Goal: Task Accomplishment & Management: Manage account settings

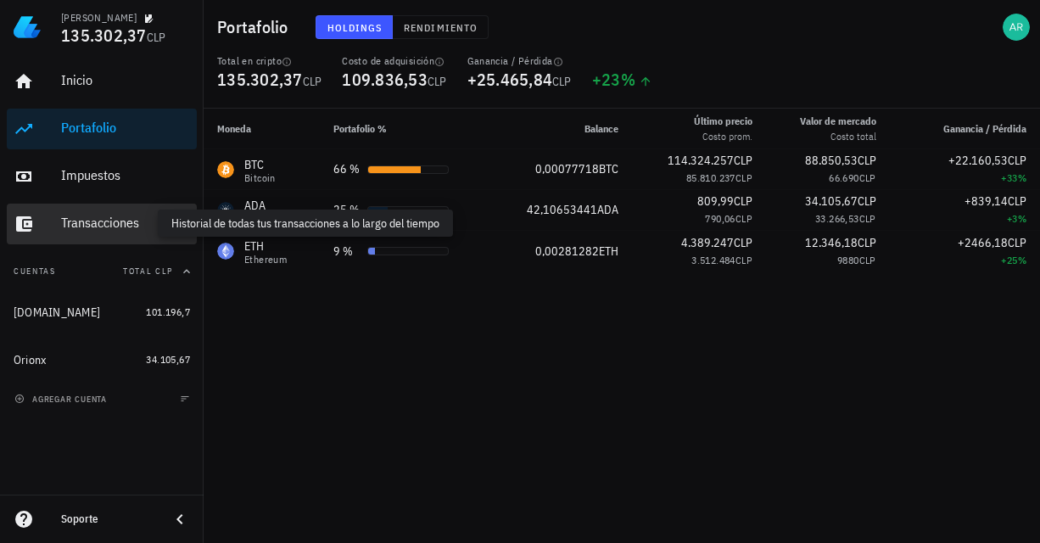
click at [126, 220] on div "Transacciones" at bounding box center [125, 223] width 129 height 16
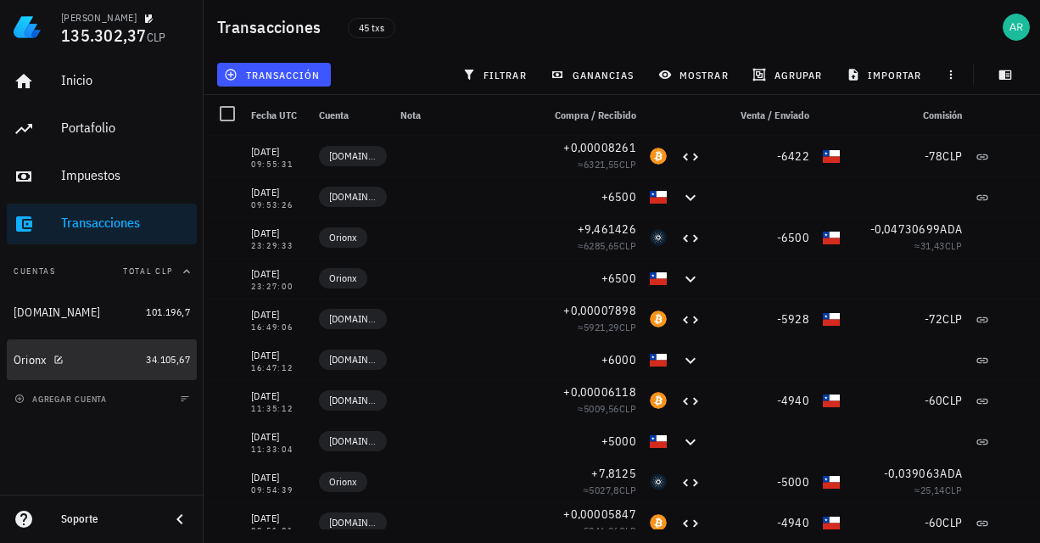
click at [92, 367] on div "Orionx" at bounding box center [77, 360] width 126 height 16
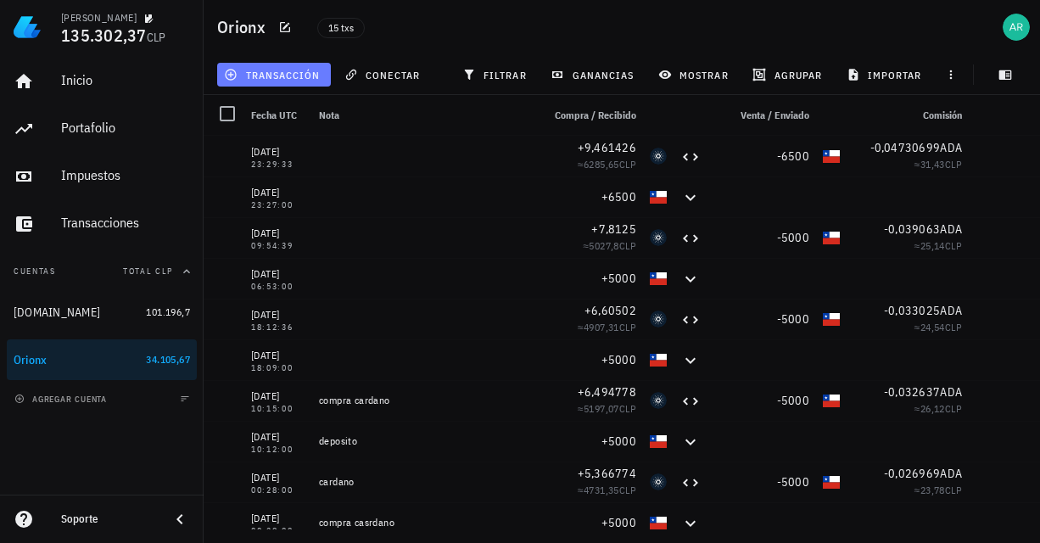
click at [272, 79] on span "transacción" at bounding box center [273, 75] width 92 height 14
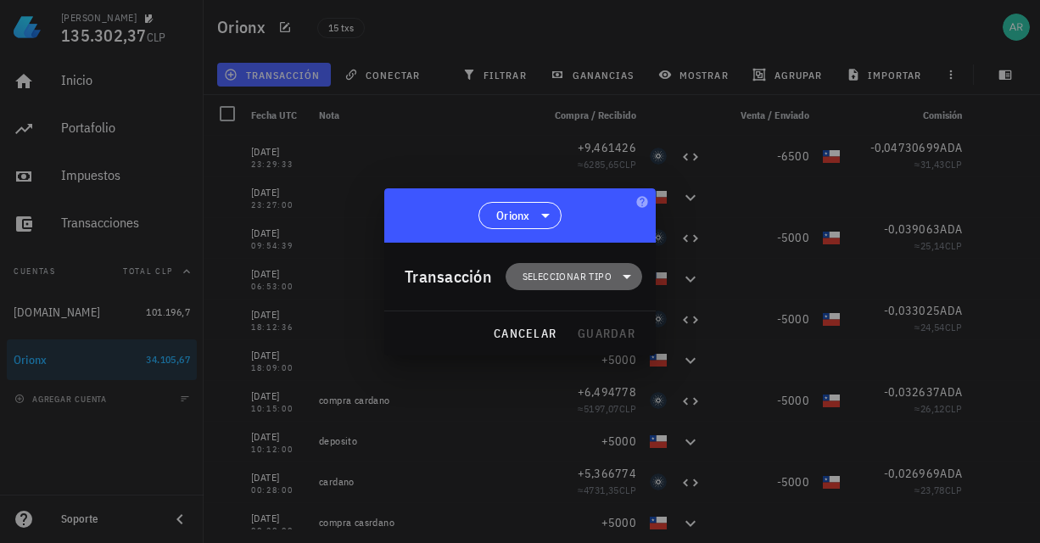
click at [602, 275] on span "Seleccionar tipo" at bounding box center [567, 276] width 89 height 17
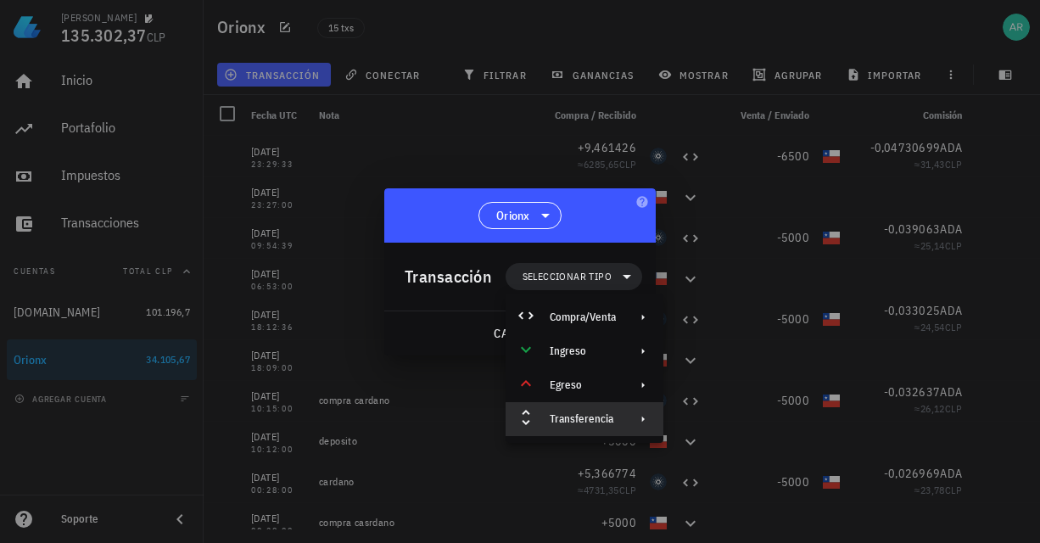
click at [581, 421] on div "Transferencia" at bounding box center [583, 419] width 66 height 14
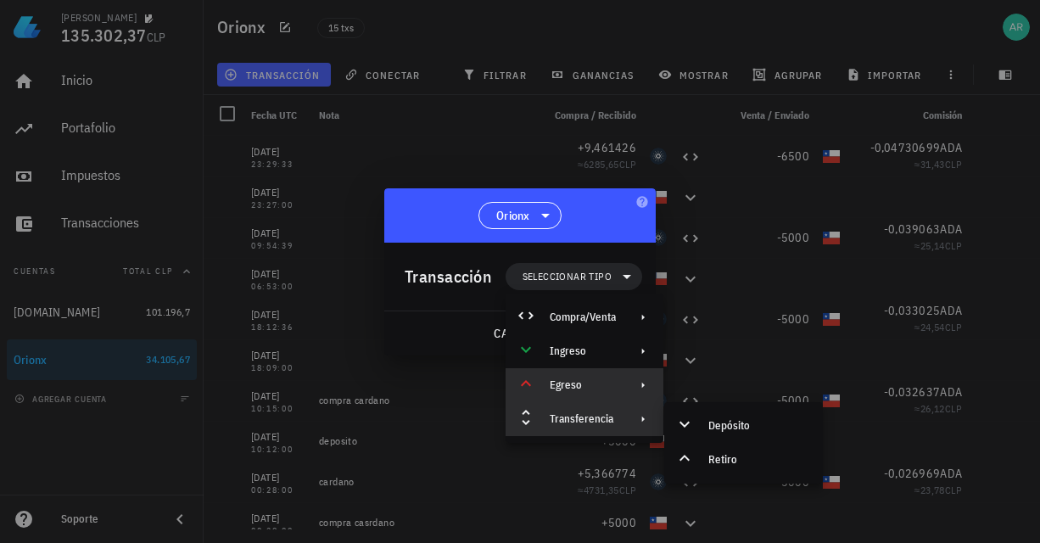
click at [597, 378] on div "Egreso" at bounding box center [585, 385] width 158 height 34
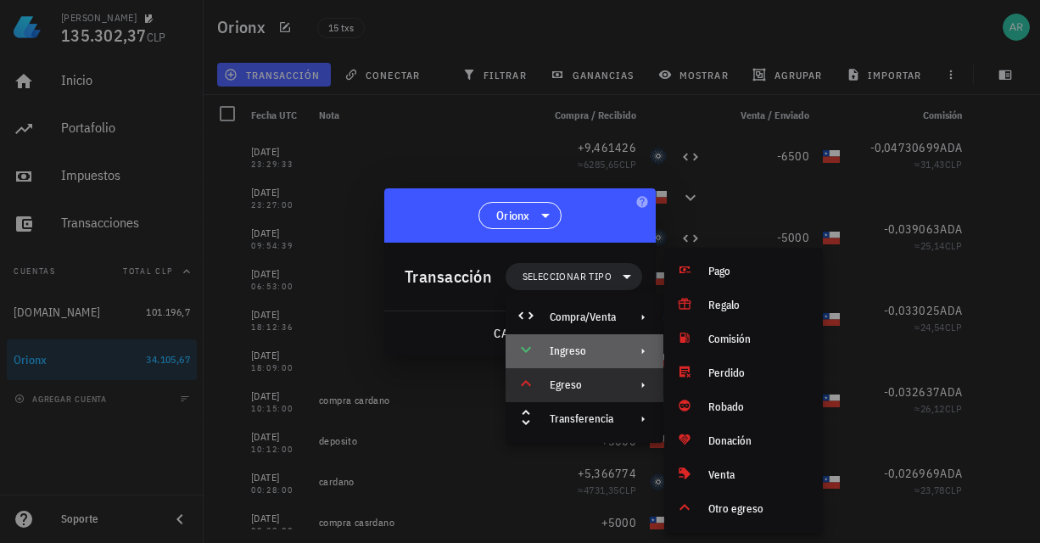
click at [579, 350] on div "Ingreso" at bounding box center [583, 352] width 66 height 14
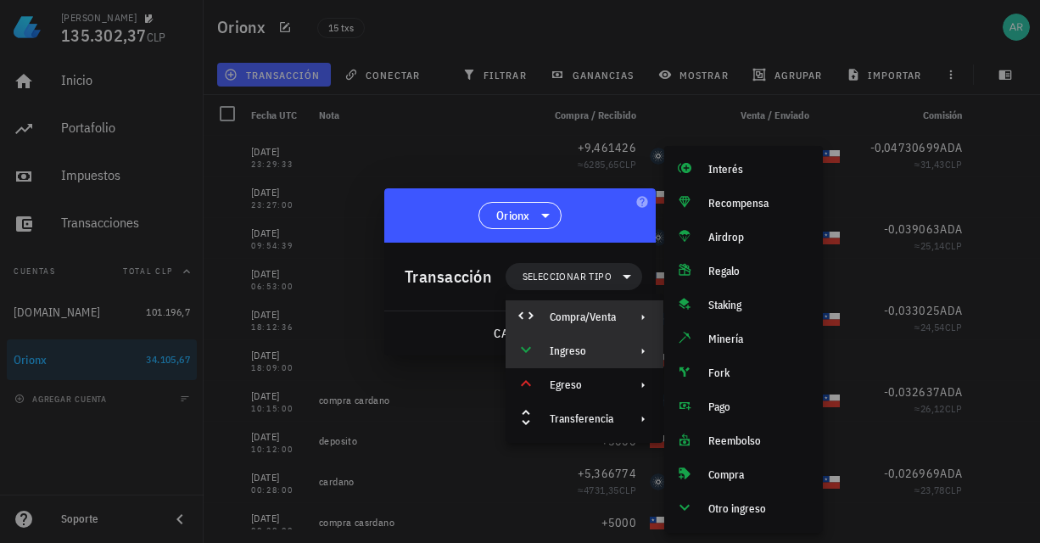
click at [585, 322] on div "Compra/Venta" at bounding box center [583, 318] width 66 height 14
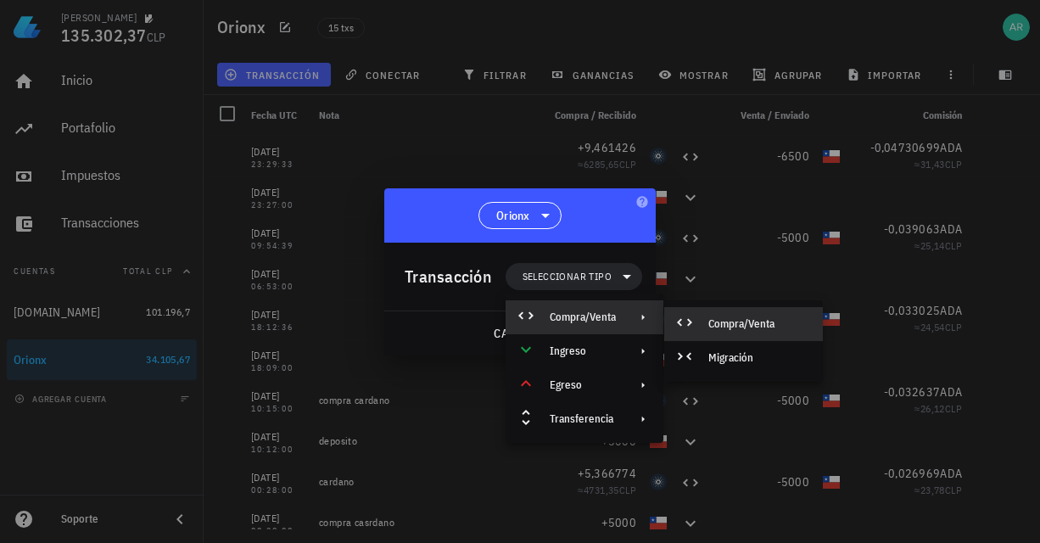
click at [687, 334] on div "Compra/Venta" at bounding box center [743, 324] width 159 height 34
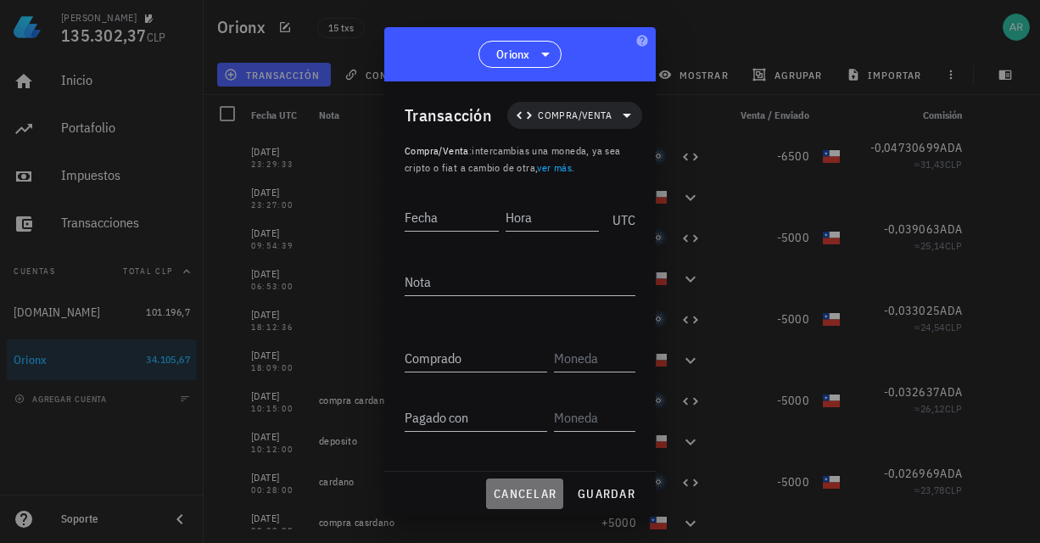
click at [543, 496] on span "cancelar" at bounding box center [525, 493] width 64 height 15
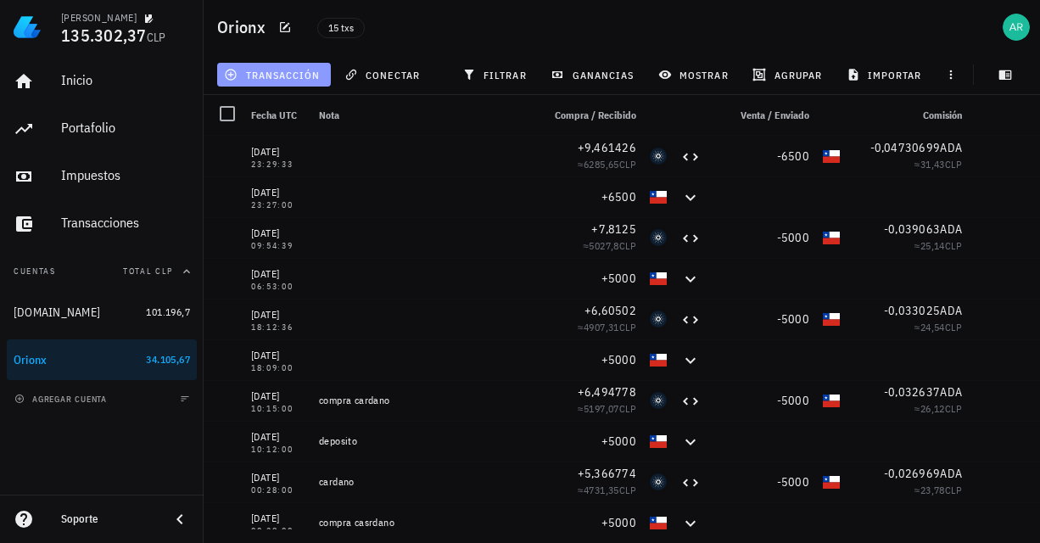
click at [293, 71] on span "transacción" at bounding box center [273, 75] width 92 height 14
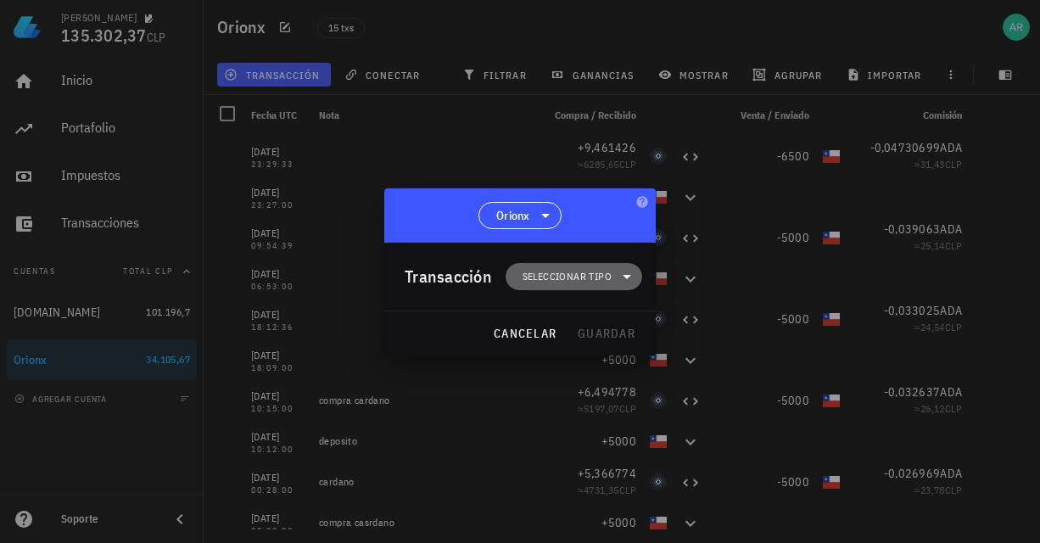
click at [574, 279] on span "Seleccionar tipo" at bounding box center [567, 276] width 89 height 17
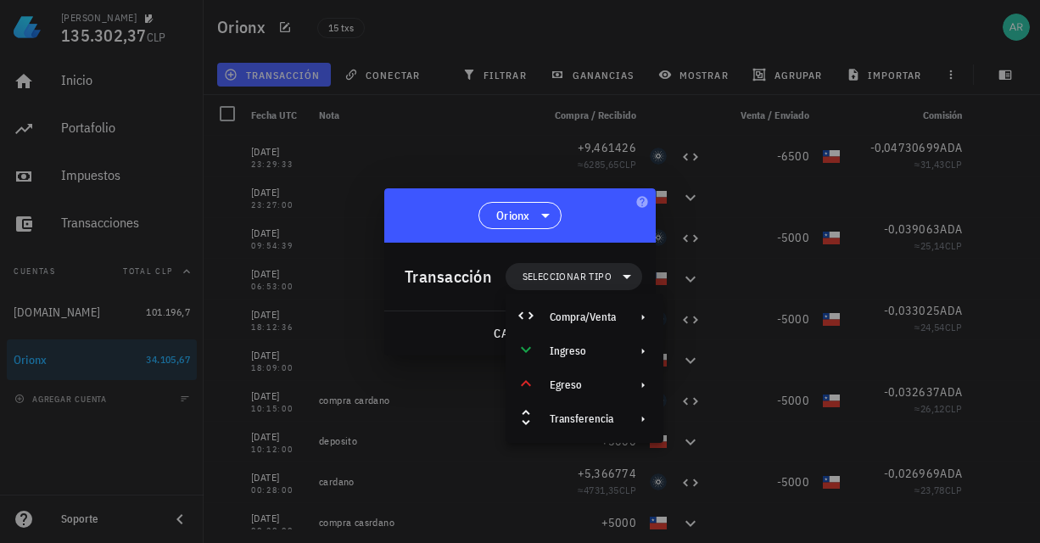
click at [480, 147] on div at bounding box center [520, 271] width 1040 height 543
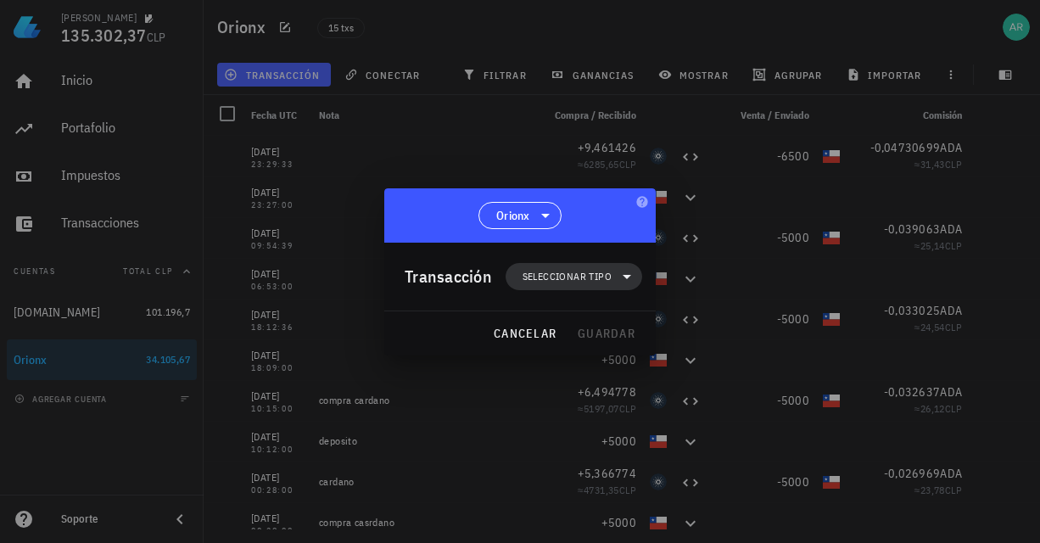
click at [572, 277] on span "Seleccionar tipo" at bounding box center [567, 276] width 89 height 17
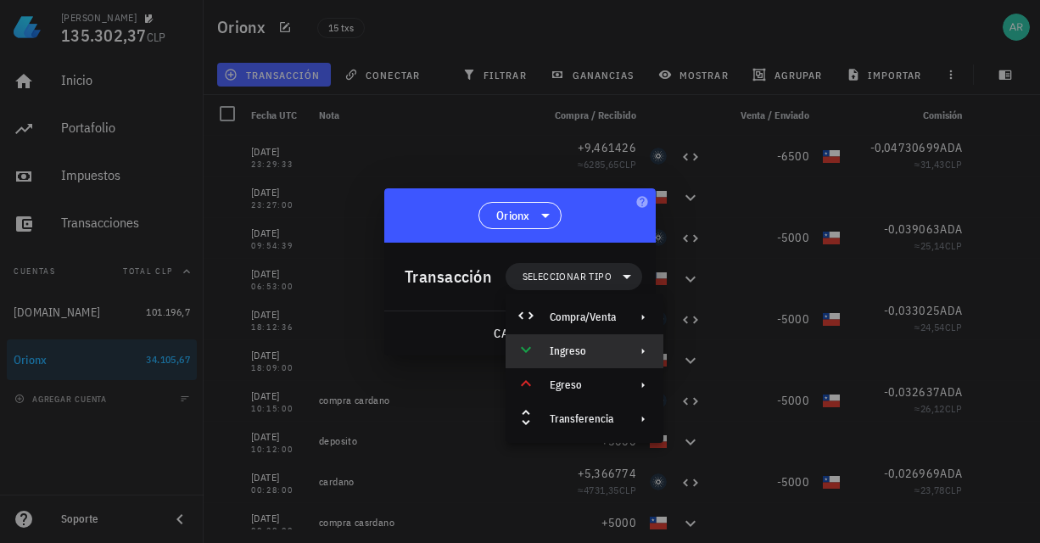
click at [591, 359] on div "Ingreso" at bounding box center [585, 351] width 158 height 34
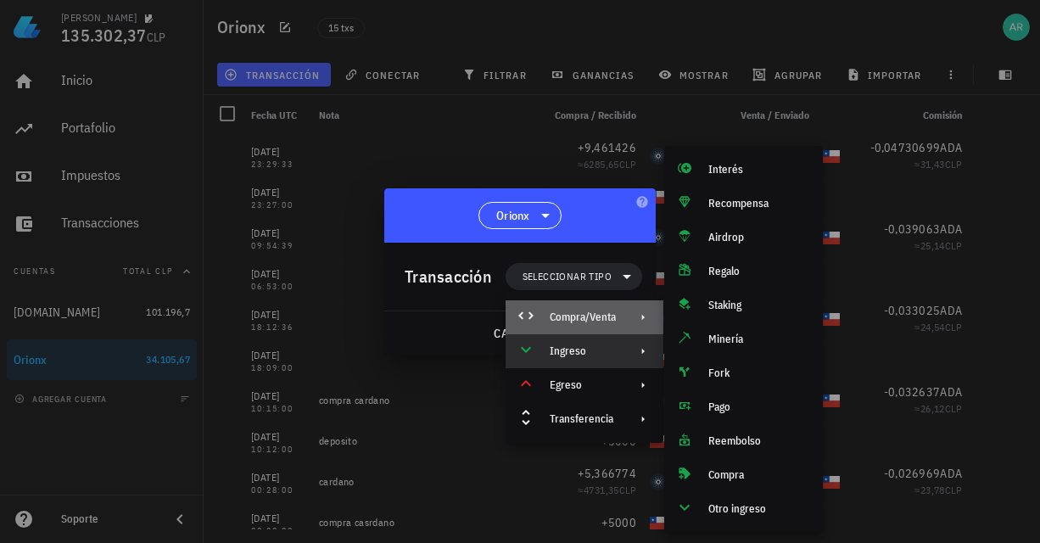
click at [593, 332] on div "Compra/Venta" at bounding box center [585, 317] width 158 height 34
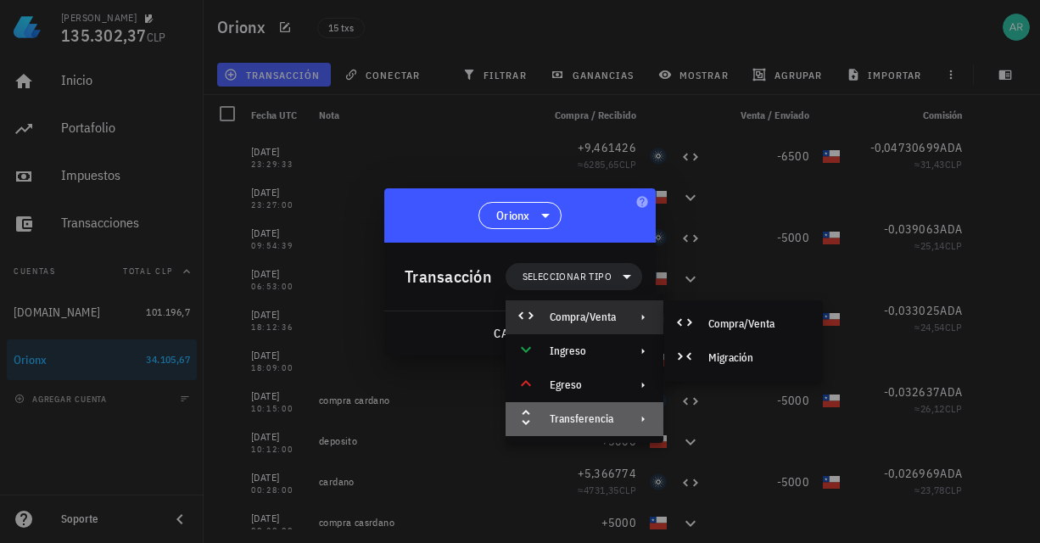
click at [603, 419] on div "Transferencia" at bounding box center [583, 419] width 66 height 14
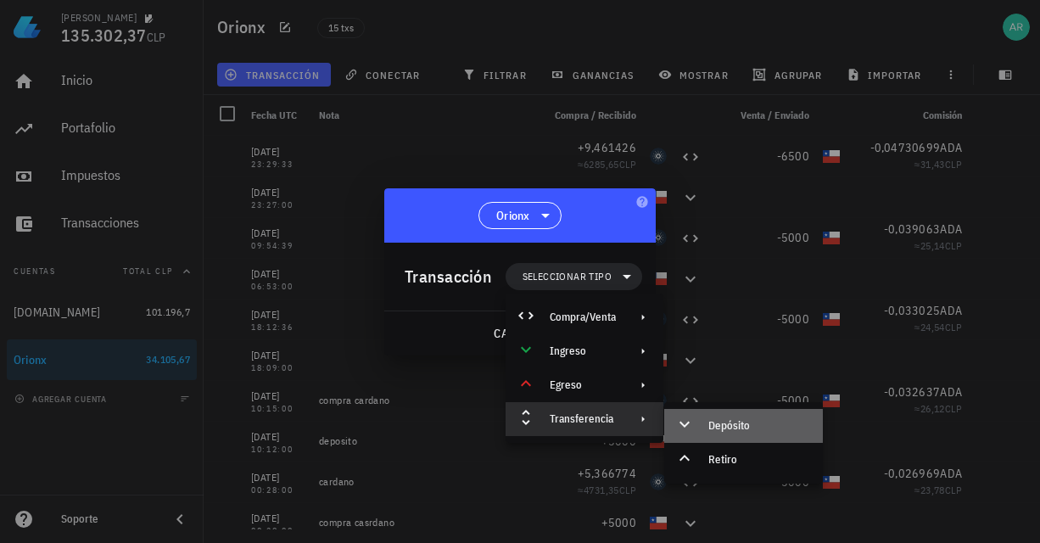
click at [706, 422] on div "Depósito" at bounding box center [743, 426] width 159 height 34
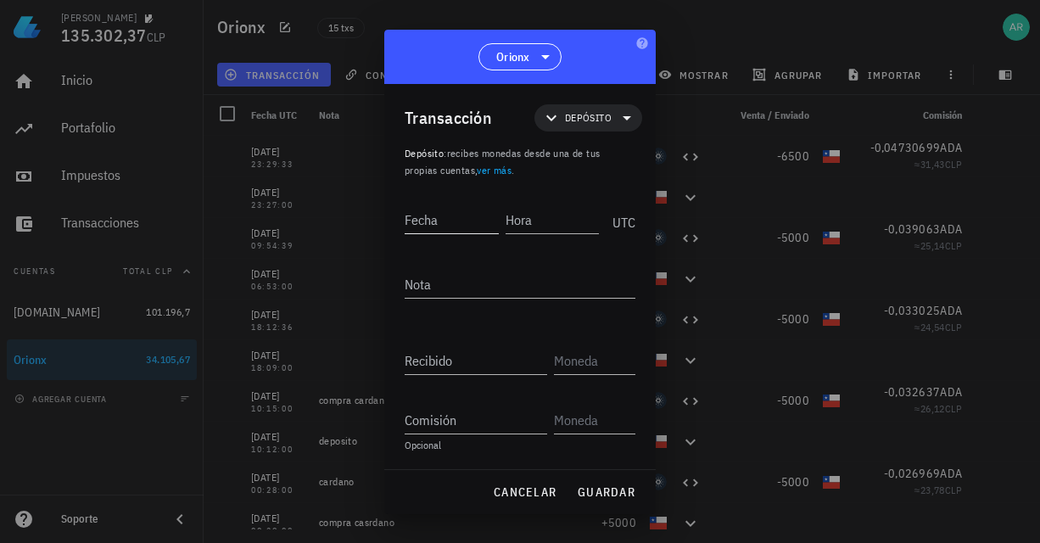
click at [474, 224] on input "Fecha" at bounding box center [452, 219] width 94 height 27
type input "2"
click at [515, 219] on input "Hora" at bounding box center [553, 219] width 91 height 27
click at [452, 220] on input "Fecha" at bounding box center [450, 219] width 91 height 27
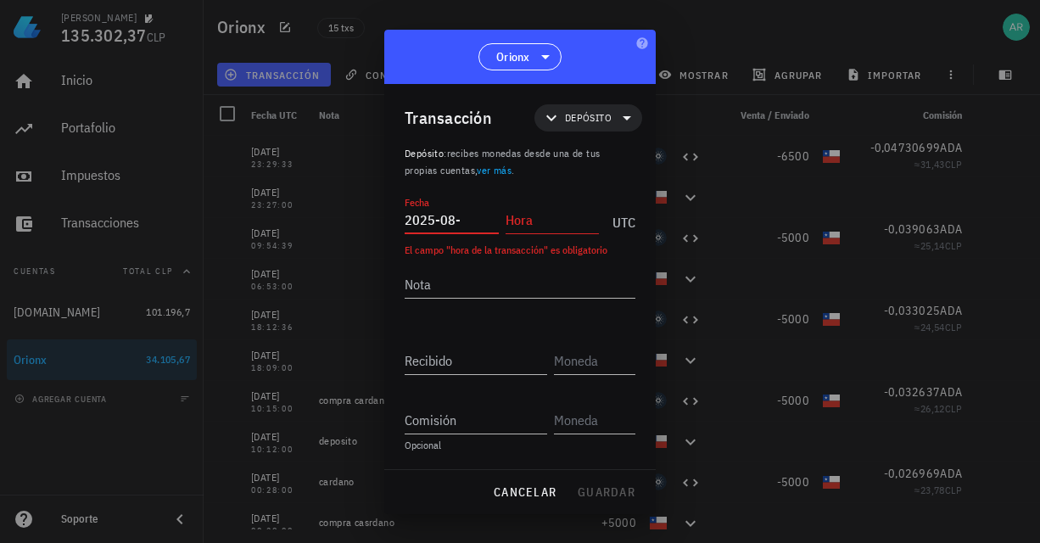
paste input "1"
type input "[DATE]"
click at [551, 220] on input "Hora" at bounding box center [553, 219] width 94 height 27
paste input "1"
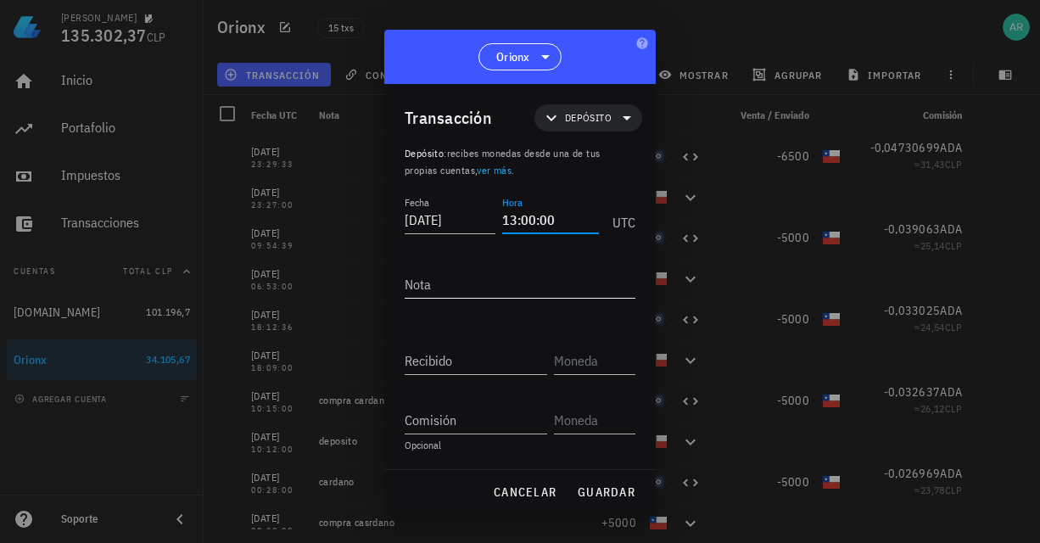
type input "13:00:00"
click at [434, 284] on textarea "Nota" at bounding box center [520, 284] width 231 height 27
type textarea "abono"
click at [463, 365] on input "Recibido" at bounding box center [476, 360] width 143 height 27
type input "5.400"
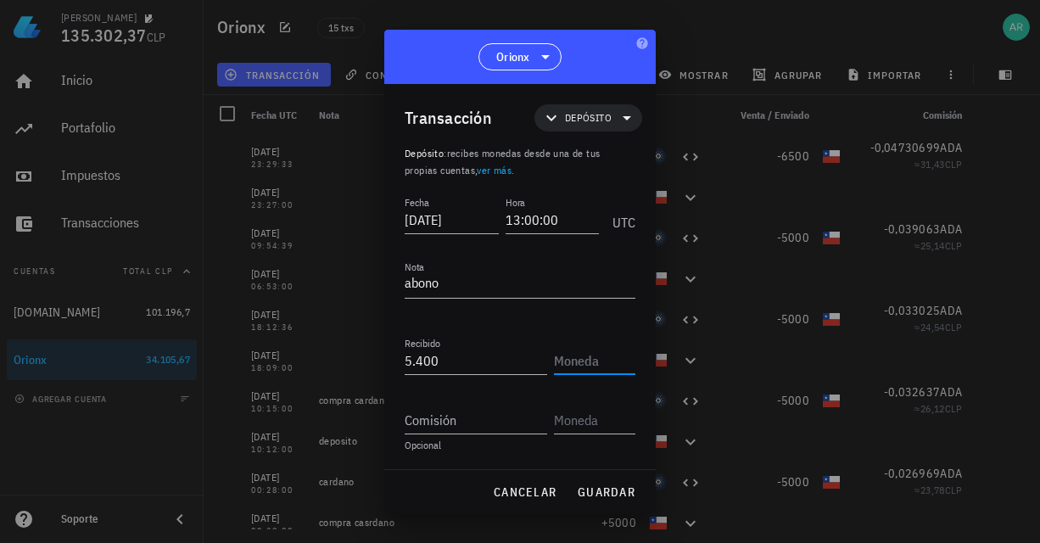
click at [591, 358] on input "text" at bounding box center [593, 360] width 78 height 27
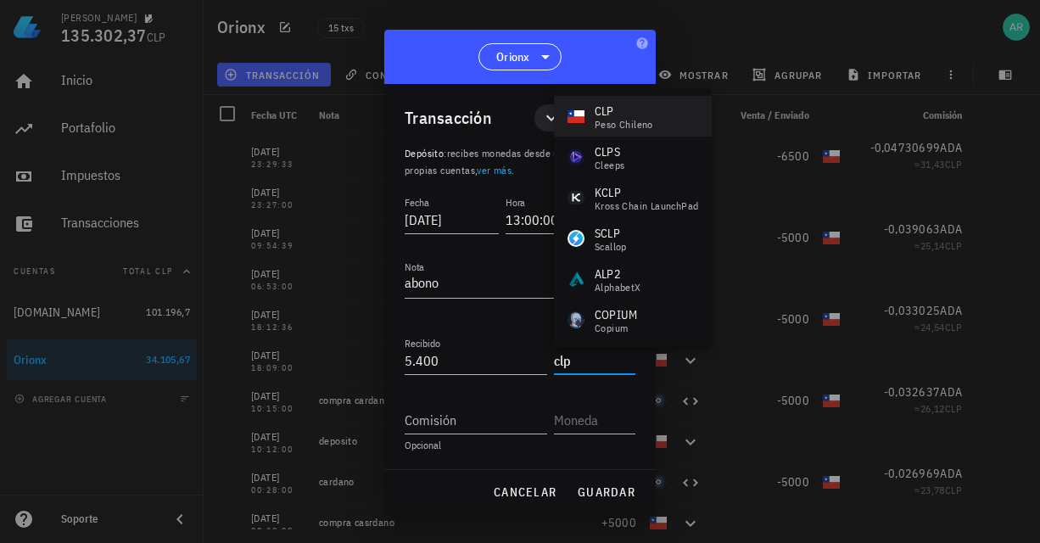
click at [612, 116] on div "CLP" at bounding box center [624, 111] width 59 height 17
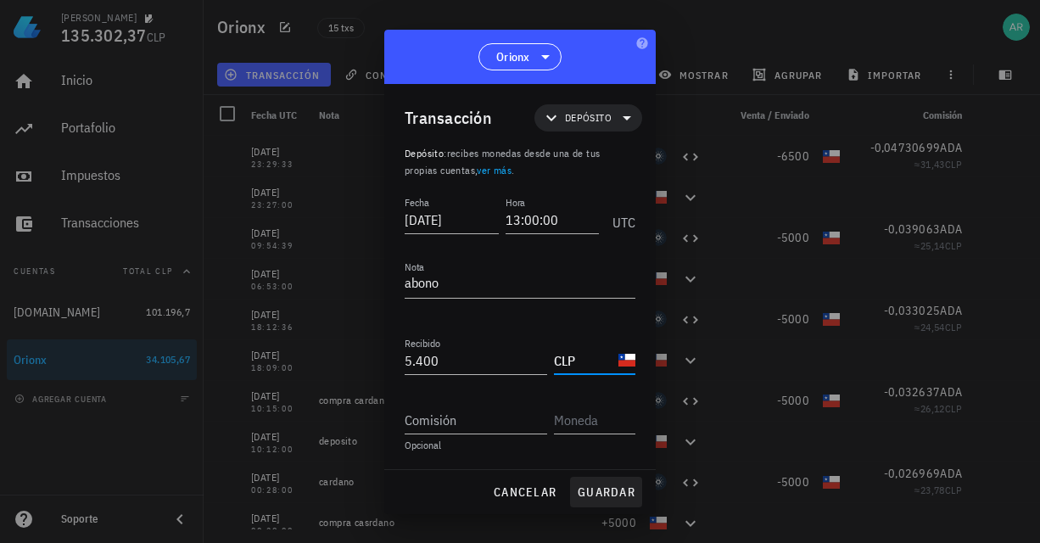
type input "CLP"
click at [616, 490] on span "guardar" at bounding box center [606, 492] width 59 height 15
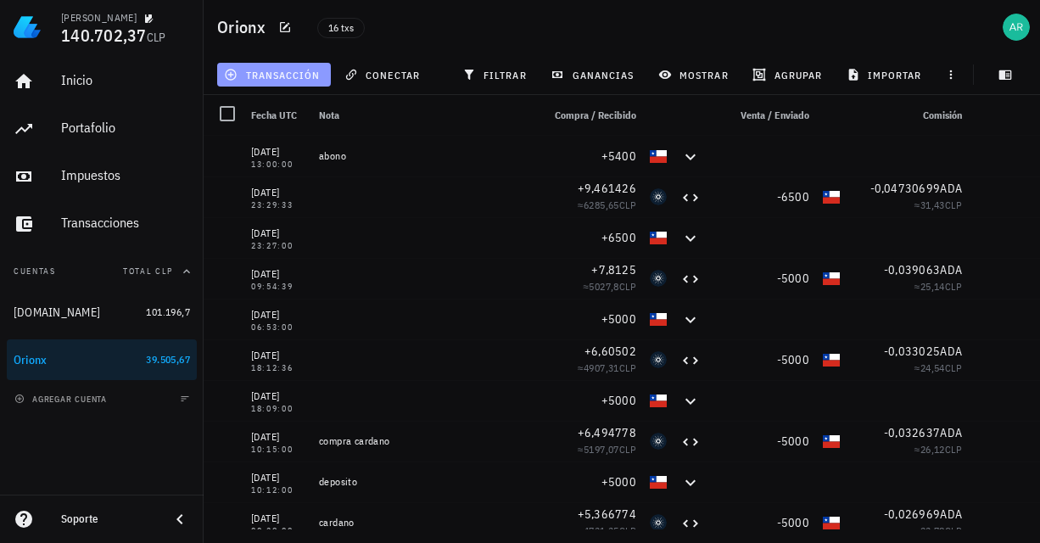
click at [305, 70] on span "transacción" at bounding box center [273, 75] width 92 height 14
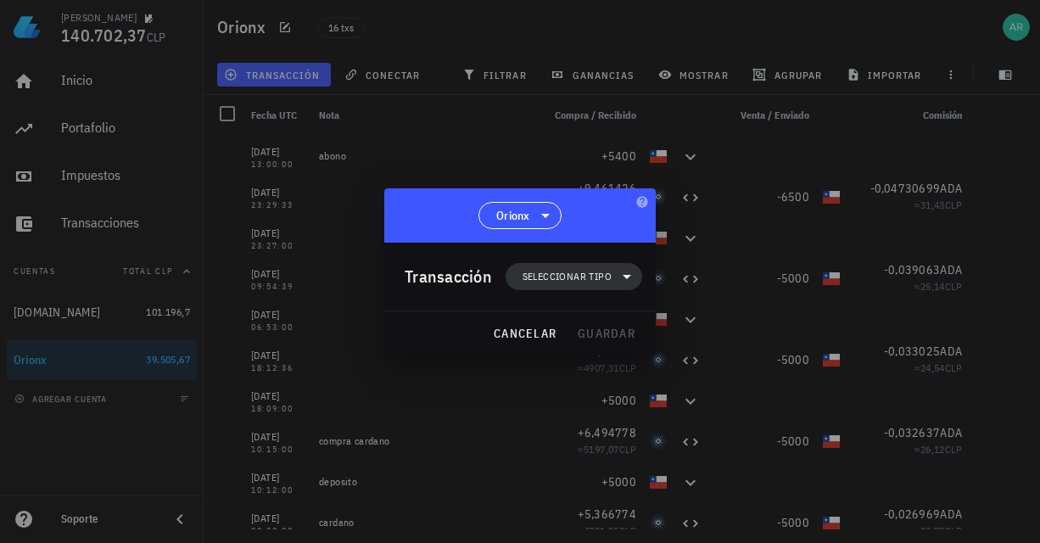
click at [575, 278] on span "Seleccionar tipo" at bounding box center [567, 276] width 89 height 17
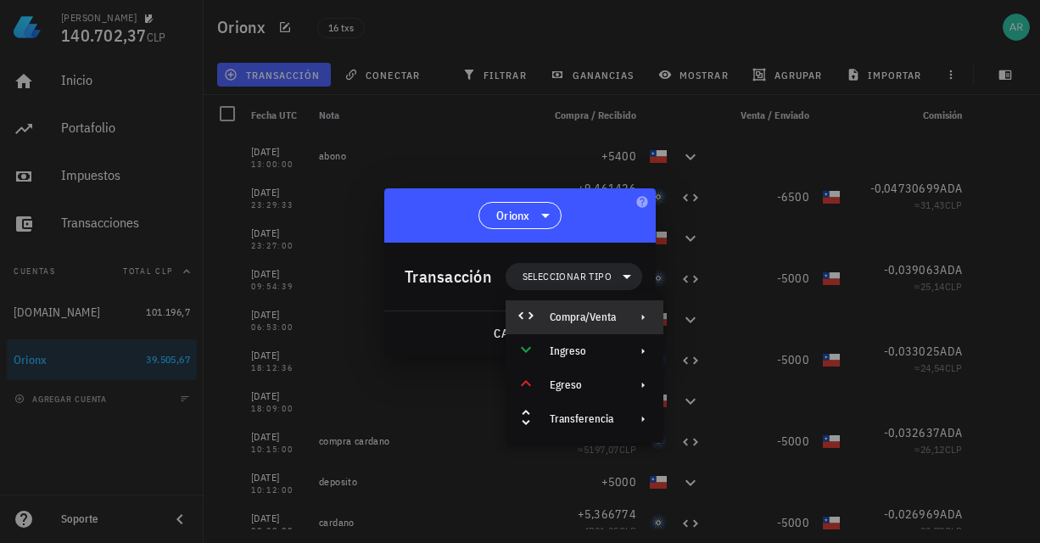
click at [602, 322] on div "Compra/Venta" at bounding box center [583, 318] width 66 height 14
click at [739, 316] on div "Compra/Venta" at bounding box center [743, 324] width 159 height 34
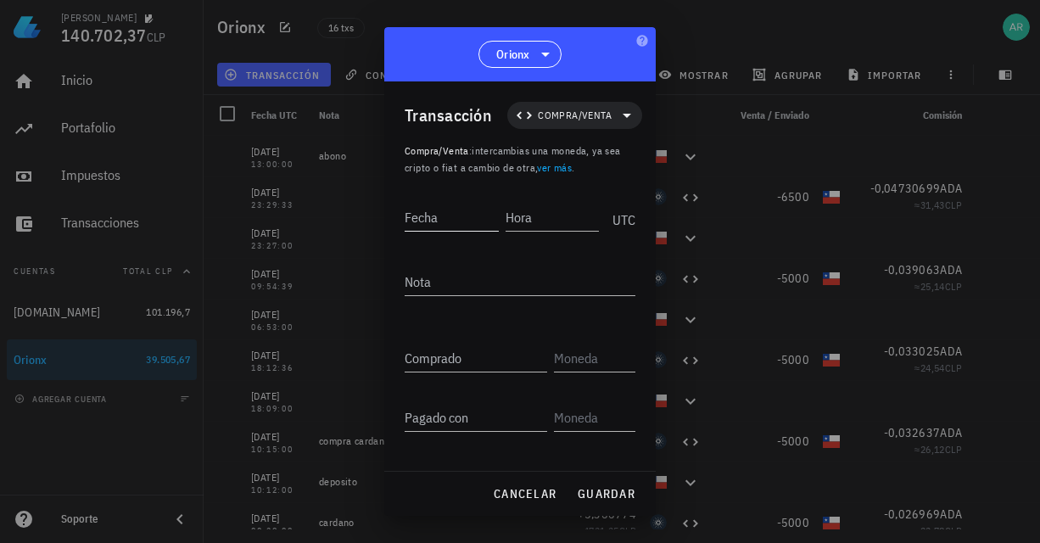
click at [441, 216] on input "Fecha" at bounding box center [452, 217] width 94 height 27
paste input "1"
type input "[DATE]"
click at [526, 222] on input "Hora" at bounding box center [553, 217] width 91 height 27
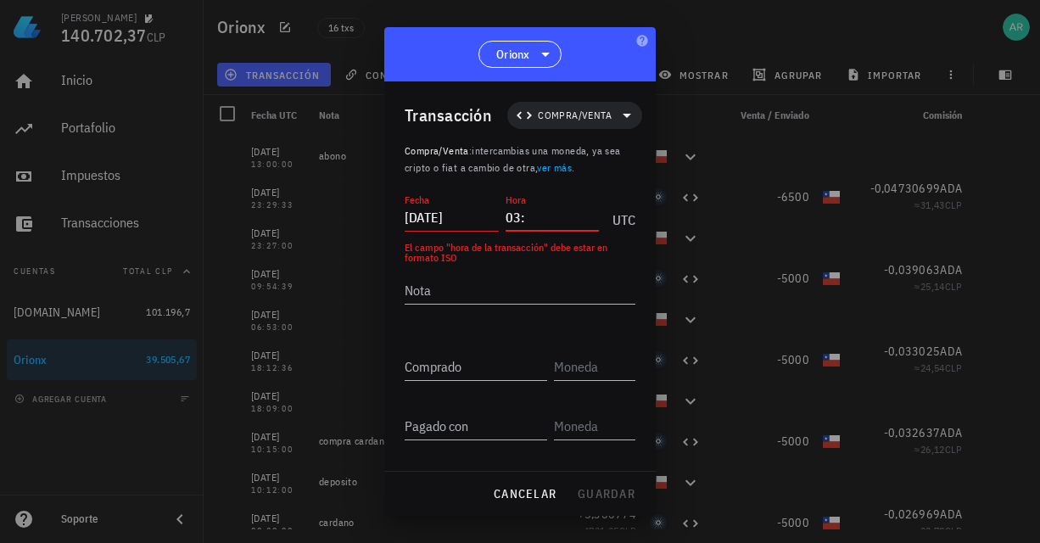
type input "0"
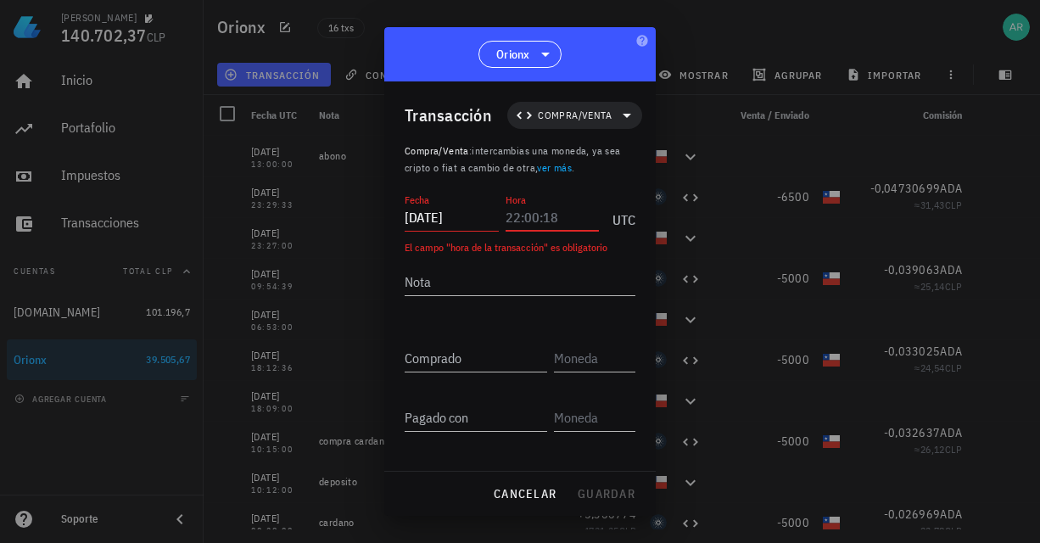
paste input "1"
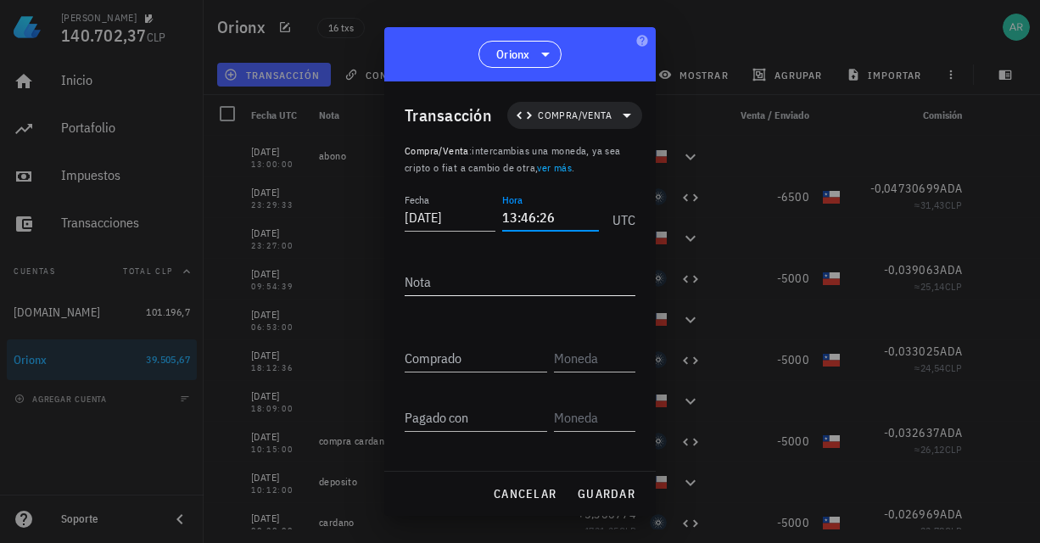
type input "13:46:26"
click at [505, 288] on textarea "Nota" at bounding box center [520, 281] width 231 height 27
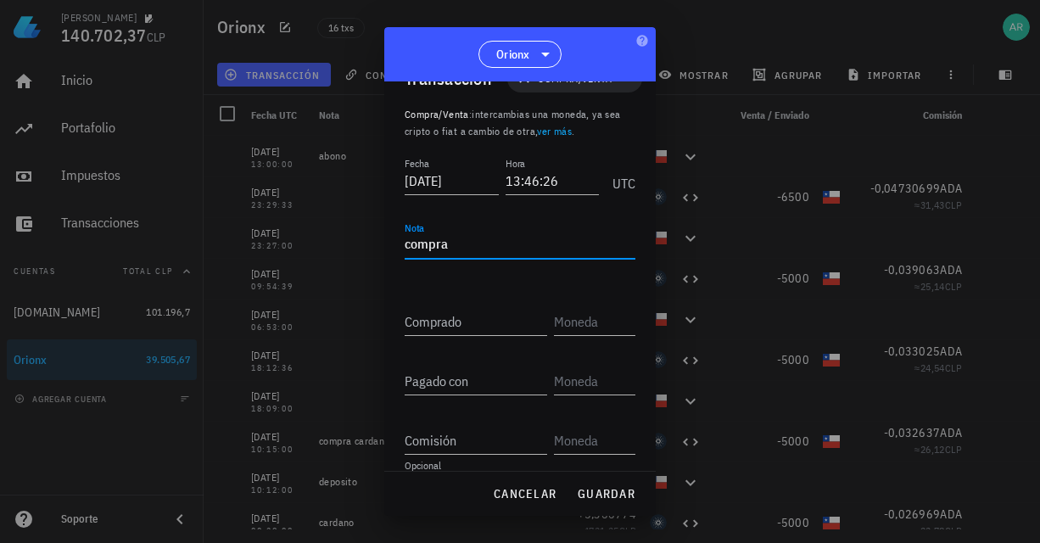
scroll to position [55, 0]
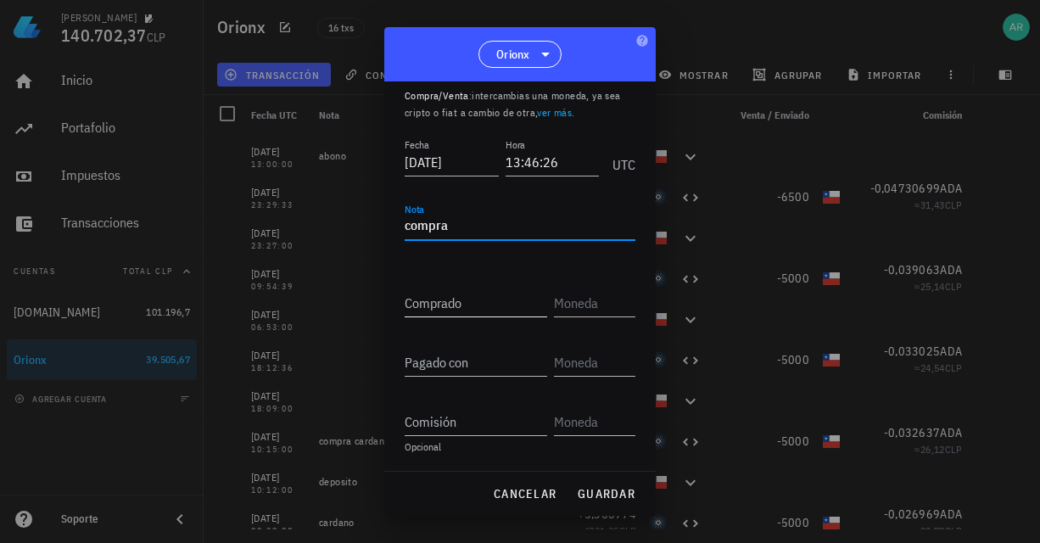
type textarea "compra"
click at [455, 308] on input "Comprado" at bounding box center [476, 302] width 143 height 27
type input "5"
click at [558, 305] on input "text" at bounding box center [593, 302] width 78 height 27
click at [503, 308] on input "Comprado" at bounding box center [476, 302] width 143 height 27
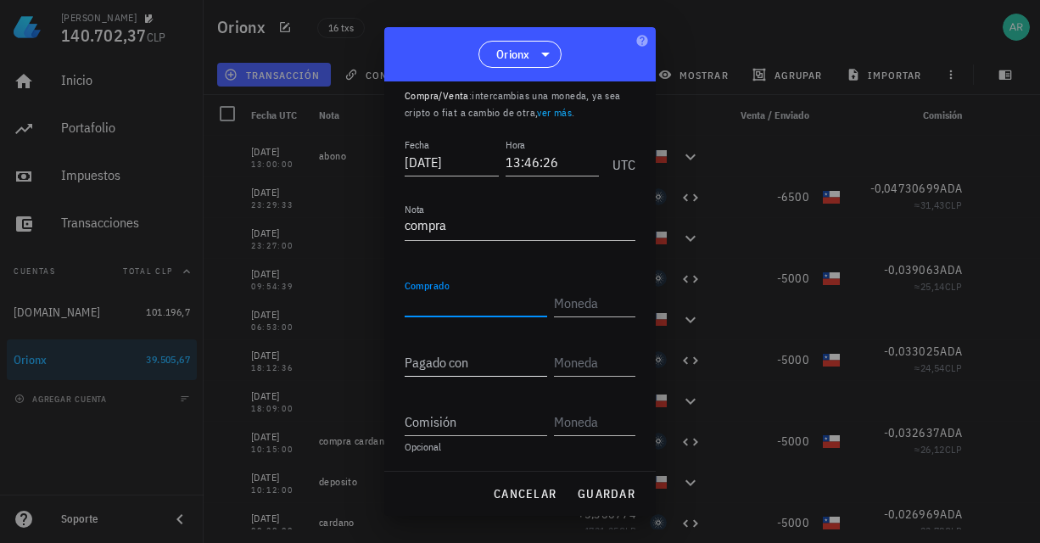
click at [476, 367] on input "Pagado con" at bounding box center [476, 362] width 143 height 27
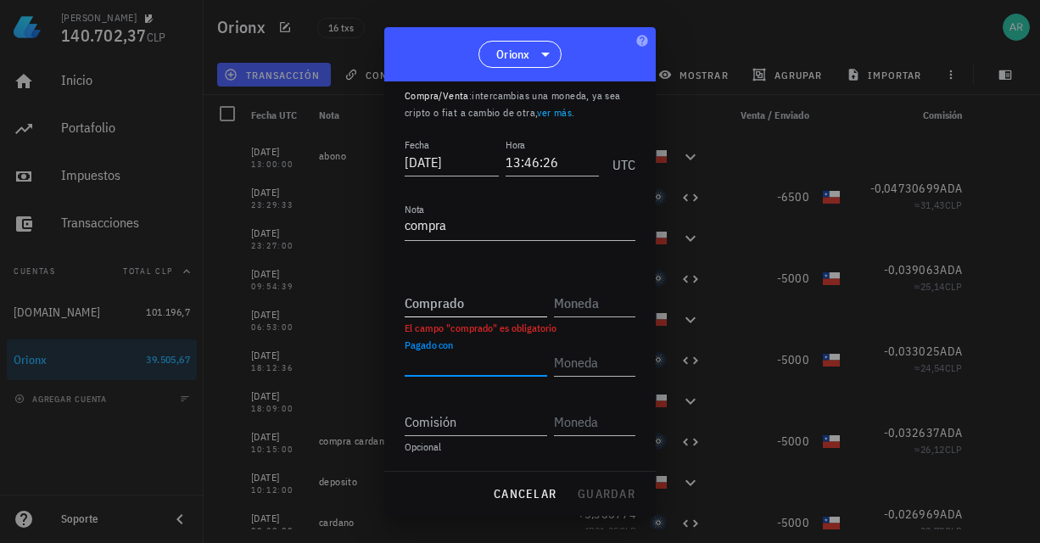
click at [434, 298] on div "Comprado" at bounding box center [476, 302] width 143 height 27
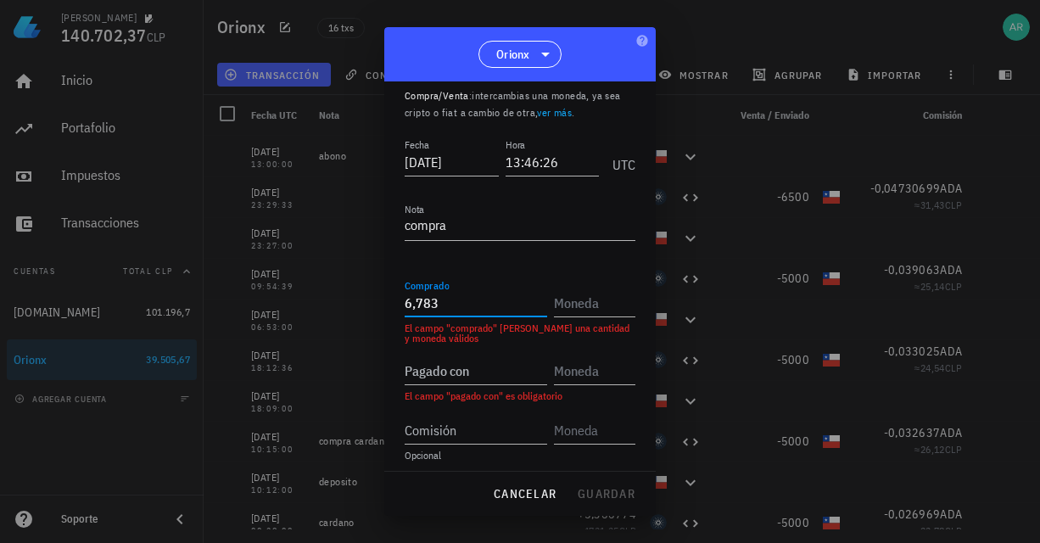
paste input "1"
type input "1"
paste input "1"
type input "1"
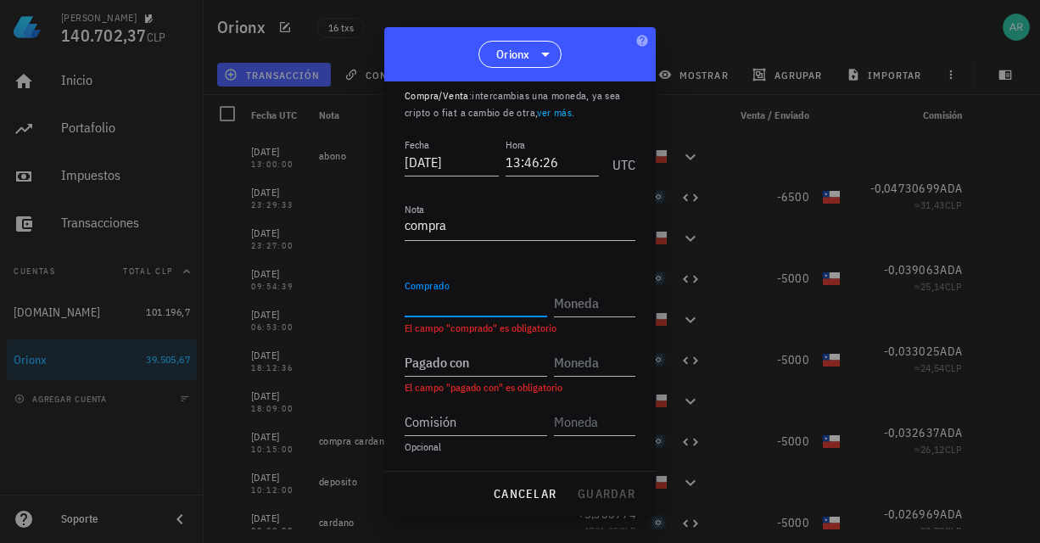
paste input "1"
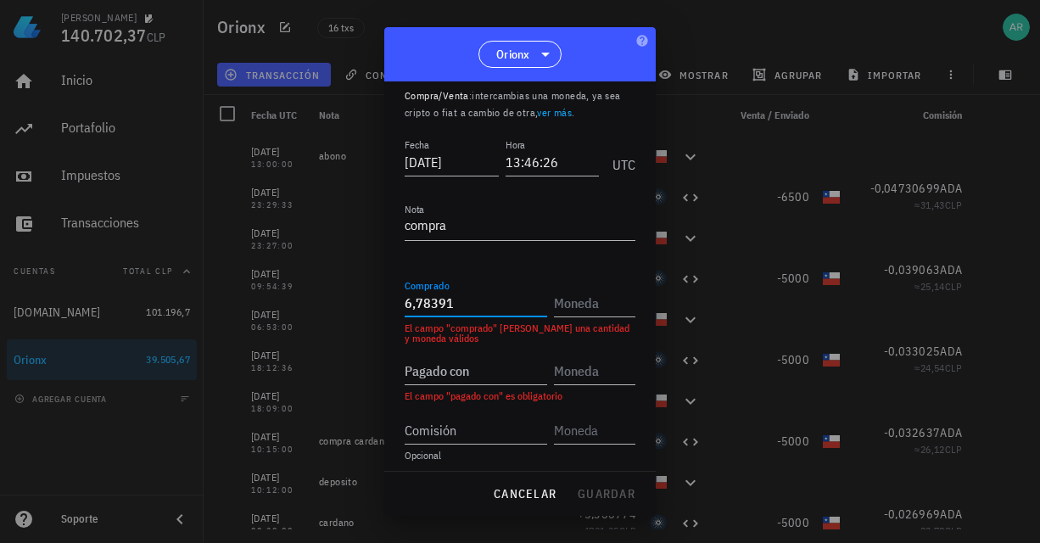
click at [479, 296] on input "6,78391" at bounding box center [476, 302] width 143 height 27
type input "6,78391999"
click at [563, 305] on input "text" at bounding box center [593, 302] width 78 height 27
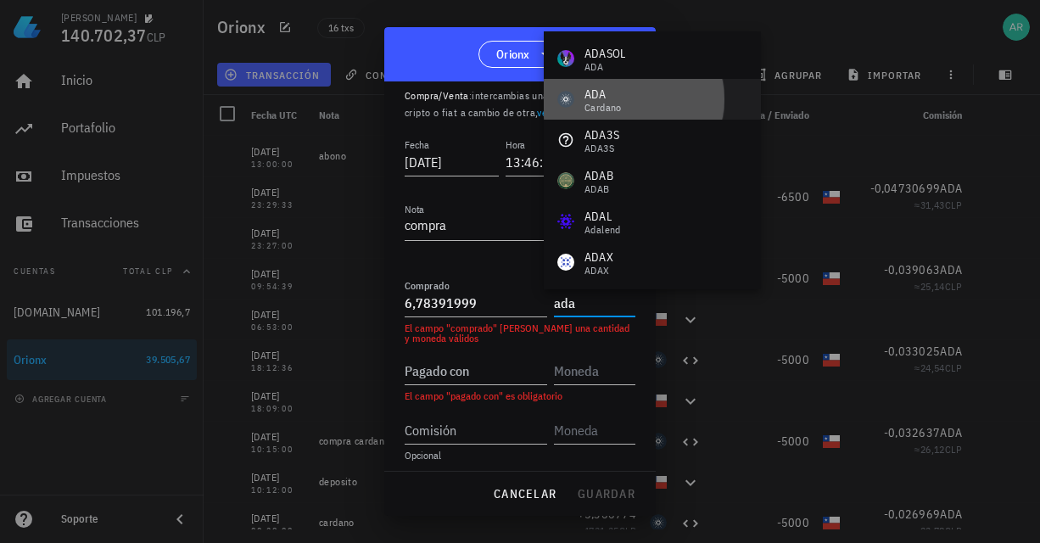
click at [643, 100] on div "[PERSON_NAME]" at bounding box center [652, 99] width 217 height 41
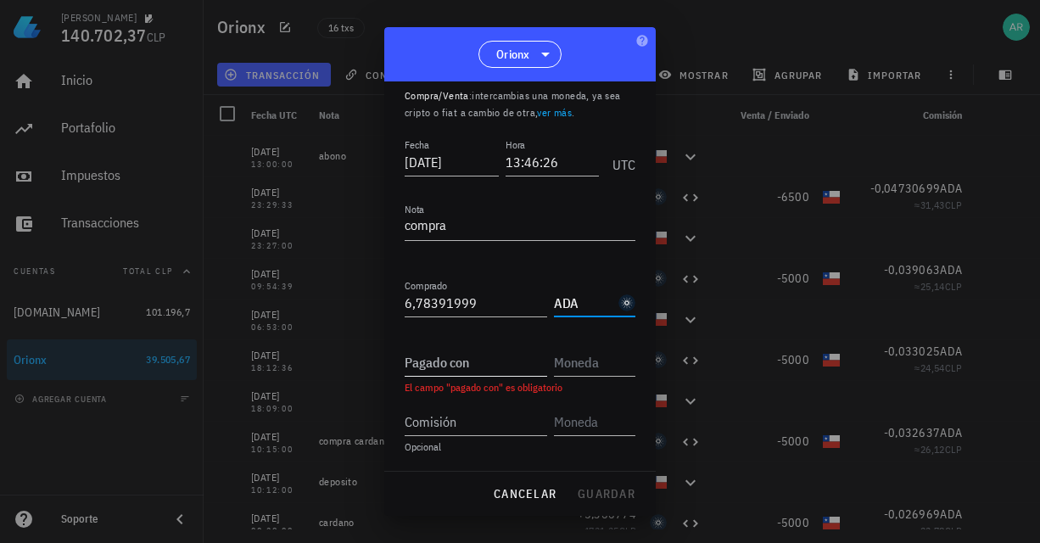
type input "ADA"
click at [475, 371] on input "Pagado con" at bounding box center [476, 362] width 143 height 27
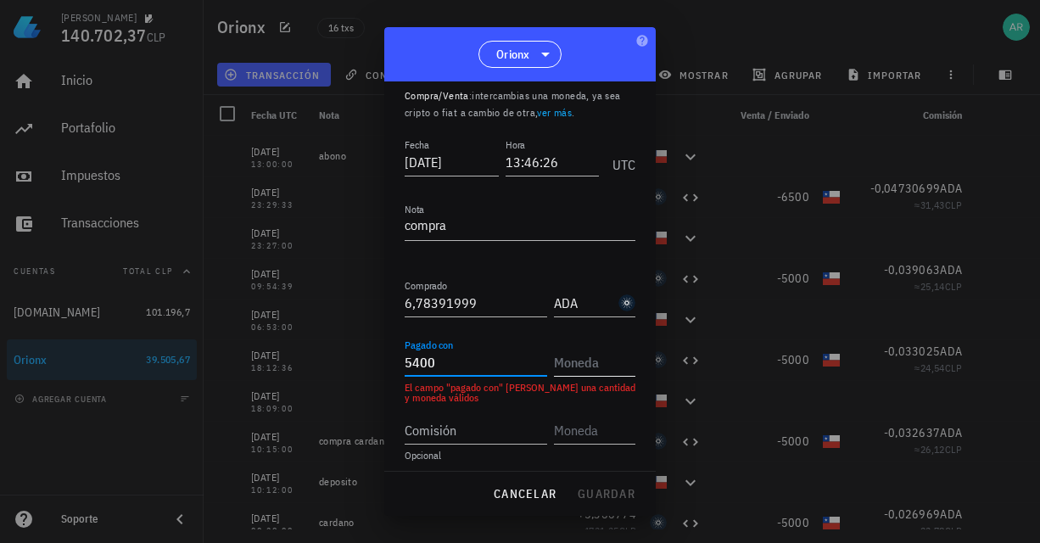
type input "5.400"
click at [576, 367] on input "text" at bounding box center [593, 362] width 78 height 27
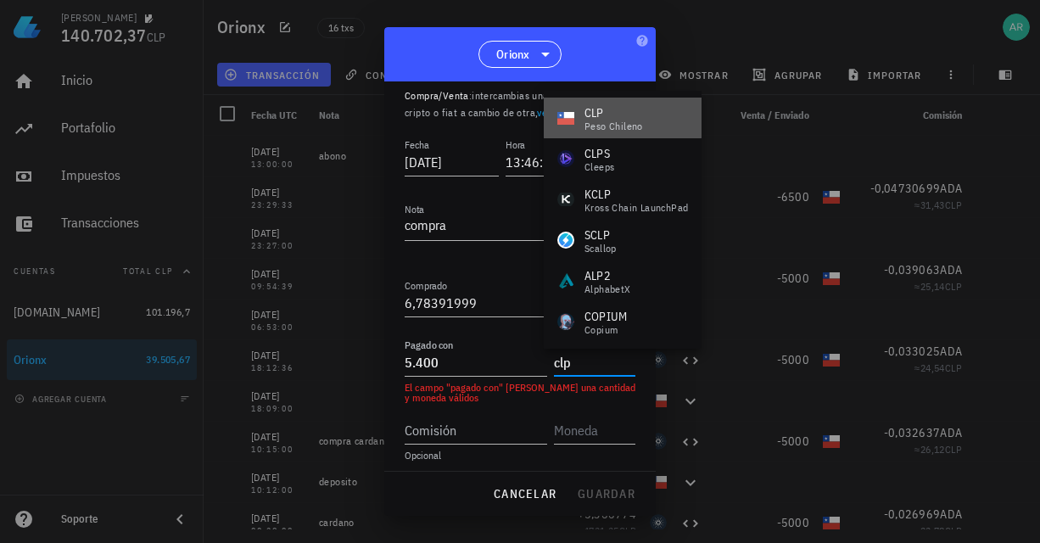
click at [619, 121] on div "peso chileno" at bounding box center [614, 126] width 59 height 10
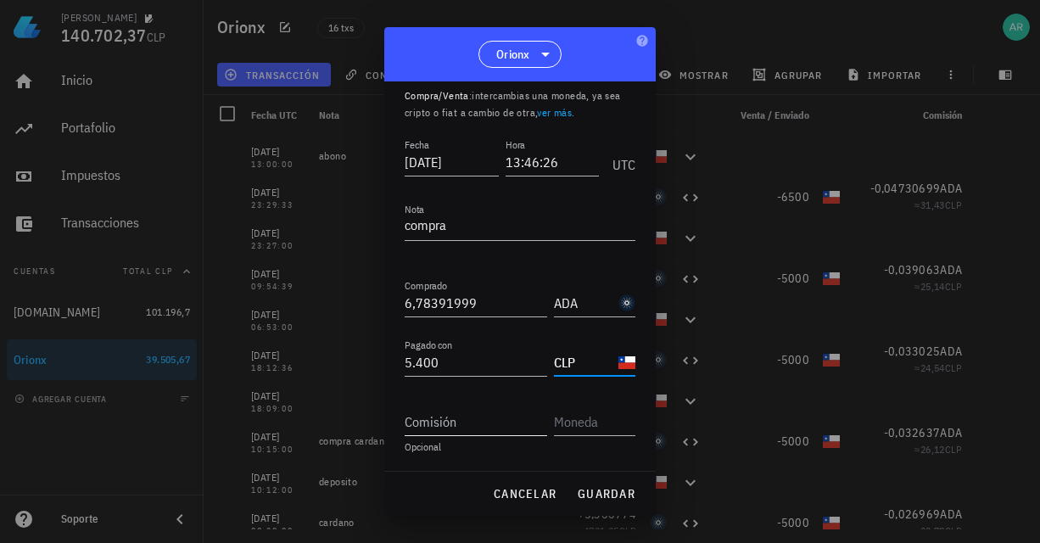
type input "CLP"
click at [419, 417] on div "Comisión" at bounding box center [476, 421] width 143 height 27
type input "0,03392"
click at [583, 423] on input "text" at bounding box center [593, 421] width 78 height 27
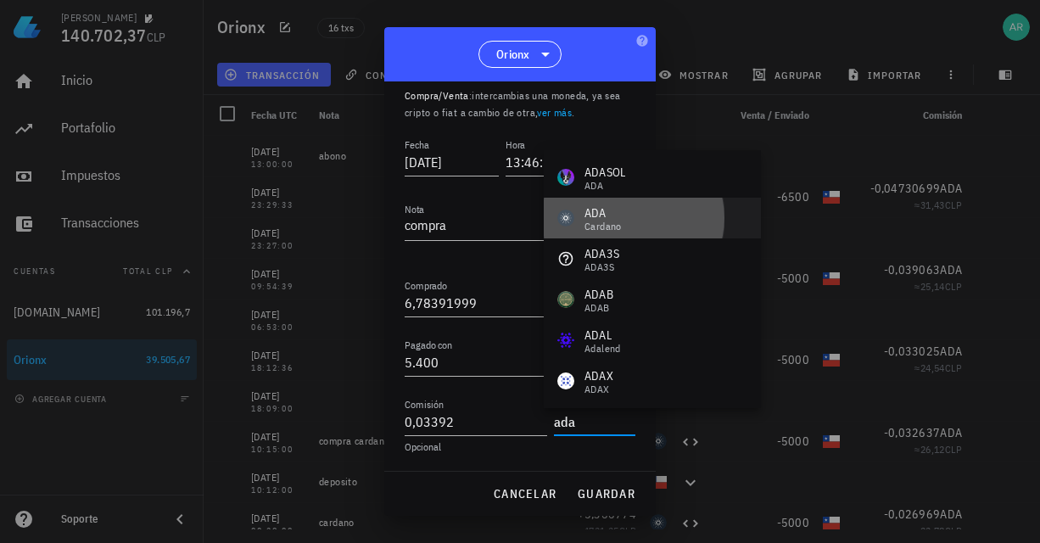
click at [635, 217] on div "[PERSON_NAME]" at bounding box center [652, 218] width 217 height 41
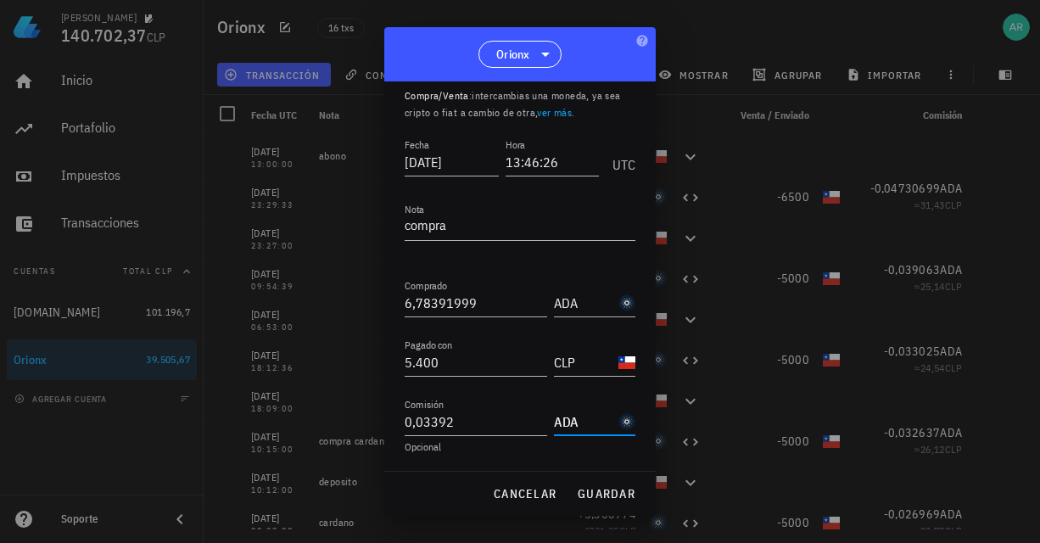
type input "ADA"
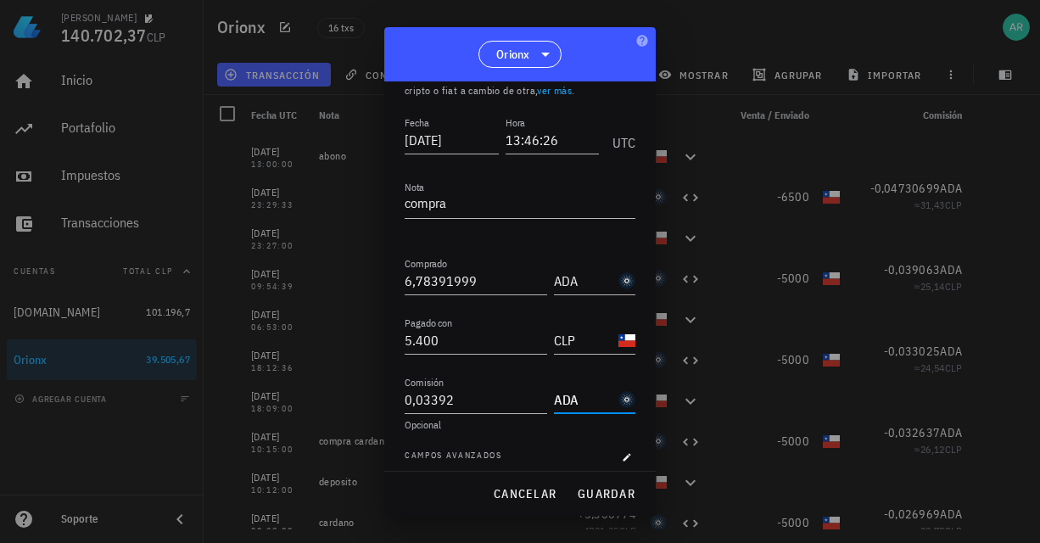
scroll to position [89, 0]
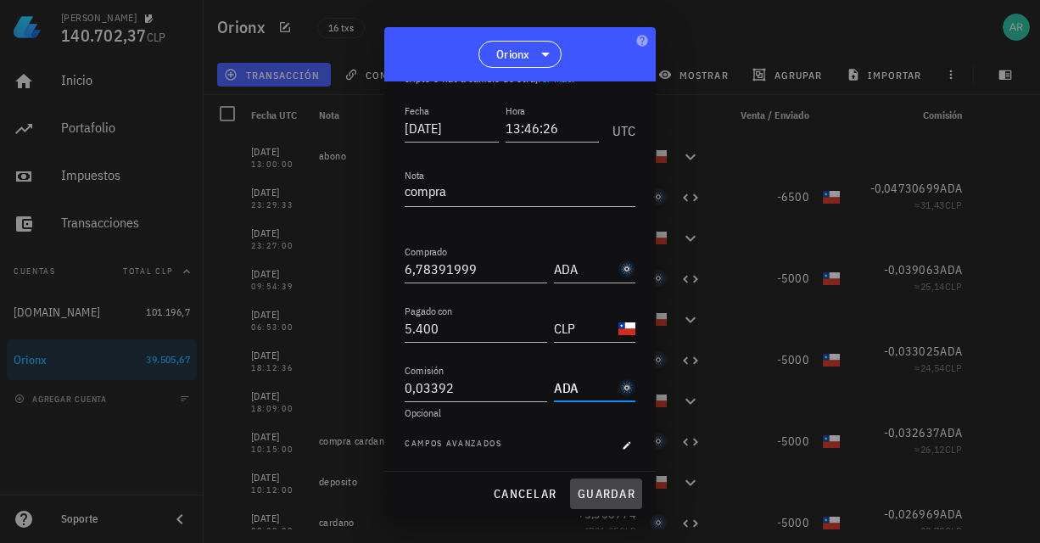
click at [595, 498] on span "guardar" at bounding box center [606, 493] width 59 height 15
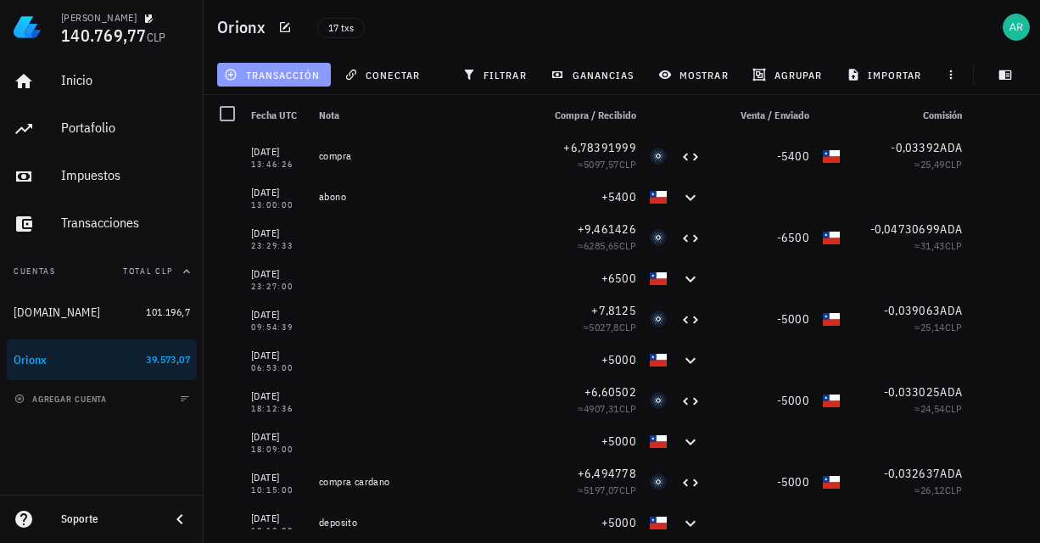
click at [280, 77] on span "transacción" at bounding box center [273, 75] width 92 height 14
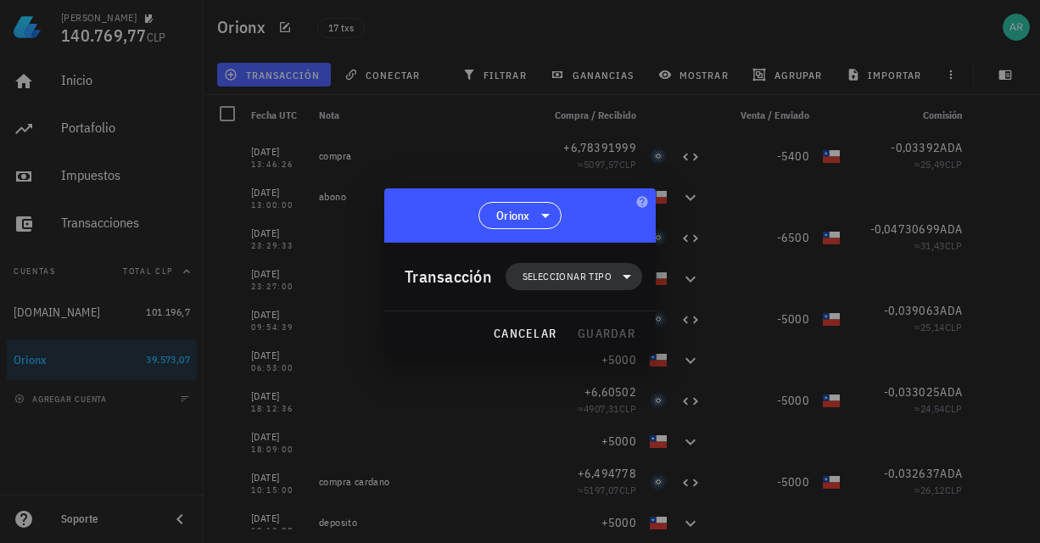
click at [602, 271] on span "Seleccionar tipo" at bounding box center [567, 276] width 89 height 17
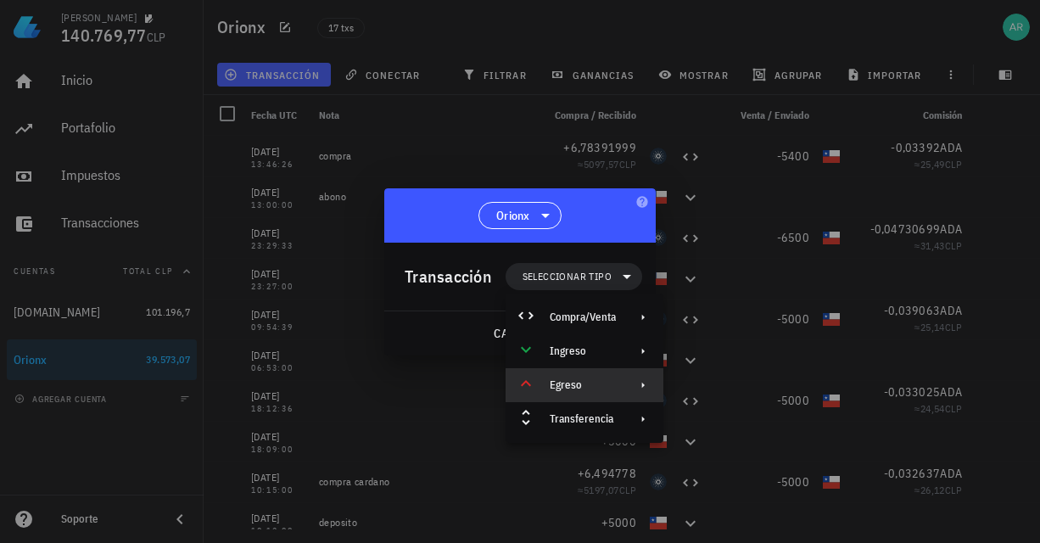
click at [574, 384] on div "Egreso" at bounding box center [583, 385] width 66 height 14
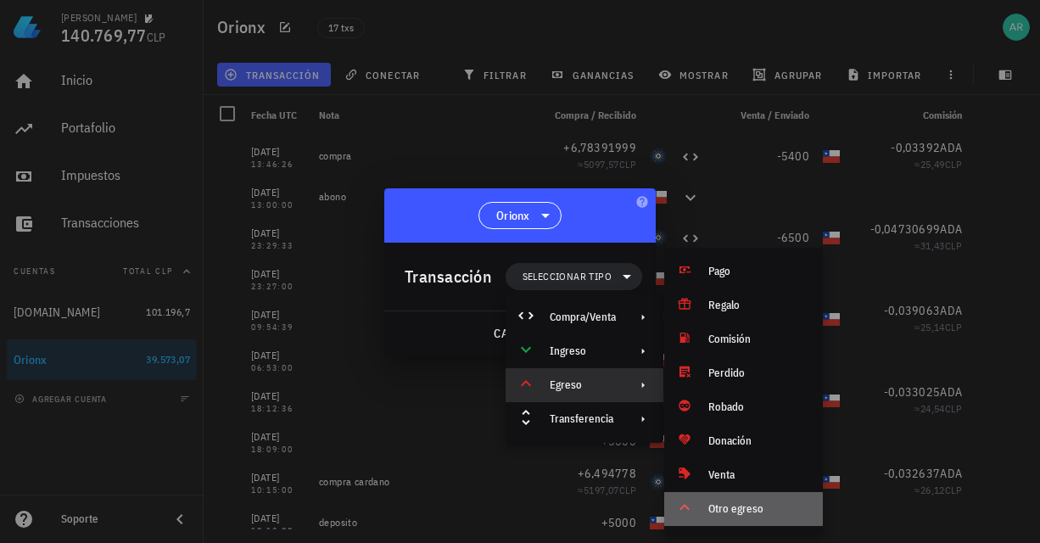
click at [737, 513] on div "Otro egreso" at bounding box center [759, 509] width 101 height 14
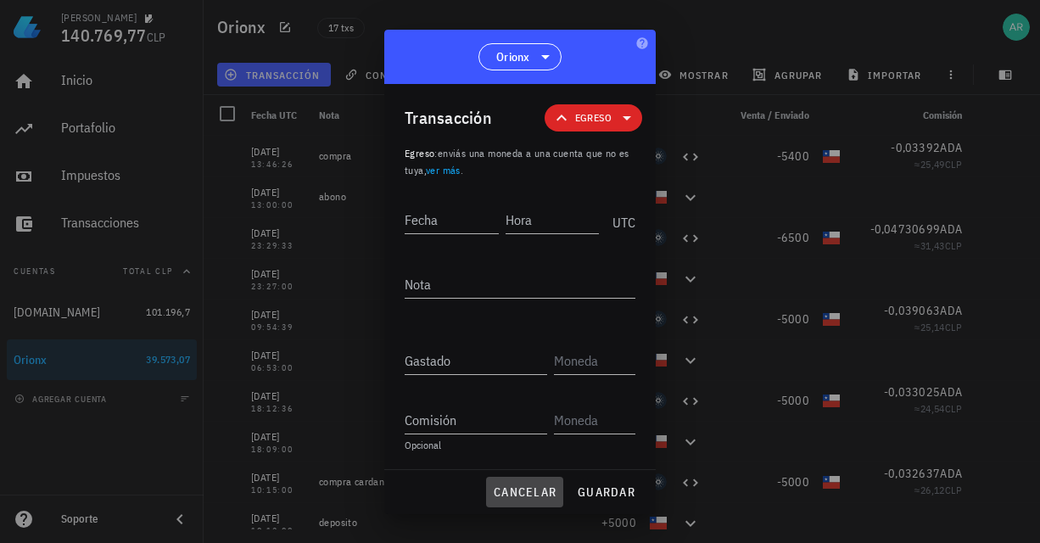
click at [533, 495] on span "cancelar" at bounding box center [525, 492] width 64 height 15
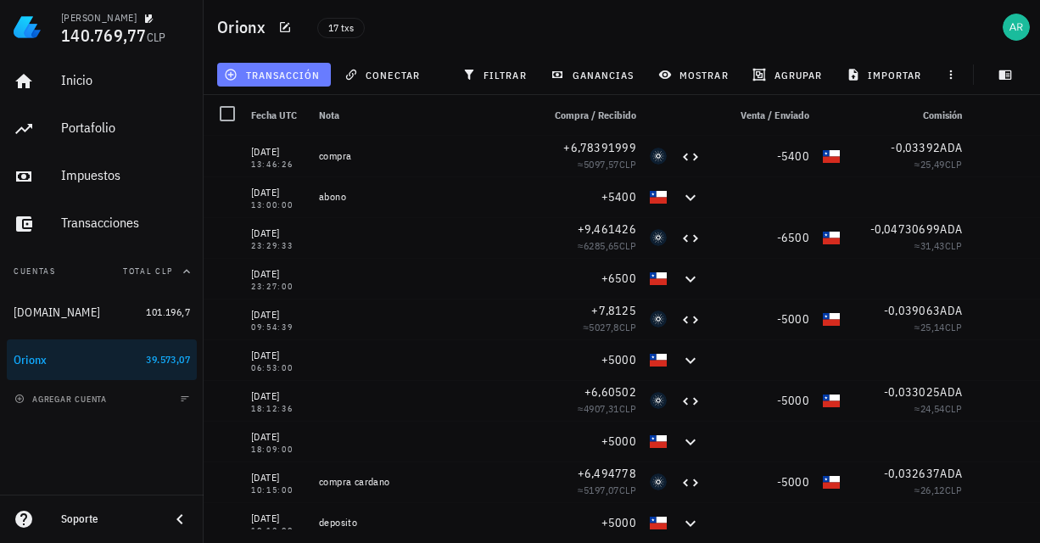
click at [294, 75] on span "transacción" at bounding box center [273, 75] width 92 height 14
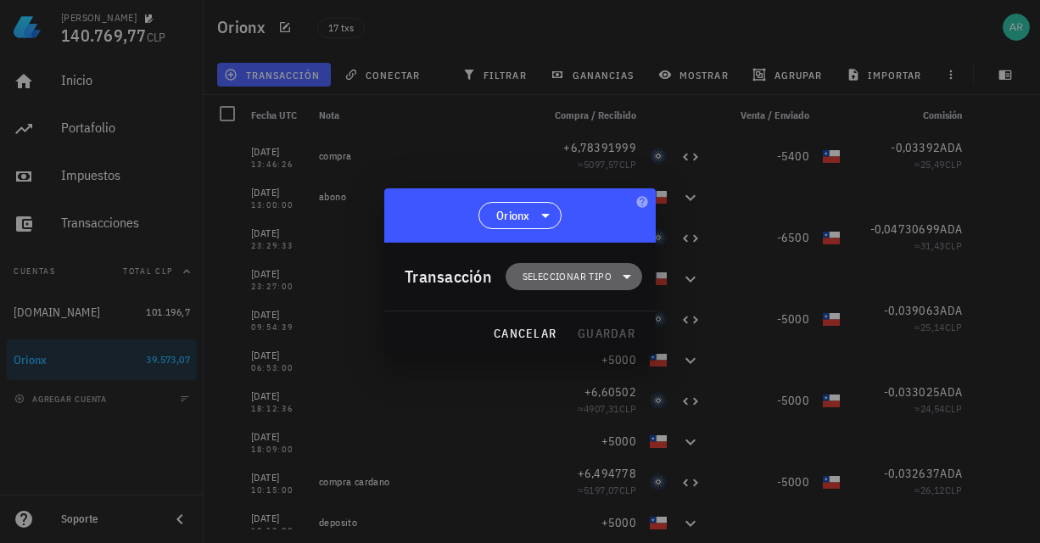
click at [608, 283] on span "Seleccionar tipo" at bounding box center [567, 276] width 89 height 17
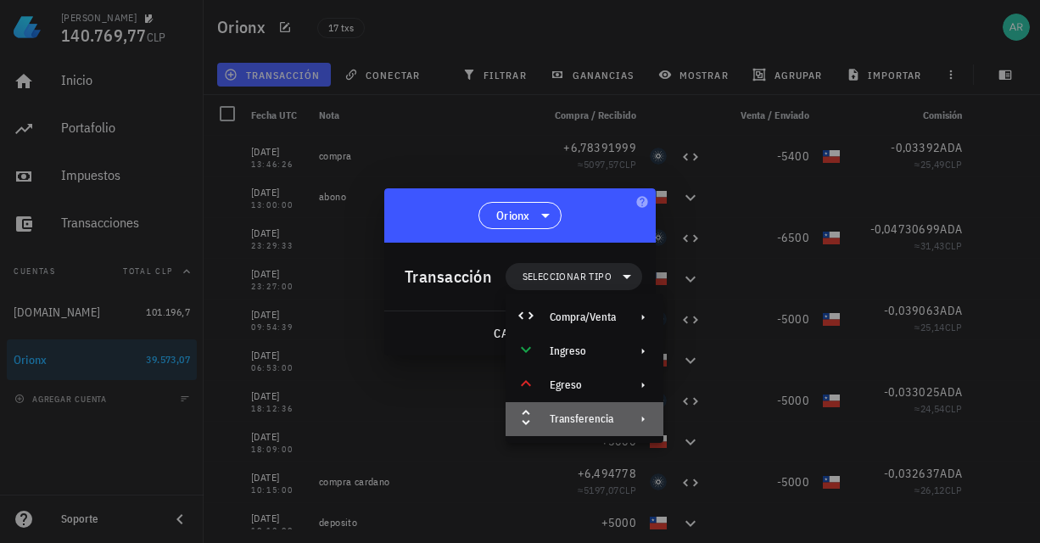
click at [592, 420] on div "Transferencia" at bounding box center [583, 419] width 66 height 14
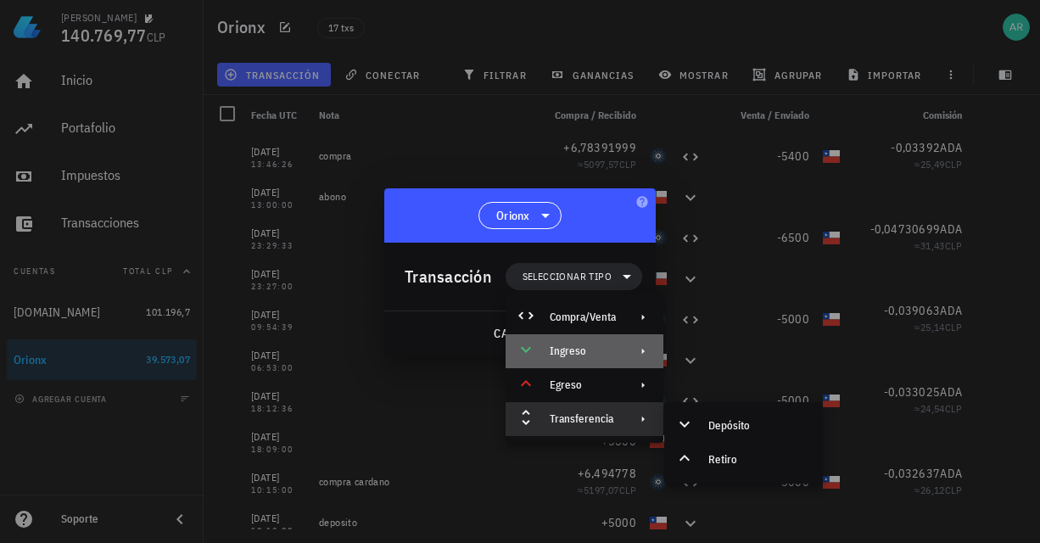
click at [586, 348] on div "Ingreso" at bounding box center [583, 352] width 66 height 14
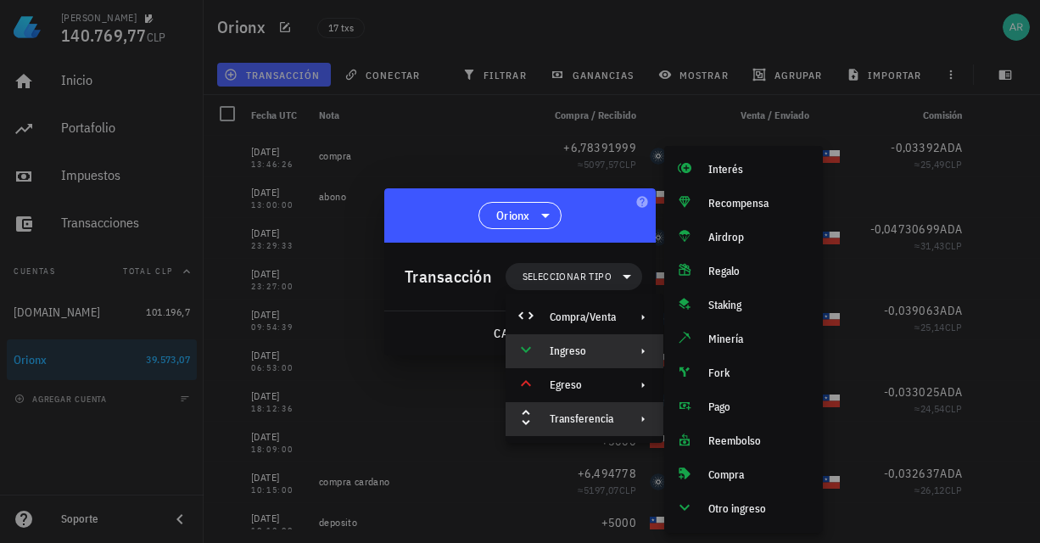
click at [603, 418] on div "Transferencia" at bounding box center [583, 419] width 66 height 14
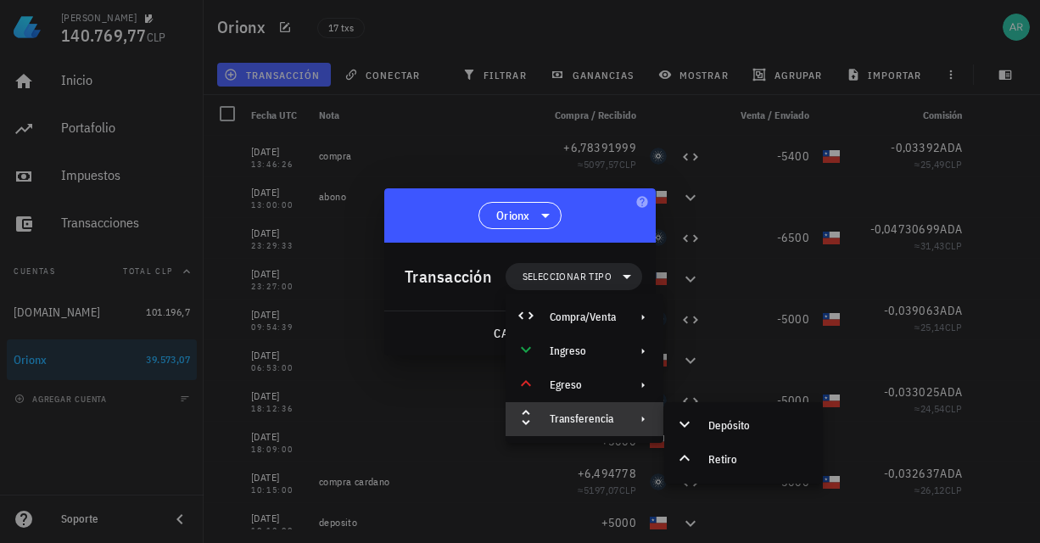
click at [604, 418] on div "Transferencia" at bounding box center [583, 419] width 66 height 14
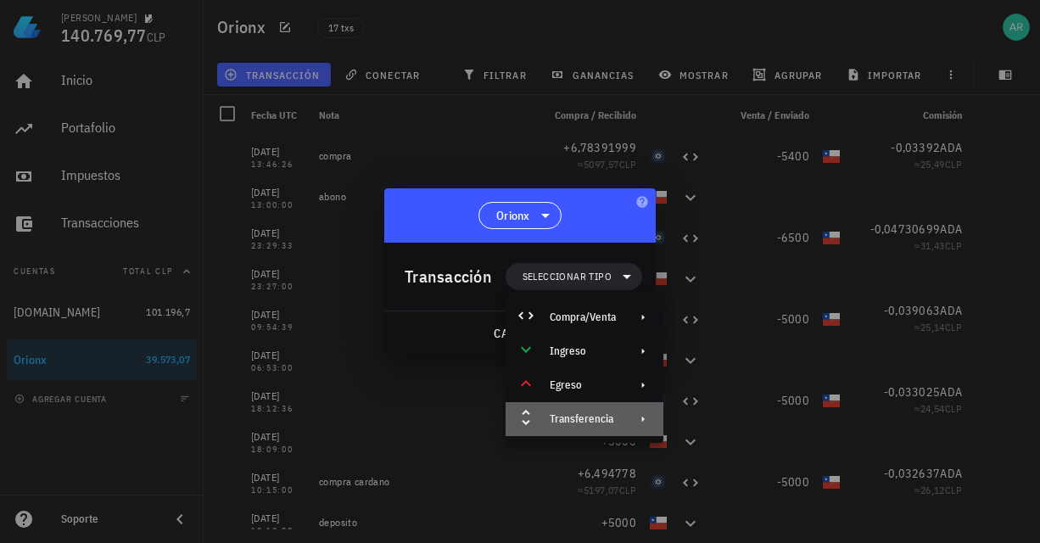
click at [603, 418] on div "Transferencia" at bounding box center [583, 419] width 66 height 14
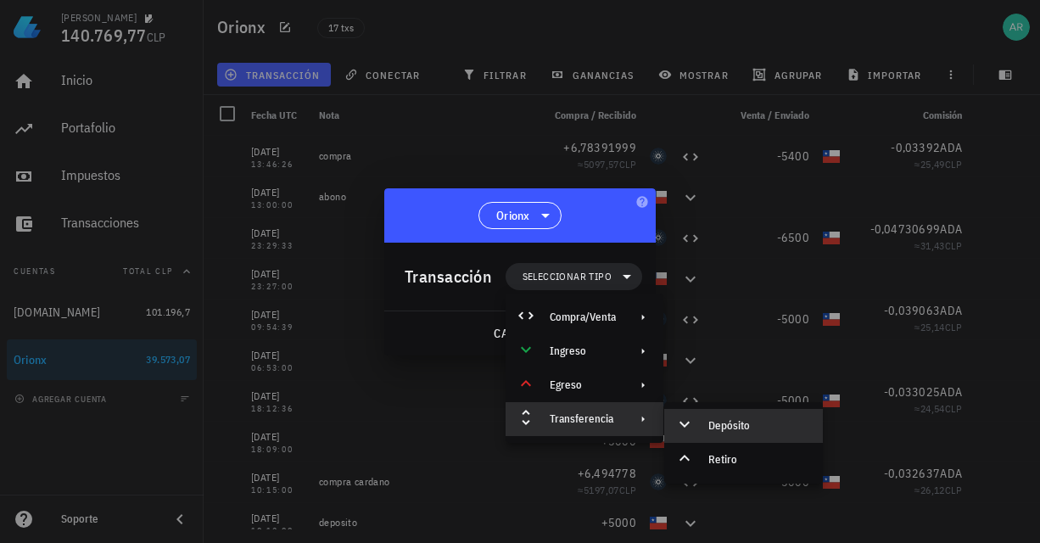
click at [708, 429] on div "Depósito" at bounding box center [743, 426] width 159 height 34
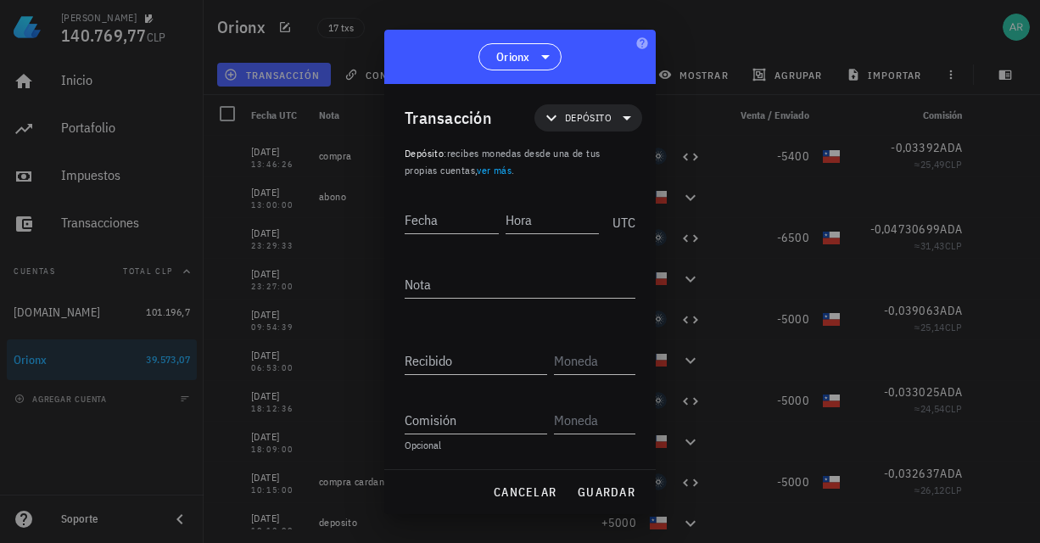
click at [498, 174] on link "ver más" at bounding box center [494, 170] width 35 height 13
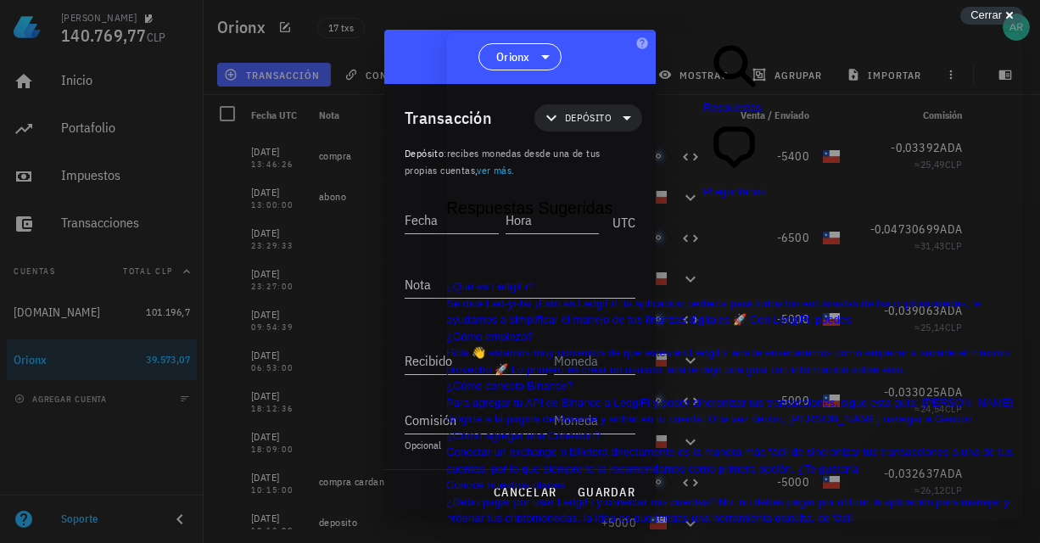
scroll to position [255, 0]
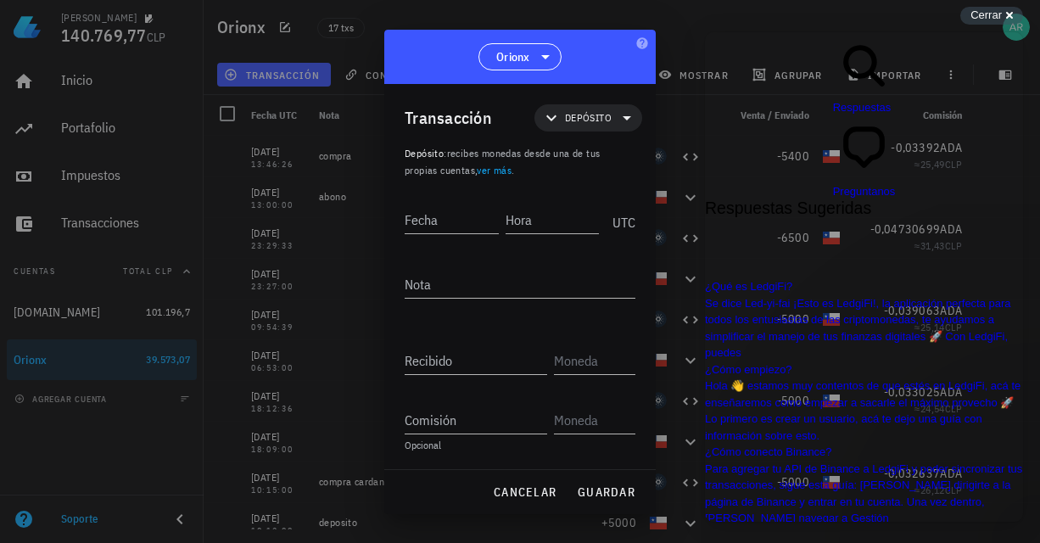
click at [681, 41] on div at bounding box center [520, 271] width 1040 height 543
click at [534, 495] on span "cancelar" at bounding box center [525, 492] width 64 height 15
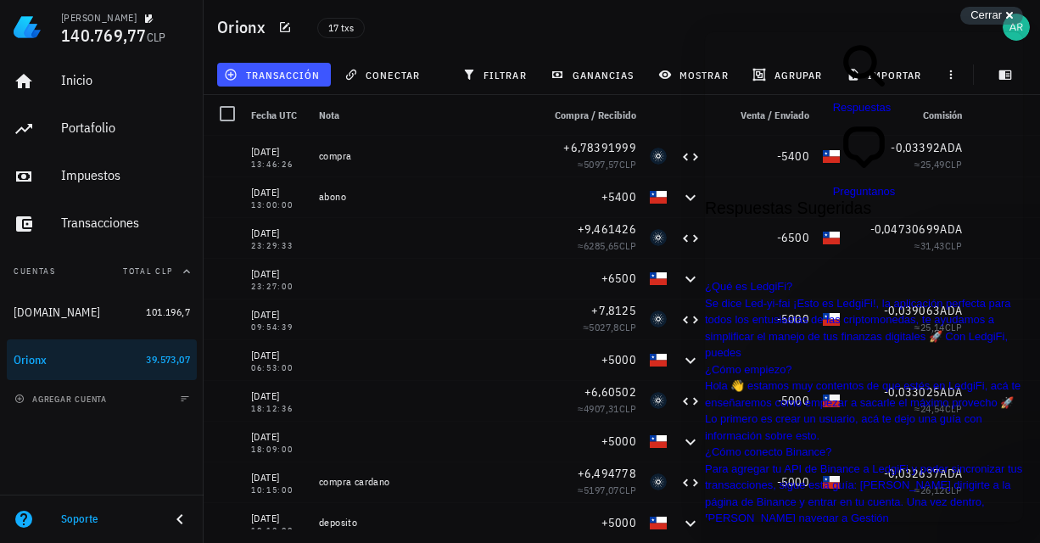
click at [665, 28] on div "17 txs" at bounding box center [499, 27] width 384 height 42
click at [984, 17] on span "Cerrar" at bounding box center [986, 14] width 31 height 13
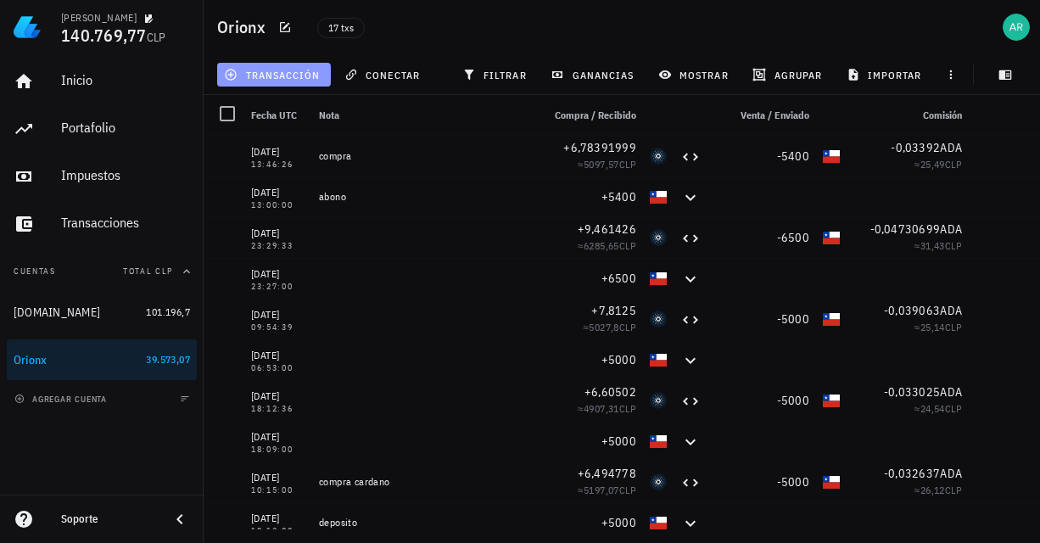
click at [291, 82] on button "transacción" at bounding box center [274, 75] width 114 height 24
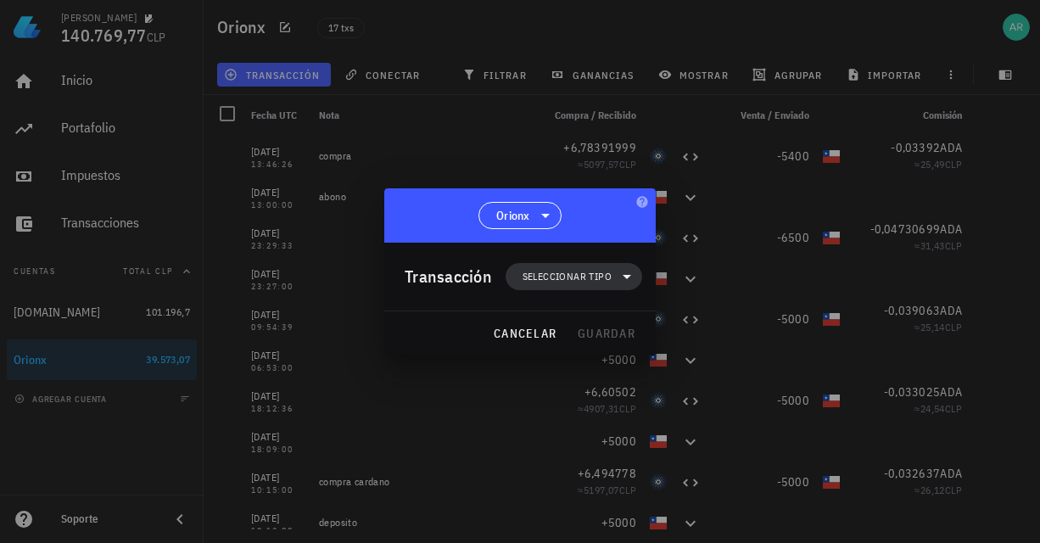
click at [557, 277] on span "Seleccionar tipo" at bounding box center [567, 276] width 89 height 17
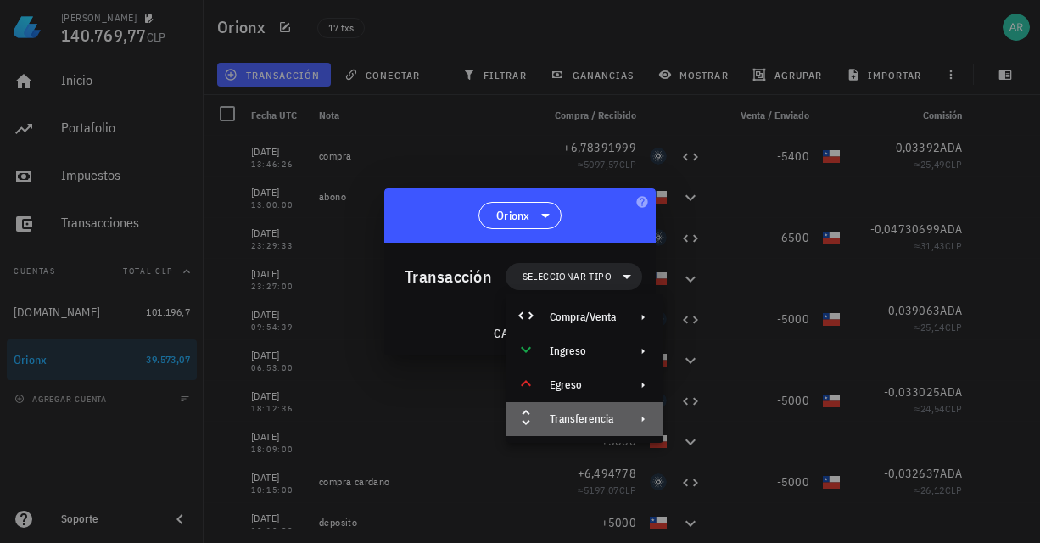
click at [586, 418] on div "Transferencia" at bounding box center [583, 419] width 66 height 14
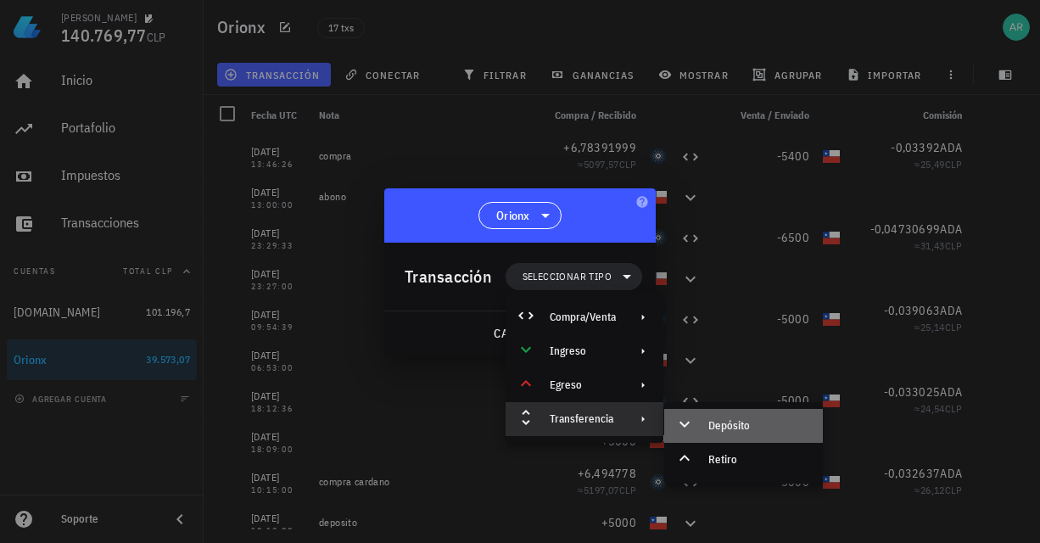
click at [727, 430] on div "Depósito" at bounding box center [759, 426] width 101 height 14
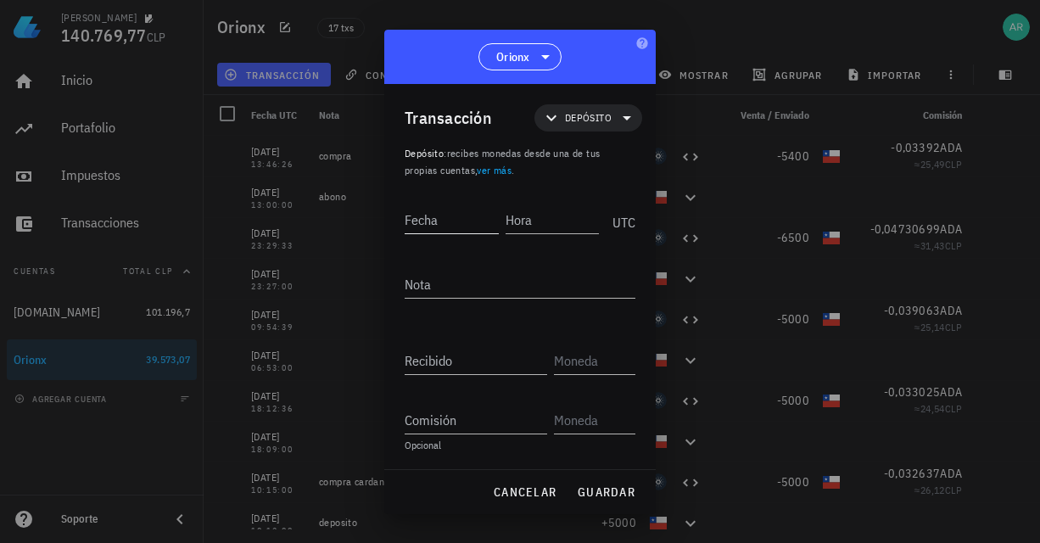
click at [456, 213] on input "Fecha" at bounding box center [452, 219] width 94 height 27
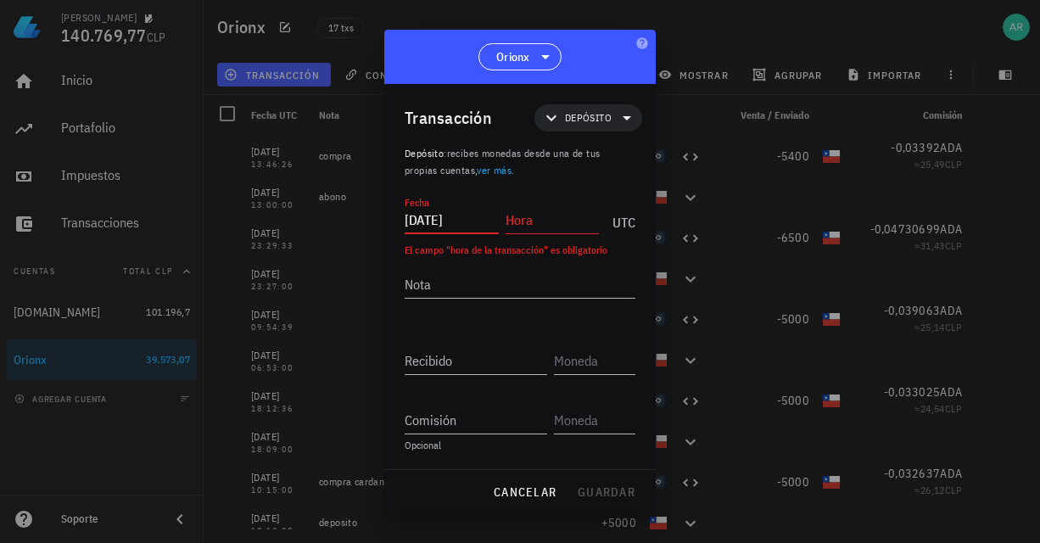
type input "[DATE]"
click at [519, 216] on input "Hora" at bounding box center [553, 219] width 94 height 27
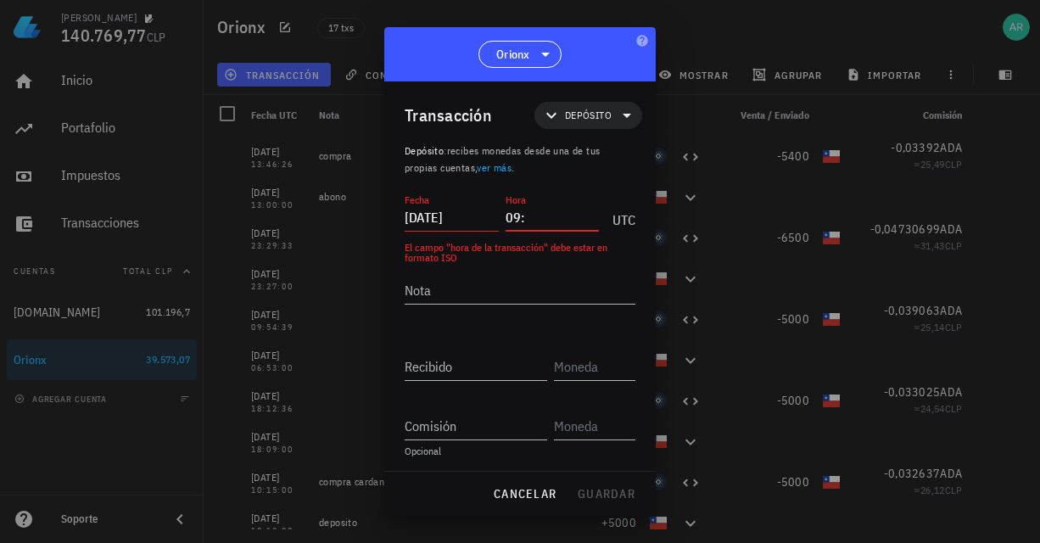
type input "0"
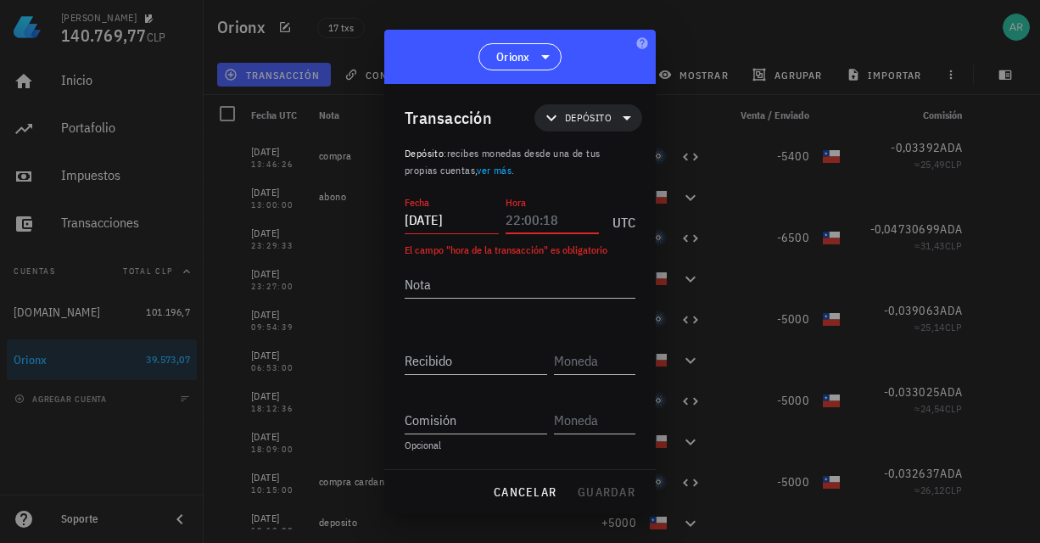
paste input "04:06:09"
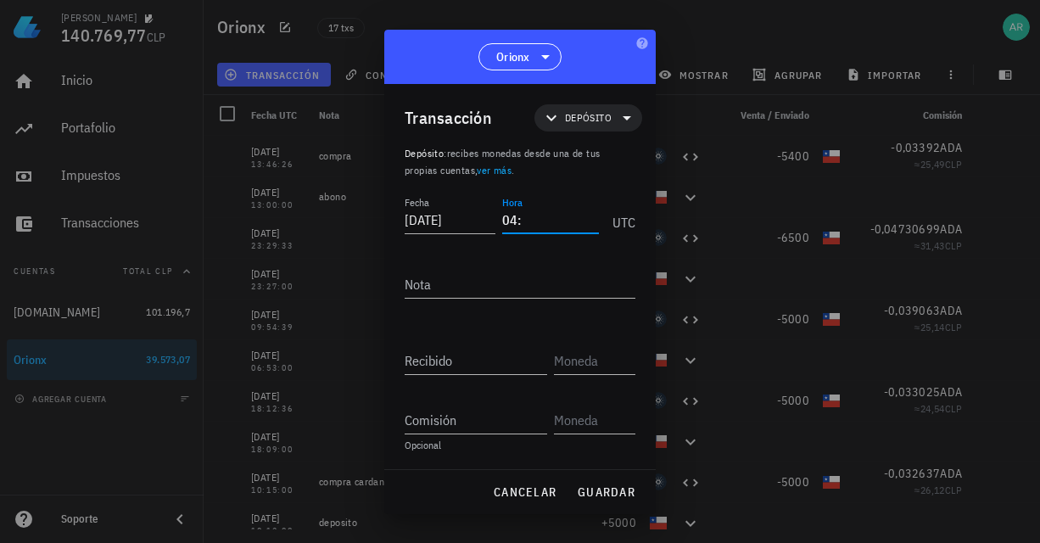
type input "0"
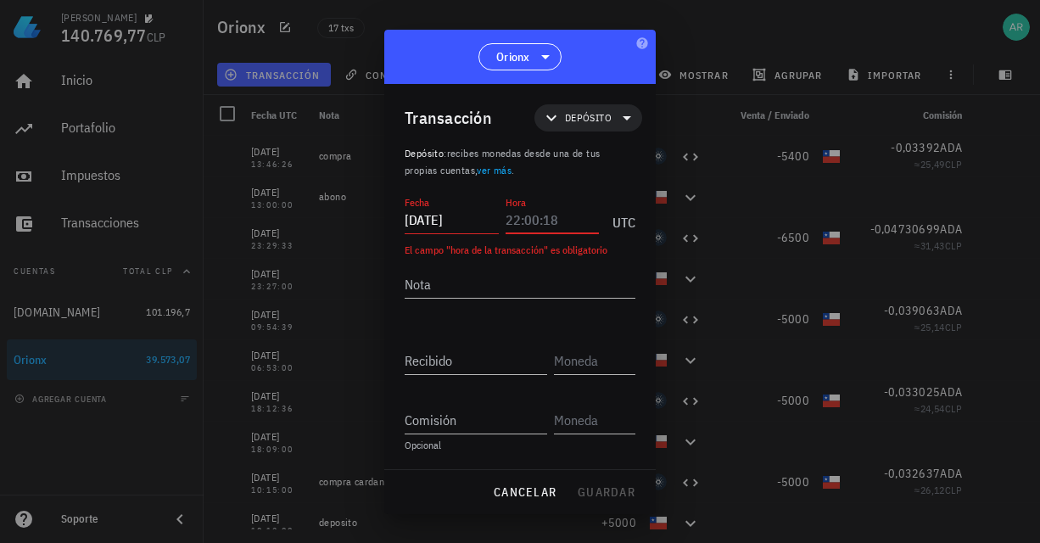
paste input "1"
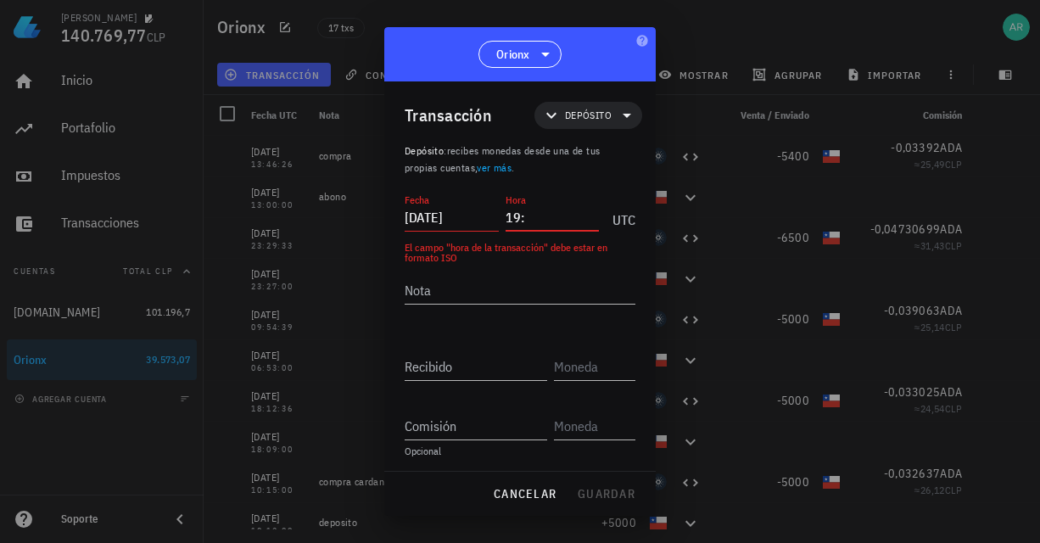
paste input "1"
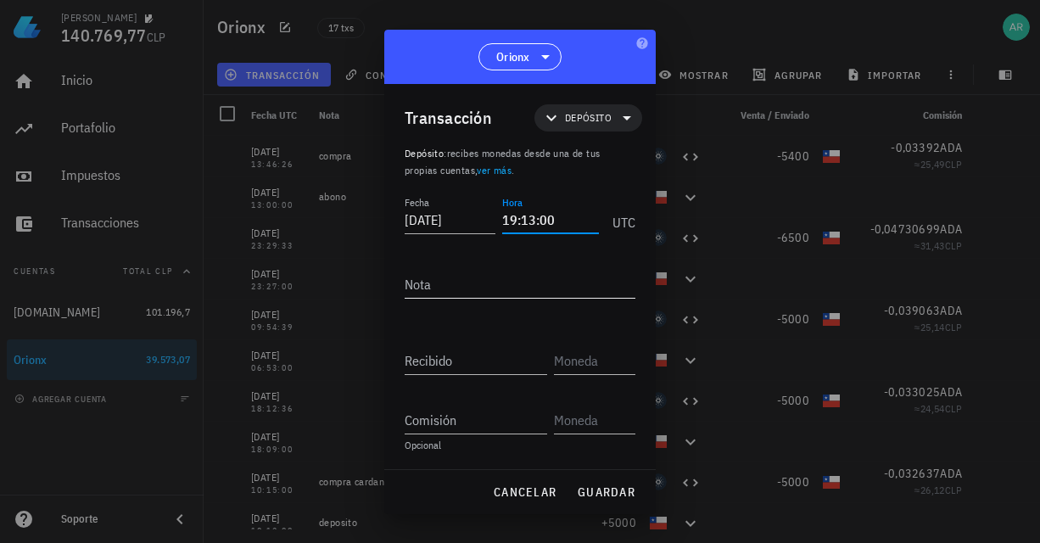
type input "19:13:00"
click at [449, 287] on textarea "Nota" at bounding box center [520, 284] width 231 height 27
type textarea "y"
type textarea "a yoroi"
click at [438, 371] on input "Recibido" at bounding box center [476, 360] width 143 height 27
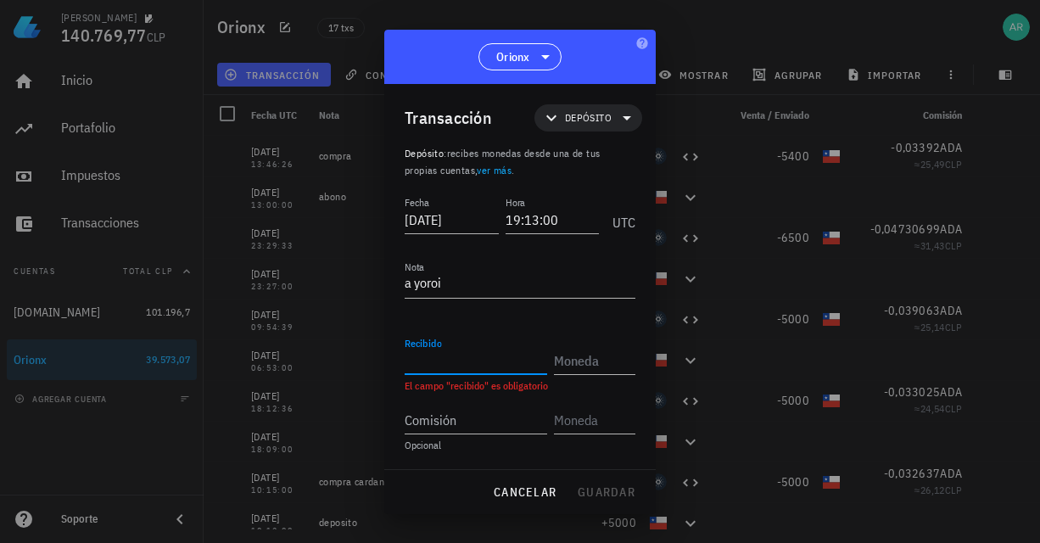
click at [435, 364] on input "Recibido" at bounding box center [476, 360] width 143 height 27
paste input "41,699196"
type input "41,699196"
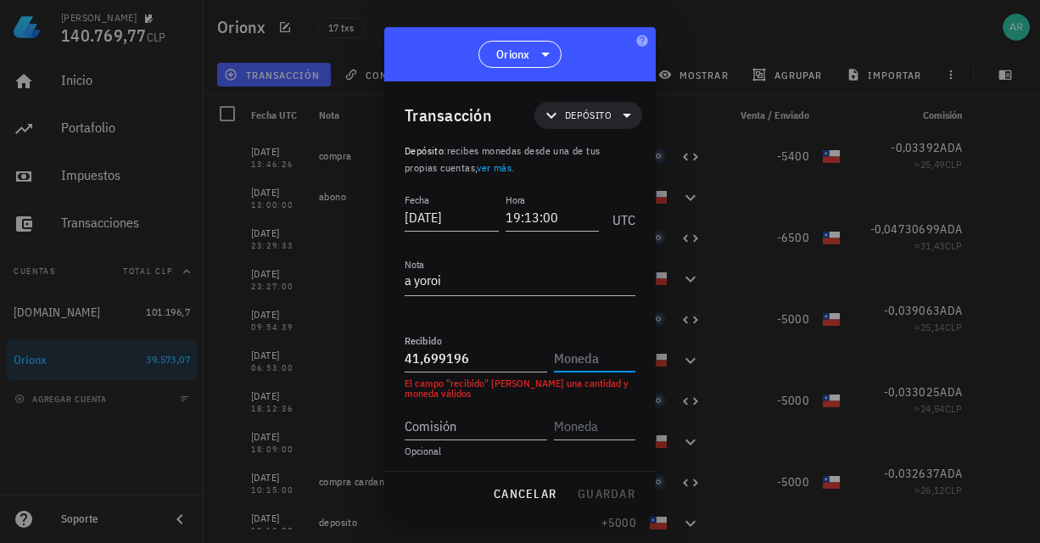
click at [568, 364] on input "text" at bounding box center [593, 358] width 78 height 27
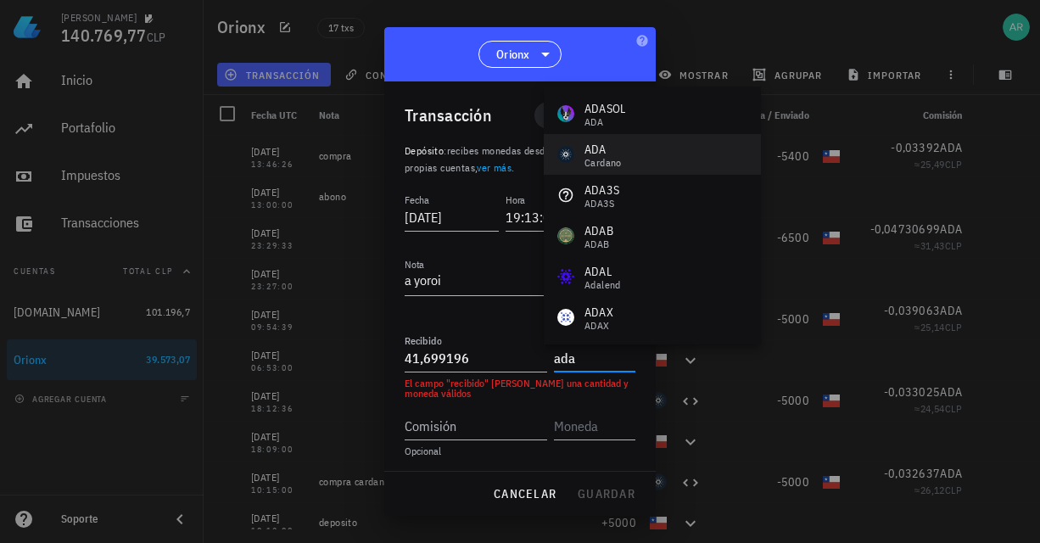
click at [622, 160] on div "[PERSON_NAME]" at bounding box center [652, 154] width 217 height 41
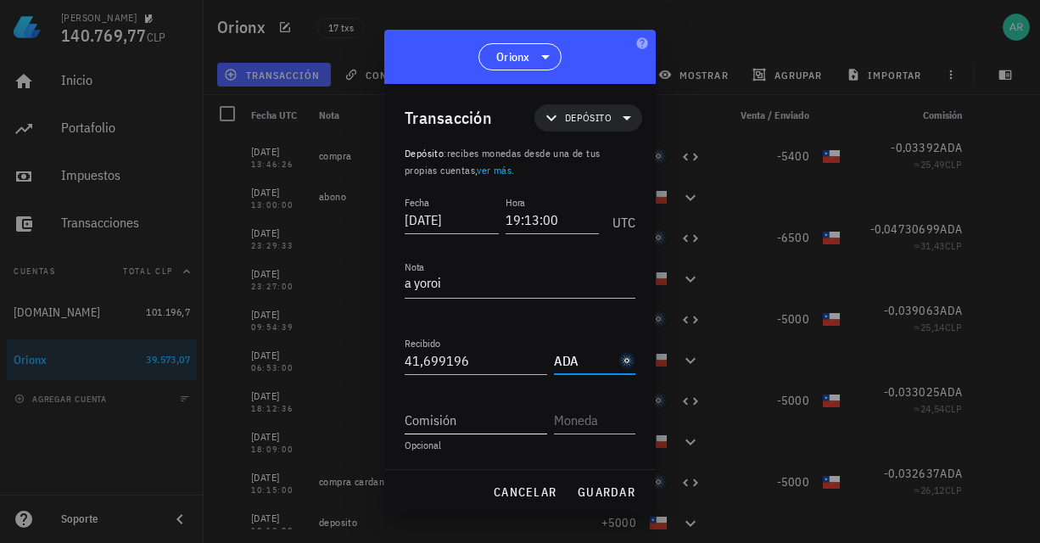
type input "ADA"
click at [485, 418] on input "Comisión" at bounding box center [476, 419] width 143 height 27
type input "0,5"
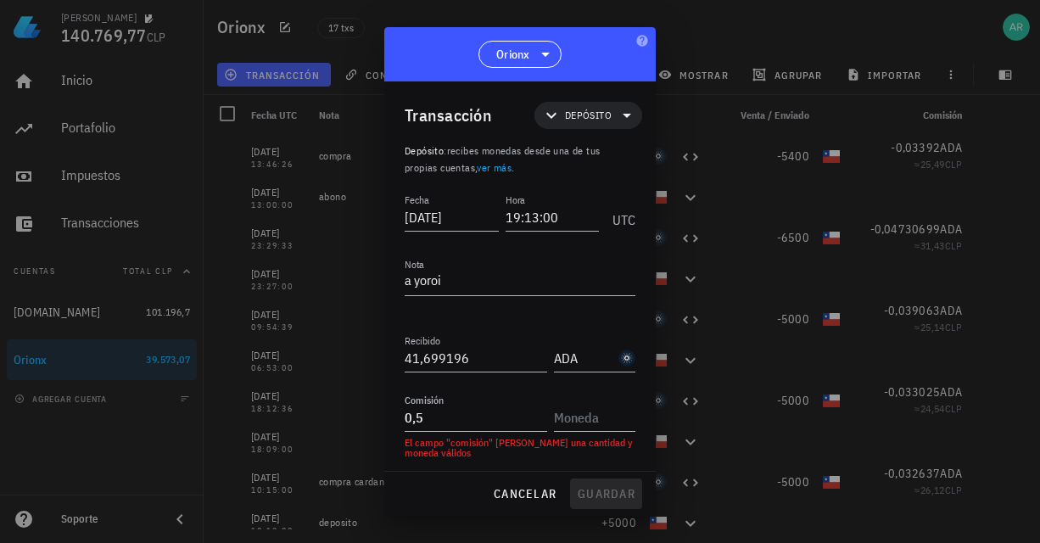
click at [593, 496] on div "cancelar guardar" at bounding box center [520, 494] width 272 height 44
click at [582, 425] on input "text" at bounding box center [593, 417] width 78 height 27
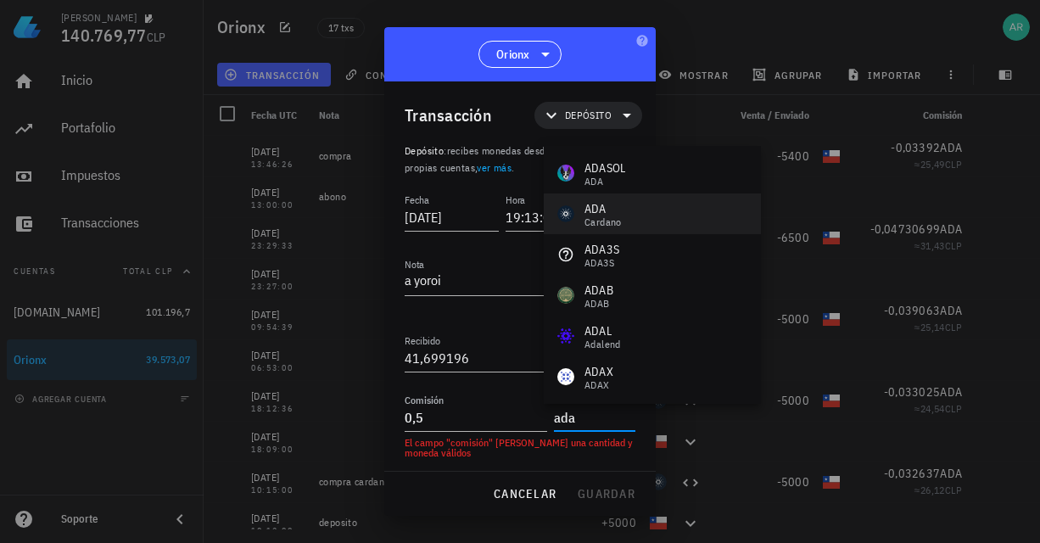
click at [595, 222] on div "Cardano" at bounding box center [603, 222] width 37 height 10
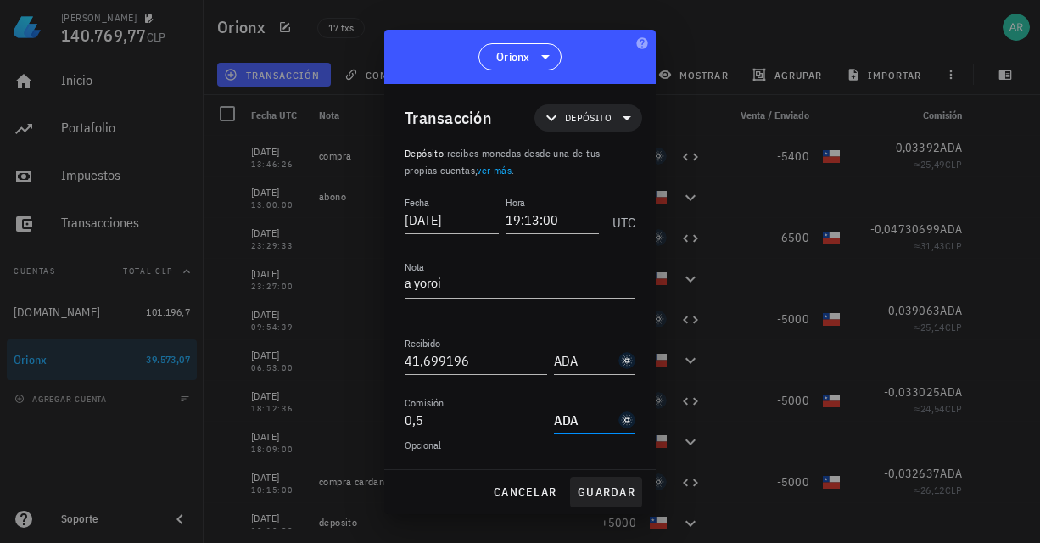
type input "ADA"
click at [605, 490] on span "guardar" at bounding box center [606, 492] width 59 height 15
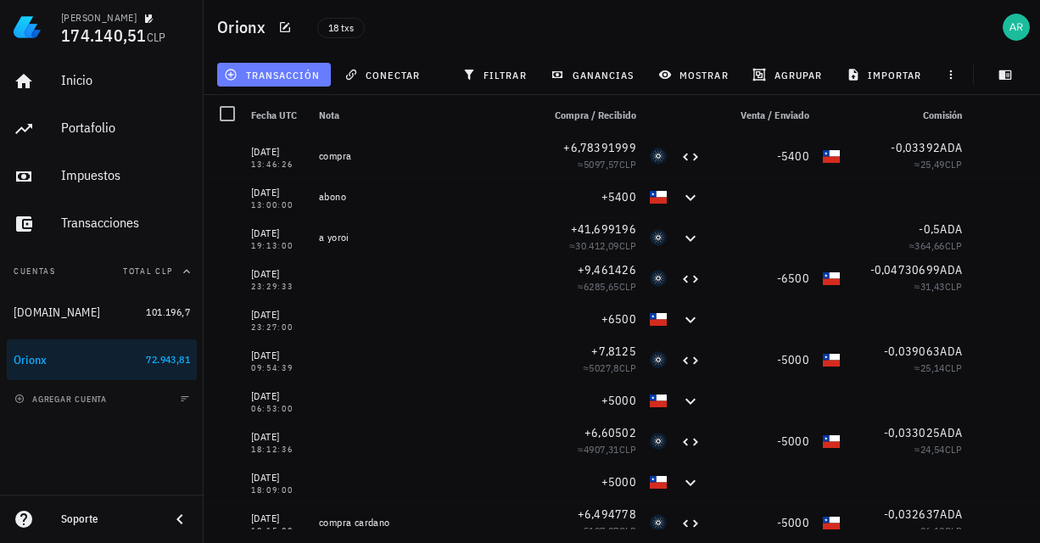
click at [250, 74] on span "transacción" at bounding box center [273, 75] width 92 height 14
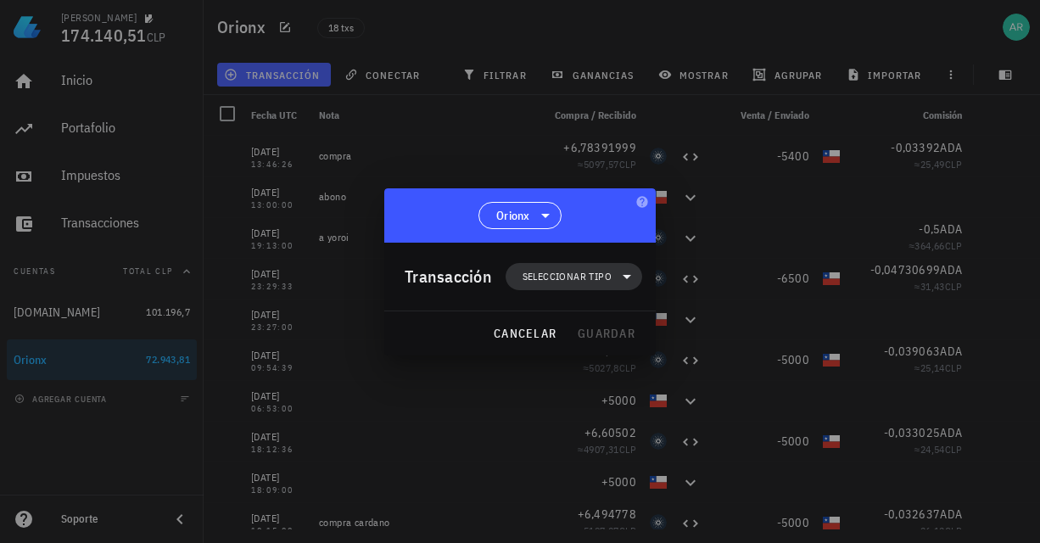
click at [571, 282] on span "Seleccionar tipo" at bounding box center [567, 276] width 89 height 17
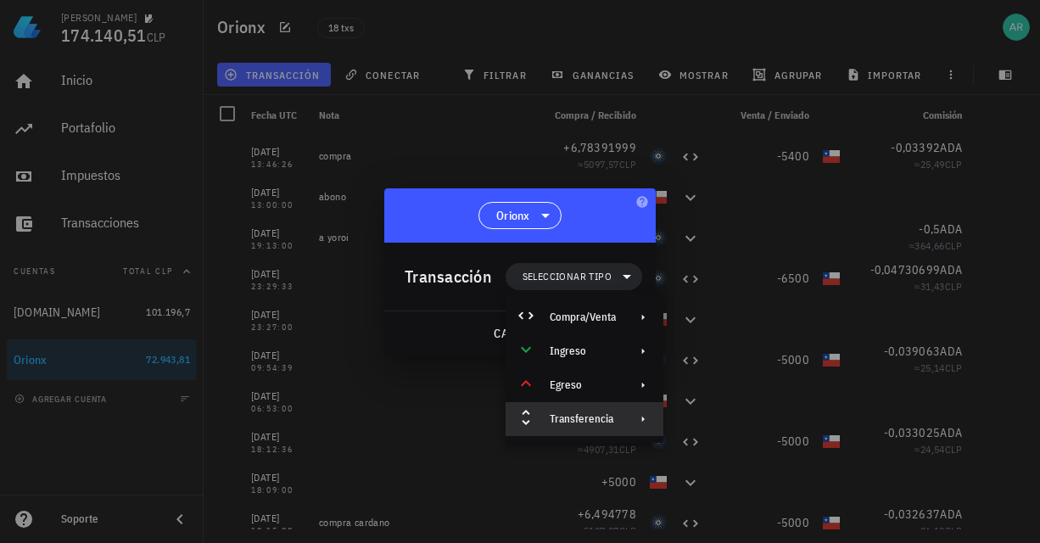
click at [574, 417] on div "Transferencia" at bounding box center [583, 419] width 66 height 14
click at [716, 435] on div "Depósito" at bounding box center [743, 426] width 159 height 34
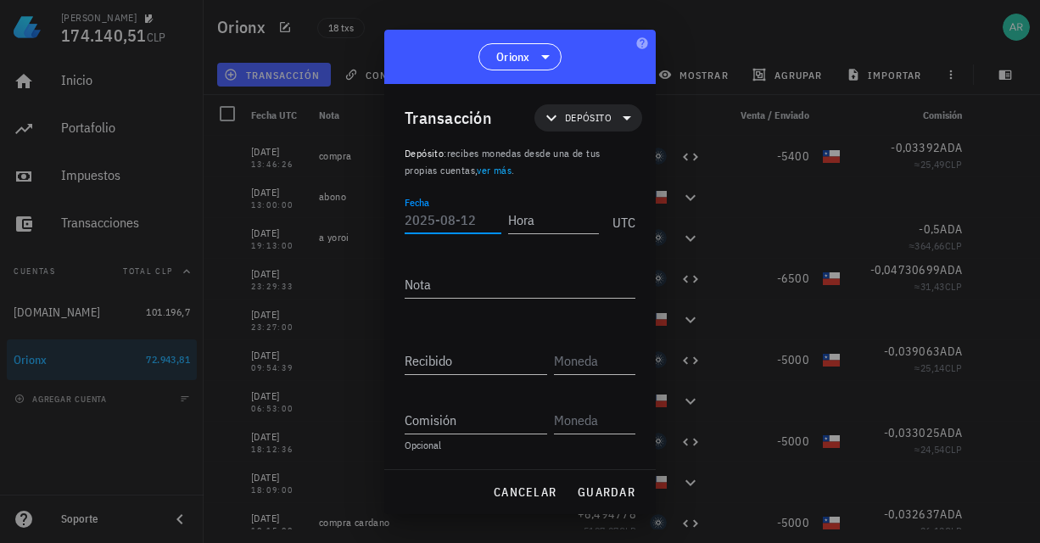
click at [449, 216] on input "Fecha" at bounding box center [453, 219] width 97 height 27
paste input "text"
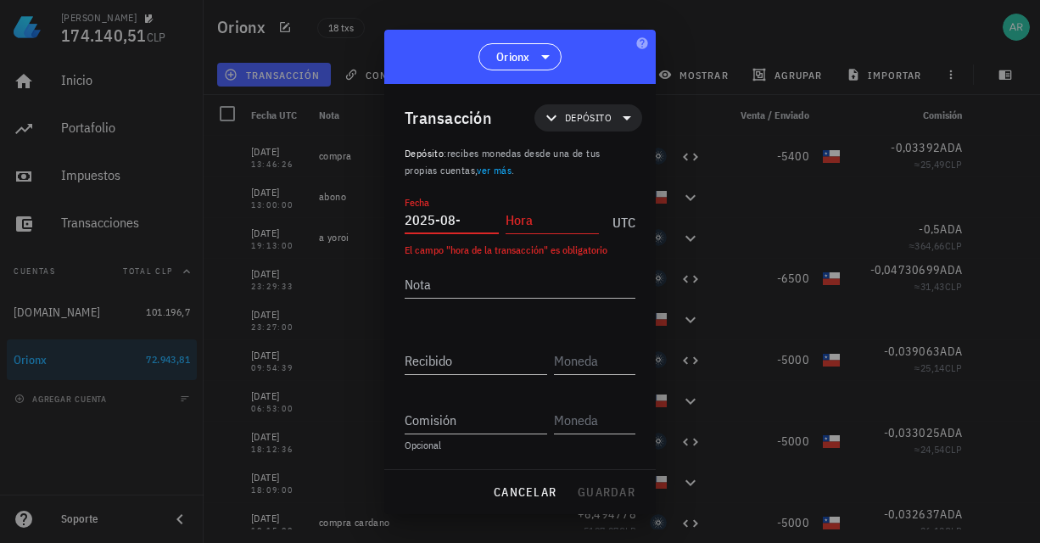
paste input "1"
type input "[DATE]"
click at [518, 222] on input "Hora" at bounding box center [553, 219] width 94 height 27
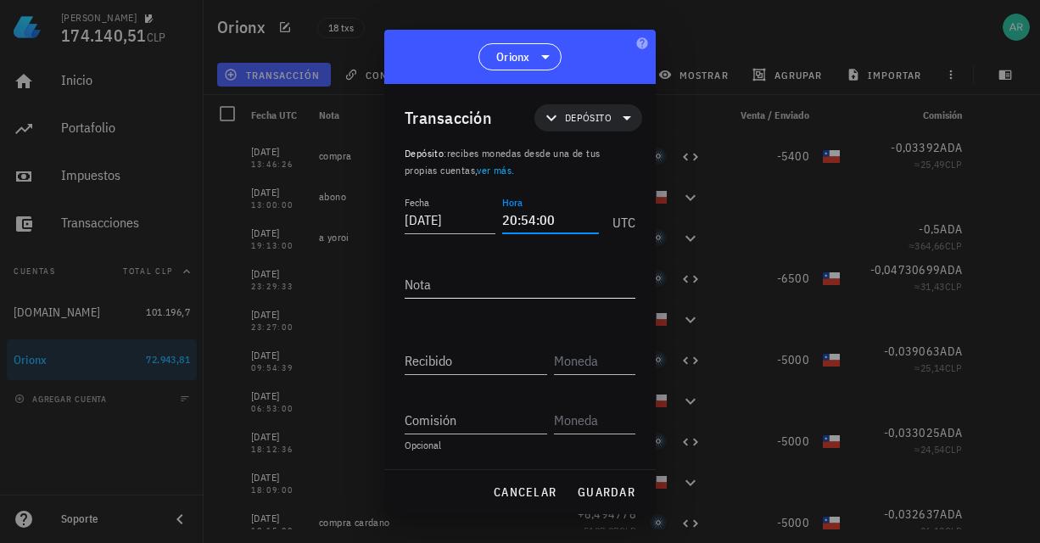
type input "20:54:00"
click at [513, 291] on textarea "Nota" at bounding box center [520, 284] width 231 height 27
type textarea "a yoroi"
click at [494, 361] on input "Recibido" at bounding box center [476, 360] width 143 height 27
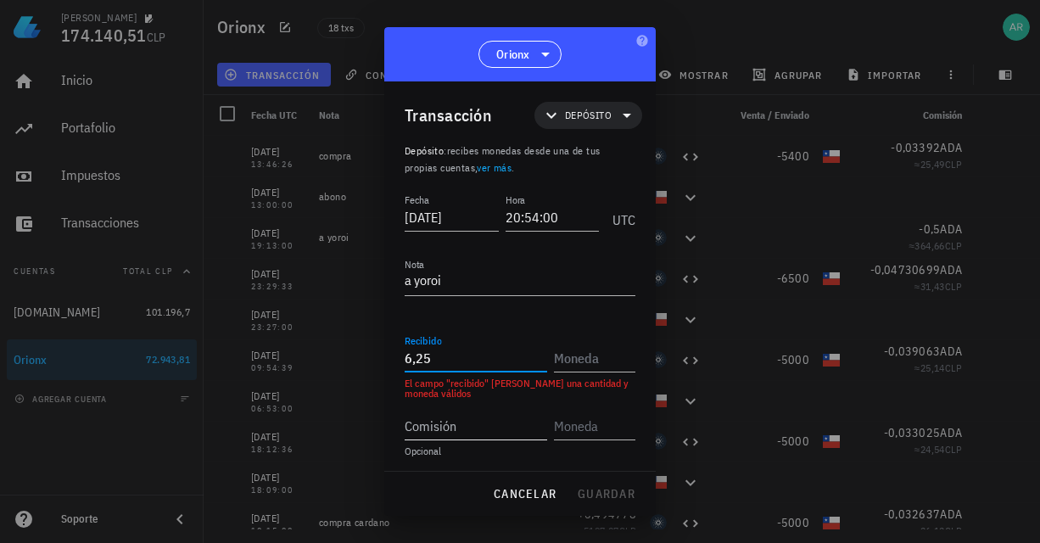
type input "6,25"
click at [482, 425] on input "Comisión" at bounding box center [476, 425] width 143 height 27
type input "0,5"
click at [574, 359] on input "text" at bounding box center [593, 358] width 78 height 27
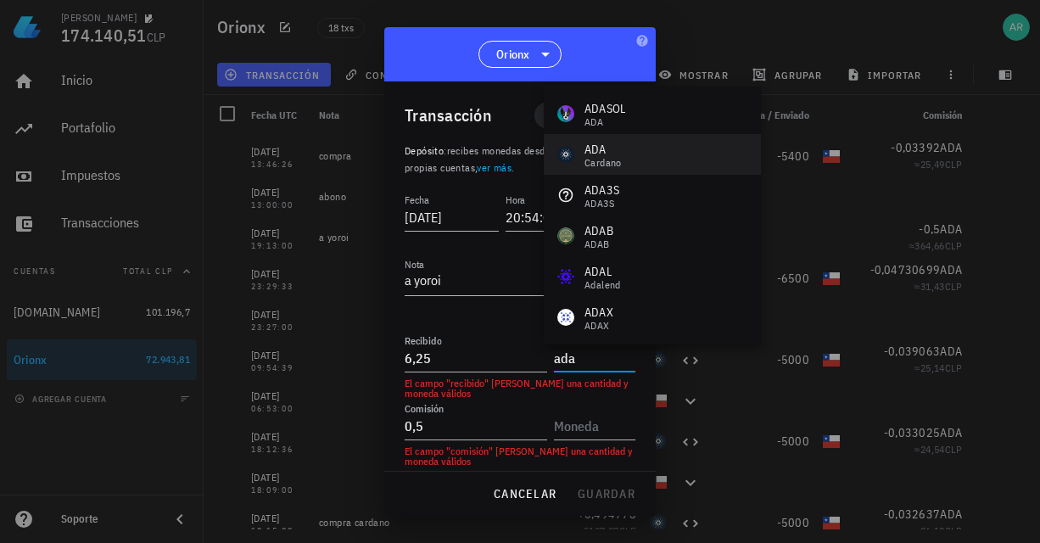
click at [610, 151] on div "ADA" at bounding box center [603, 149] width 37 height 17
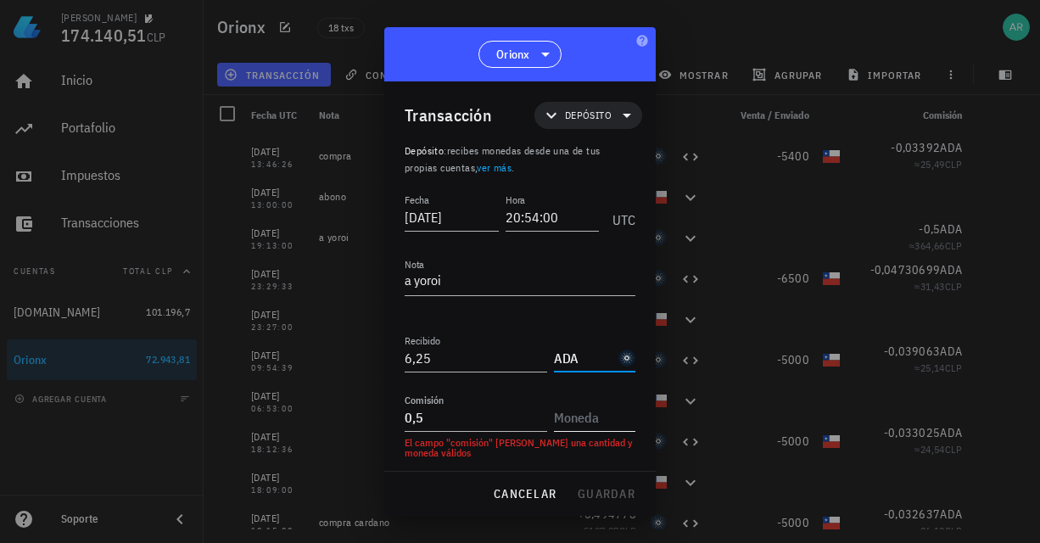
type input "ADA"
click at [563, 419] on input "text" at bounding box center [593, 417] width 78 height 27
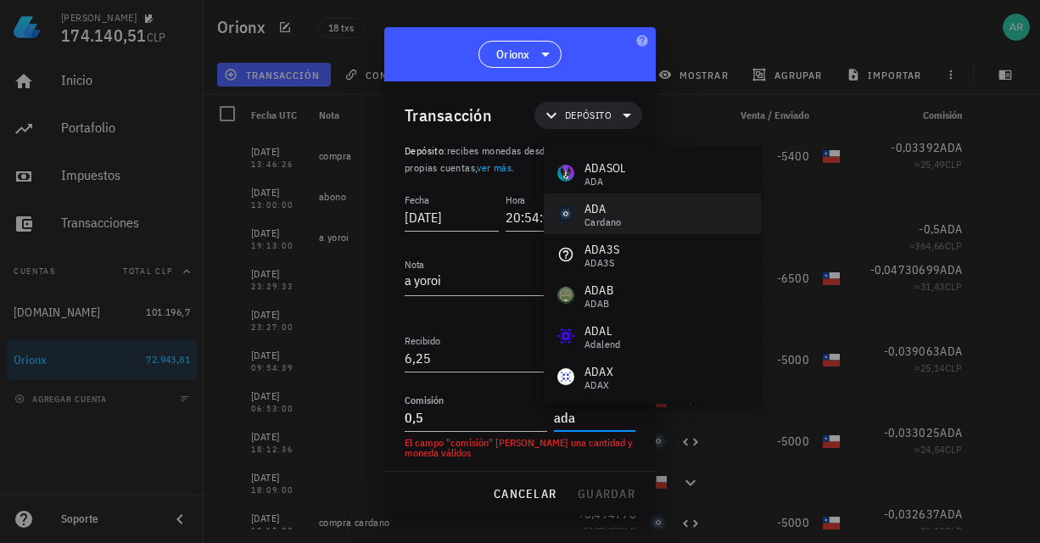
click at [610, 206] on div "ADA" at bounding box center [603, 208] width 37 height 17
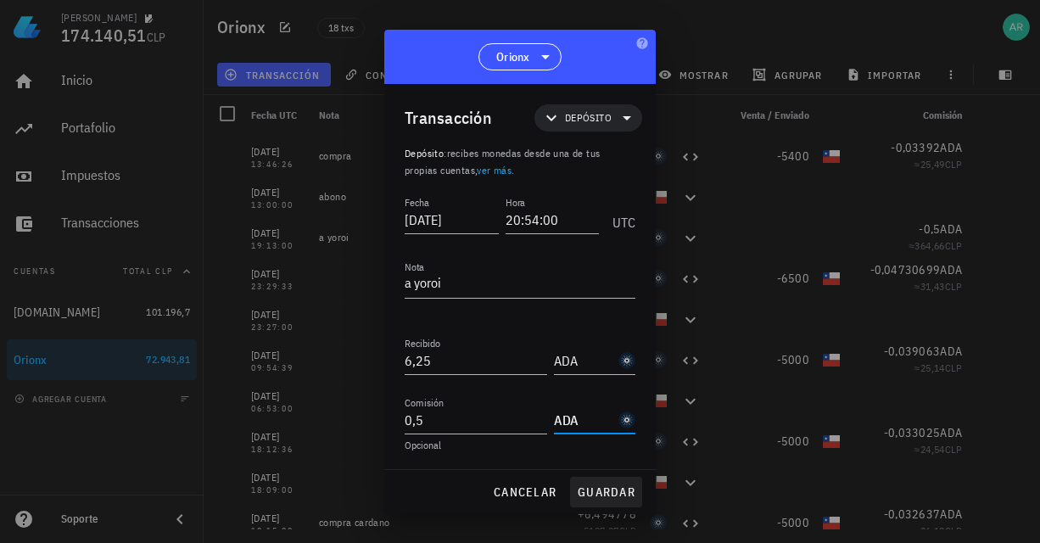
type input "ADA"
click at [588, 492] on span "guardar" at bounding box center [606, 492] width 59 height 15
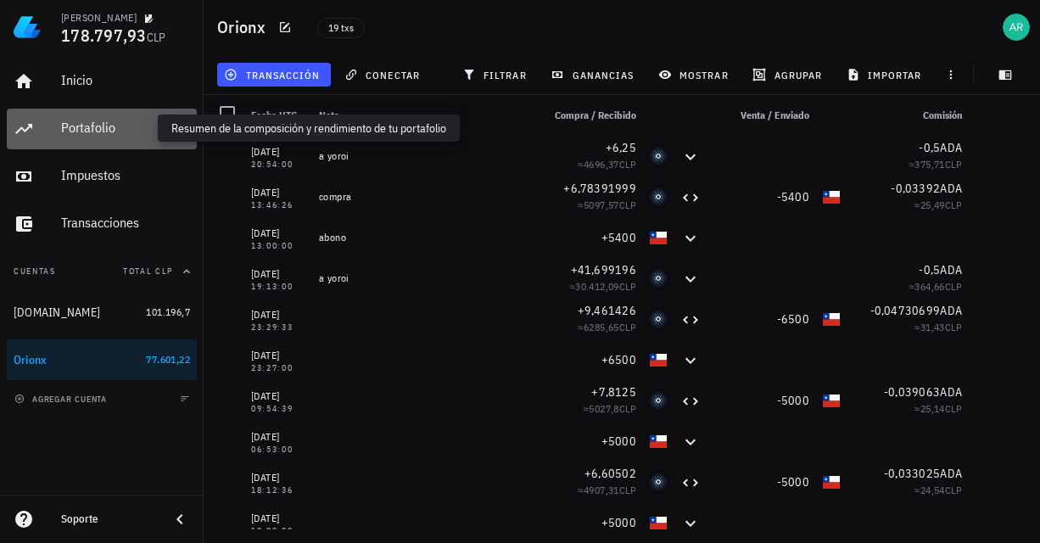
click at [79, 127] on div "Portafolio" at bounding box center [125, 128] width 129 height 16
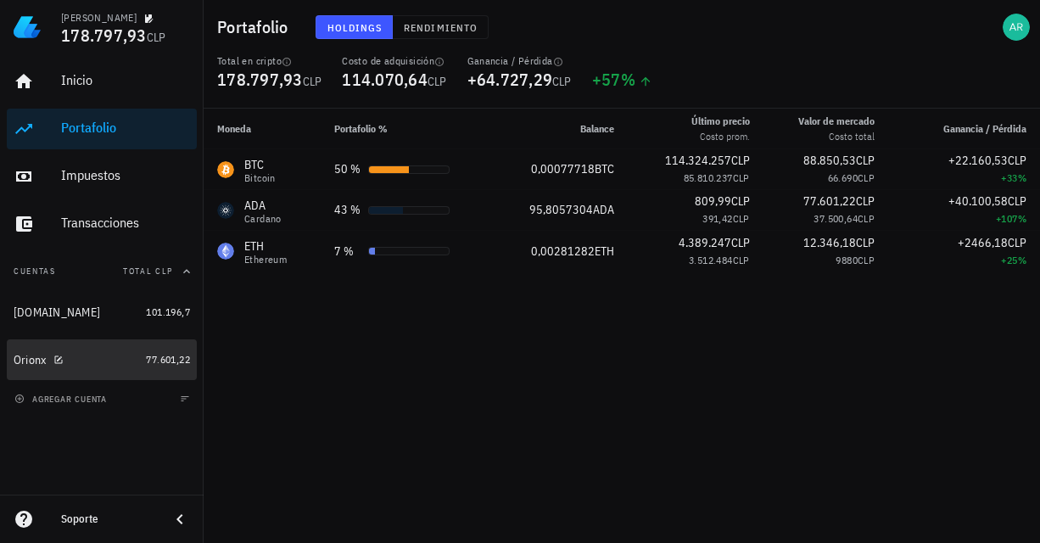
click at [102, 361] on div "Orionx" at bounding box center [77, 360] width 126 height 16
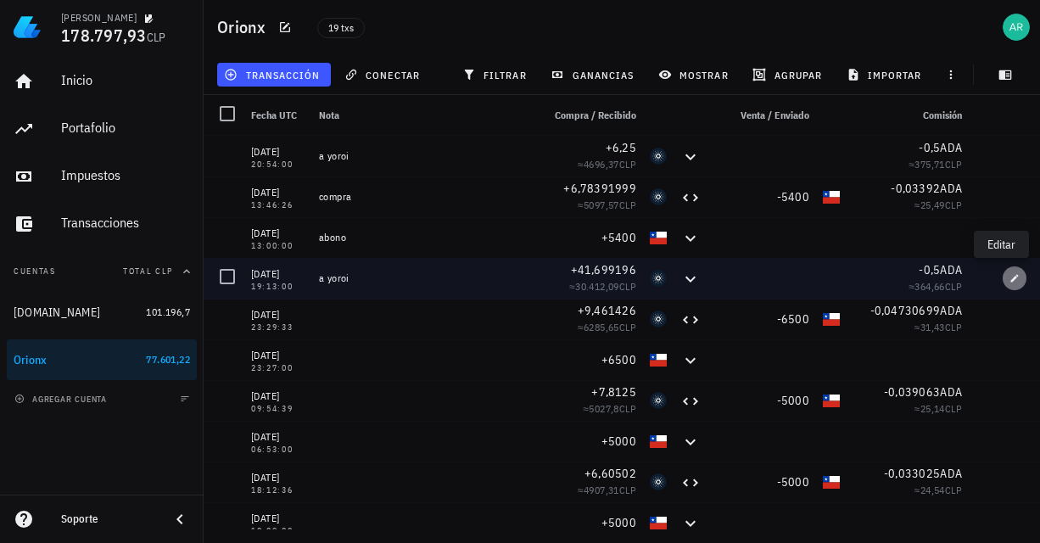
click at [1010, 279] on icon "button" at bounding box center [1015, 278] width 10 height 10
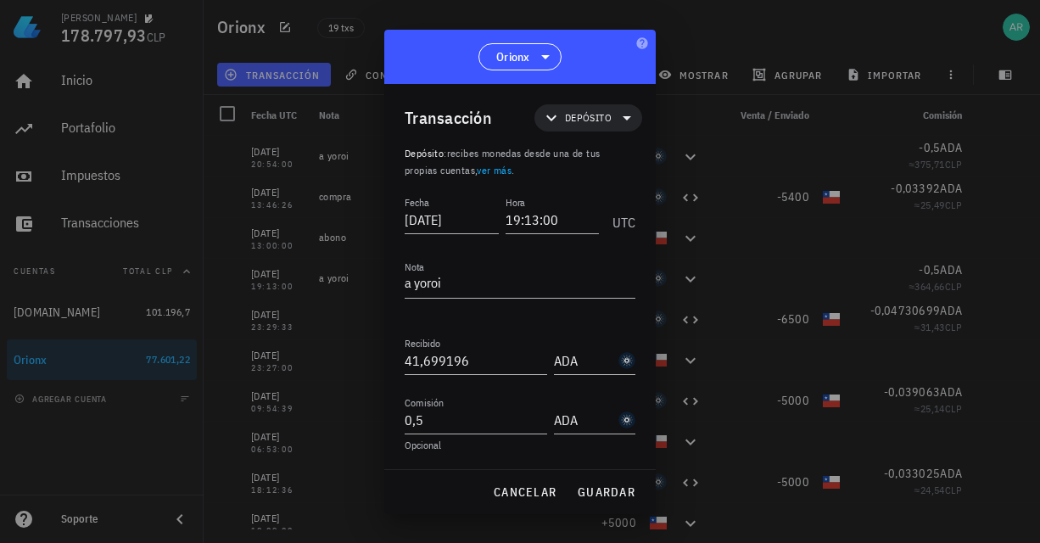
click at [510, 175] on link "ver más" at bounding box center [494, 170] width 35 height 13
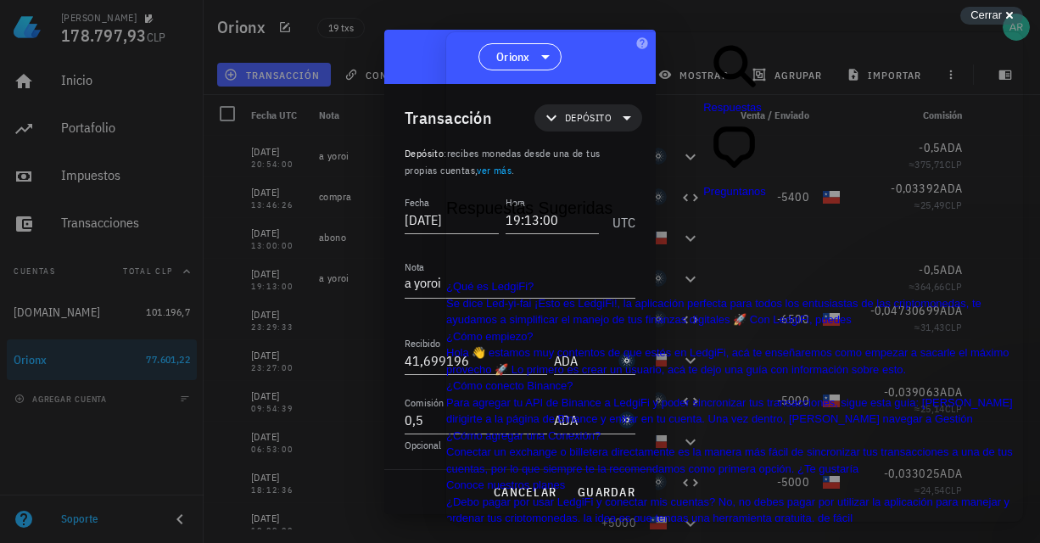
scroll to position [551, 0]
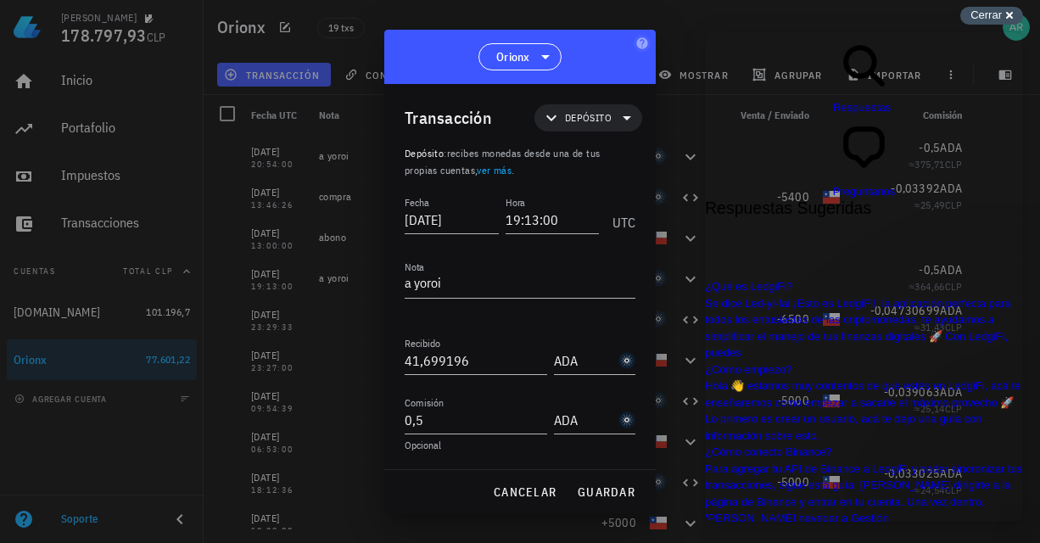
click at [1005, 15] on div "Cerrar cross-small" at bounding box center [992, 16] width 63 height 18
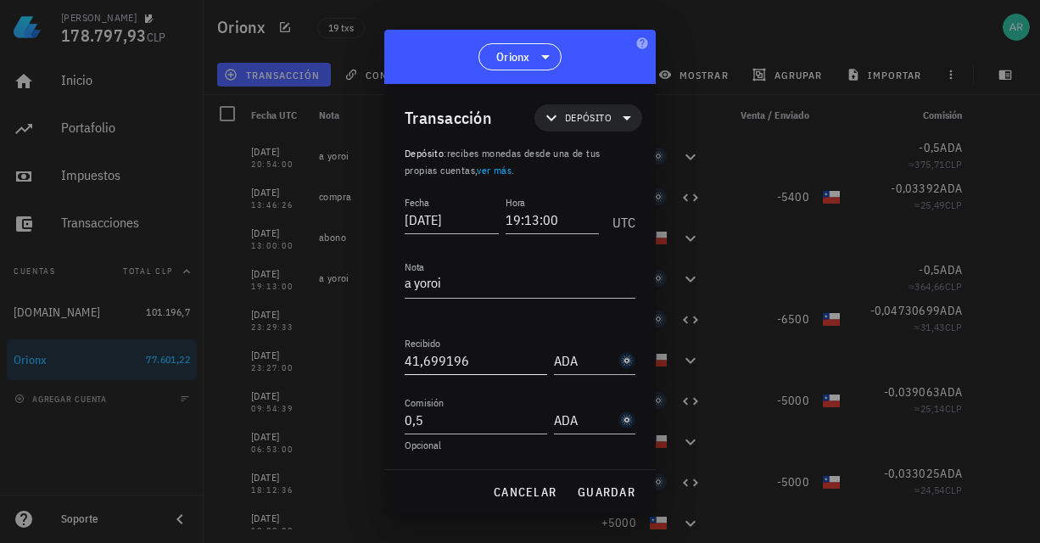
click at [515, 361] on input "41,699196" at bounding box center [476, 360] width 143 height 27
click at [595, 495] on span "guardar" at bounding box center [606, 492] width 59 height 15
type input "41,699196"
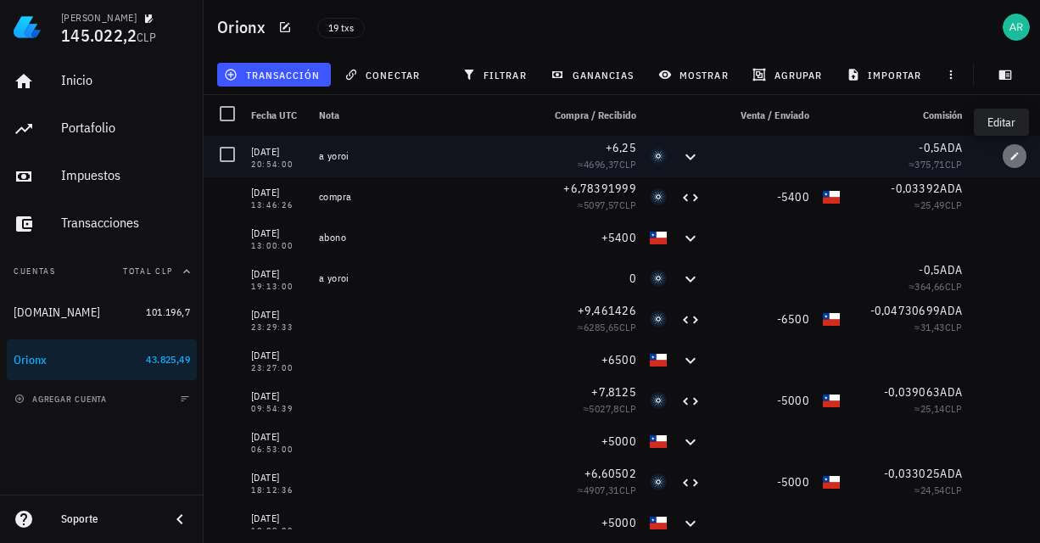
click at [1003, 157] on span "button" at bounding box center [1015, 156] width 24 height 10
type input "[DATE]"
type input "20:54:00"
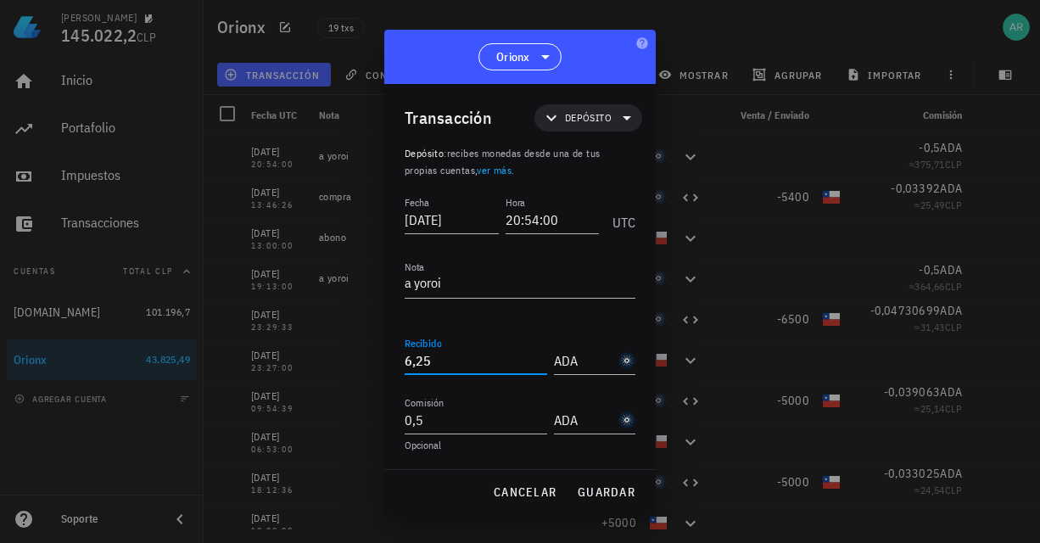
drag, startPoint x: 452, startPoint y: 362, endPoint x: 387, endPoint y: 356, distance: 65.6
click at [387, 356] on div "Transacción Depósito Depósito : recibes monedas desde una de tus propias cuenta…" at bounding box center [520, 276] width 272 height 385
click at [606, 491] on span "guardar" at bounding box center [606, 492] width 59 height 15
type input "6,25"
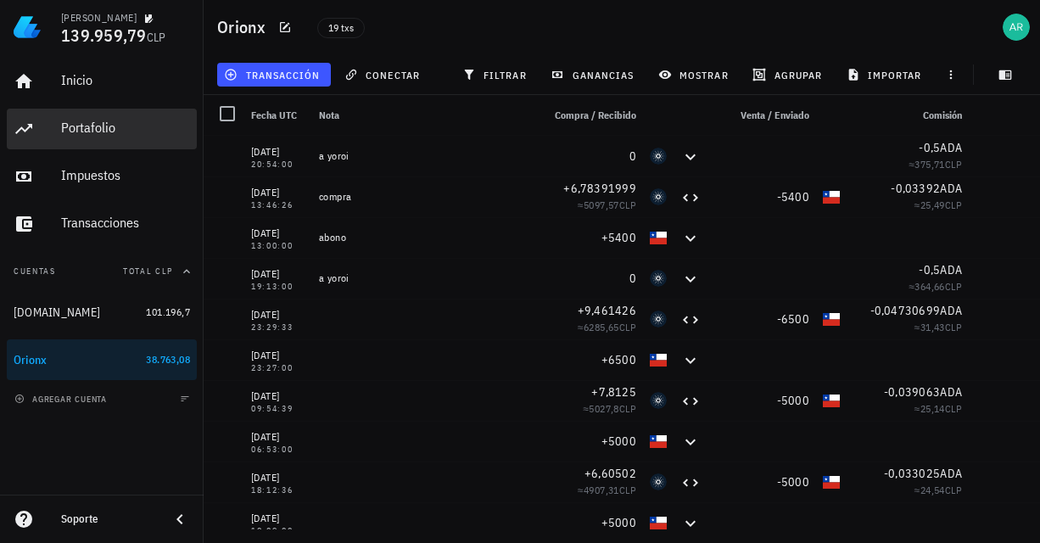
click at [94, 137] on div "Portafolio" at bounding box center [125, 128] width 129 height 38
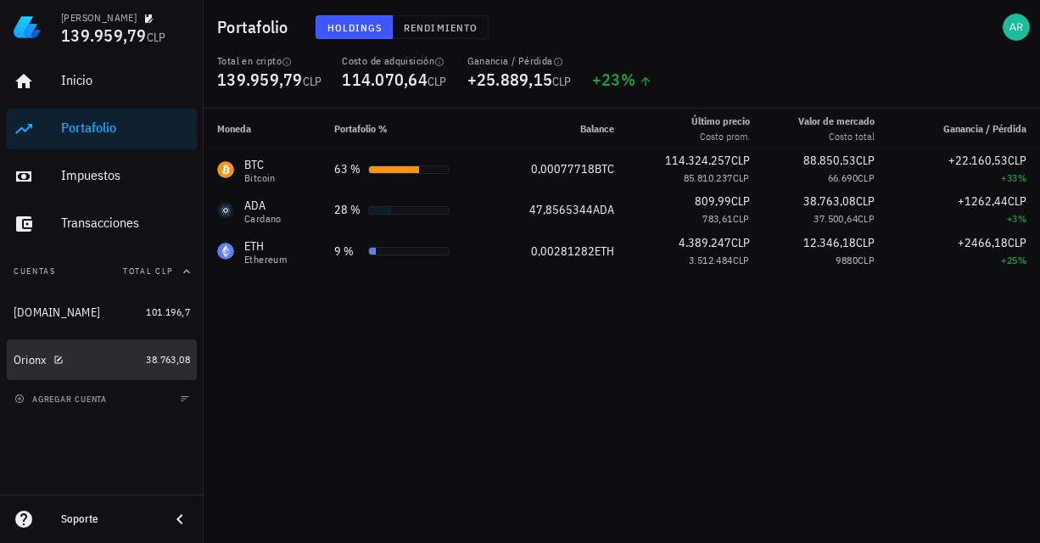
click at [142, 358] on link "Orionx 38.763,08" at bounding box center [102, 359] width 190 height 41
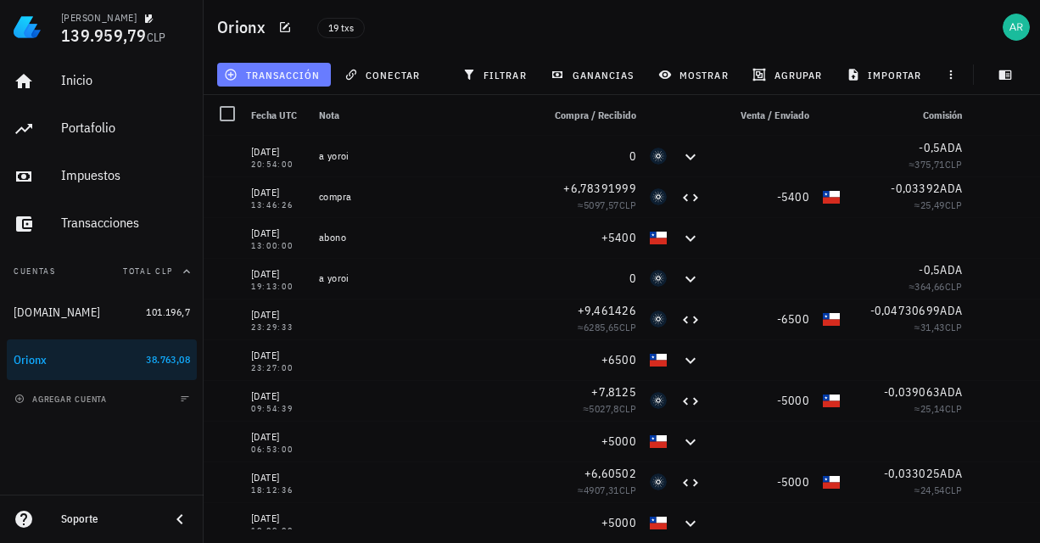
click at [267, 77] on span "transacción" at bounding box center [273, 75] width 92 height 14
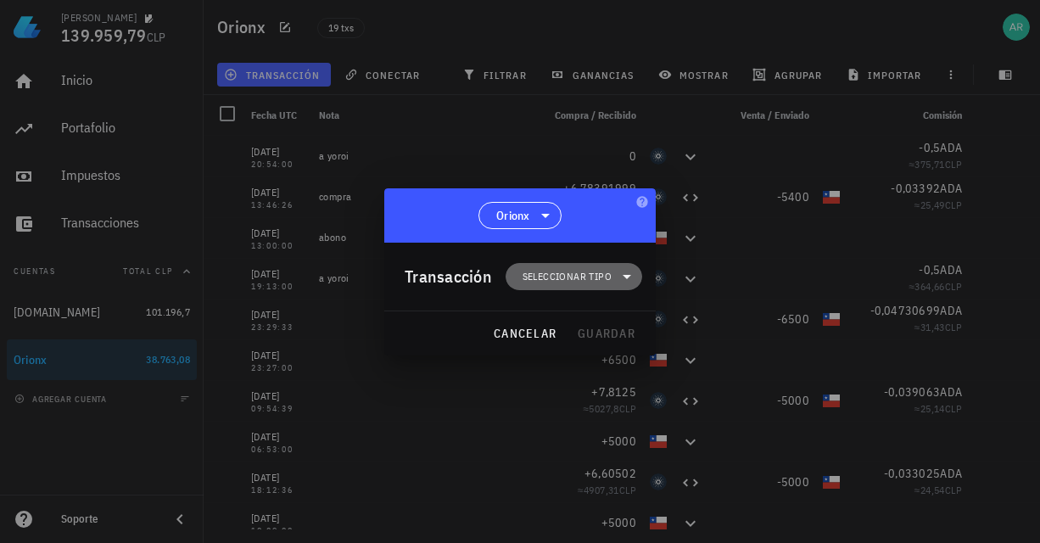
click at [559, 277] on span "Seleccionar tipo" at bounding box center [567, 276] width 89 height 17
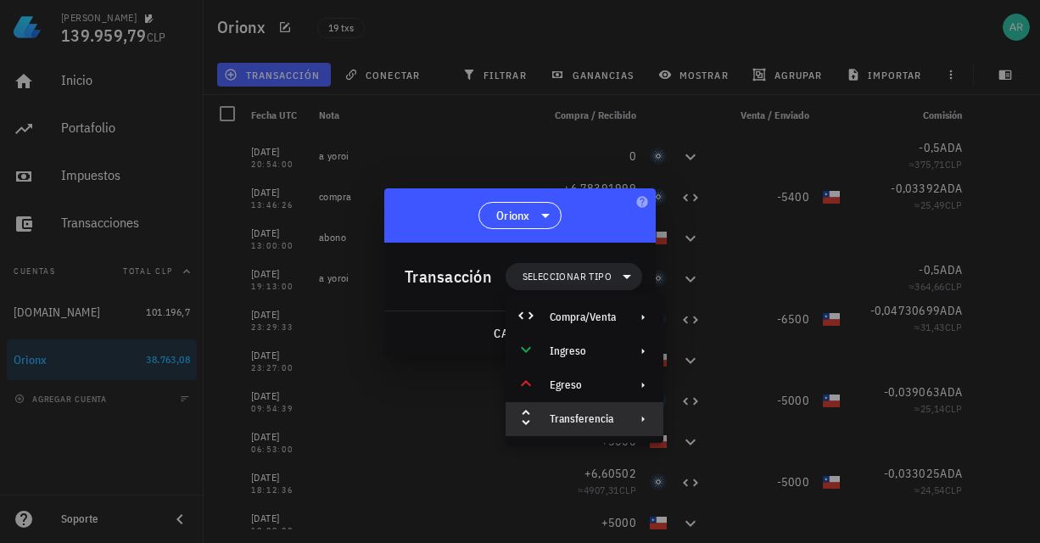
click at [619, 421] on div "Transferencia" at bounding box center [585, 419] width 158 height 34
click at [728, 435] on div "Depósito" at bounding box center [743, 426] width 159 height 34
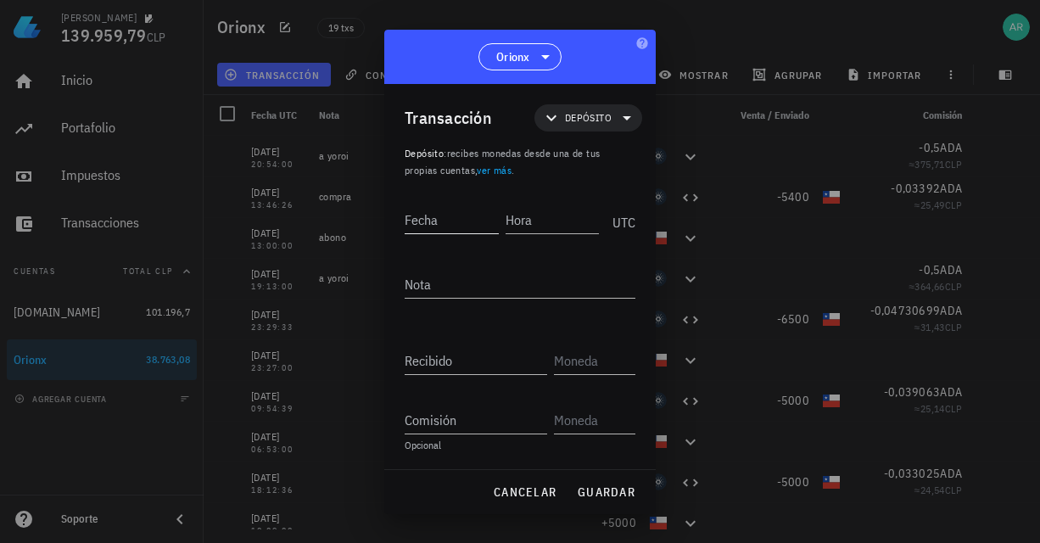
click at [453, 225] on input "Fecha" at bounding box center [452, 219] width 94 height 27
paste input "1"
type input "[DATE]"
click at [544, 231] on input "Hora" at bounding box center [550, 219] width 97 height 27
type input "22:00:00"
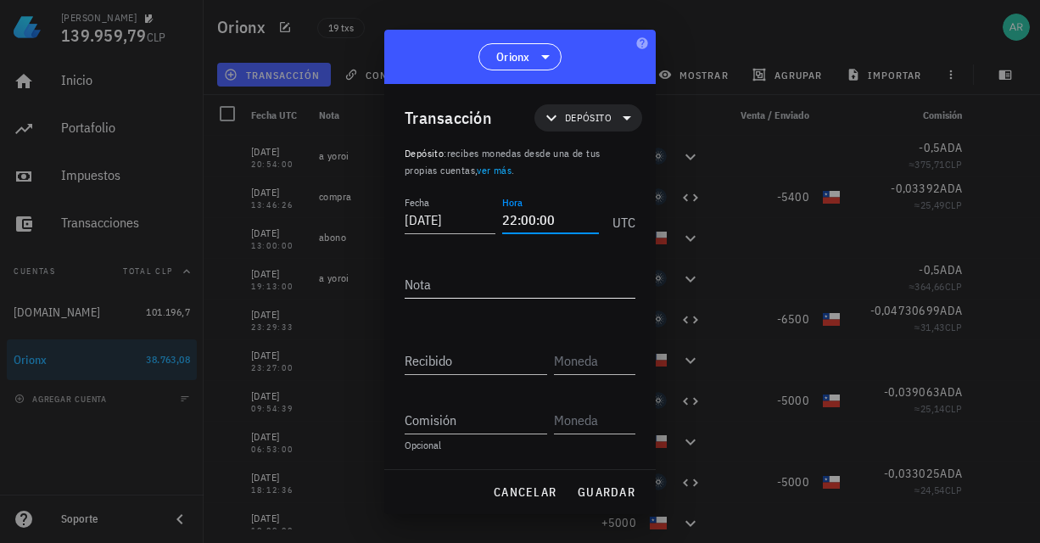
click at [529, 282] on textarea "Nota" at bounding box center [520, 284] width 231 height 27
type textarea "s"
type textarea "STAKIN"
click at [491, 358] on input "Recibido" at bounding box center [476, 360] width 143 height 27
type input "0"
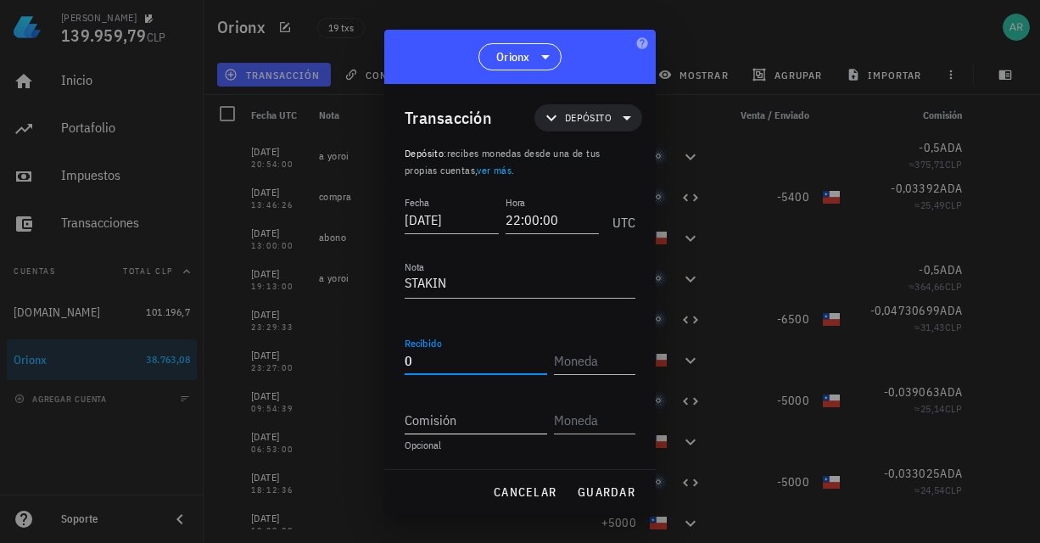
click at [467, 418] on input "Comisión" at bounding box center [476, 419] width 143 height 27
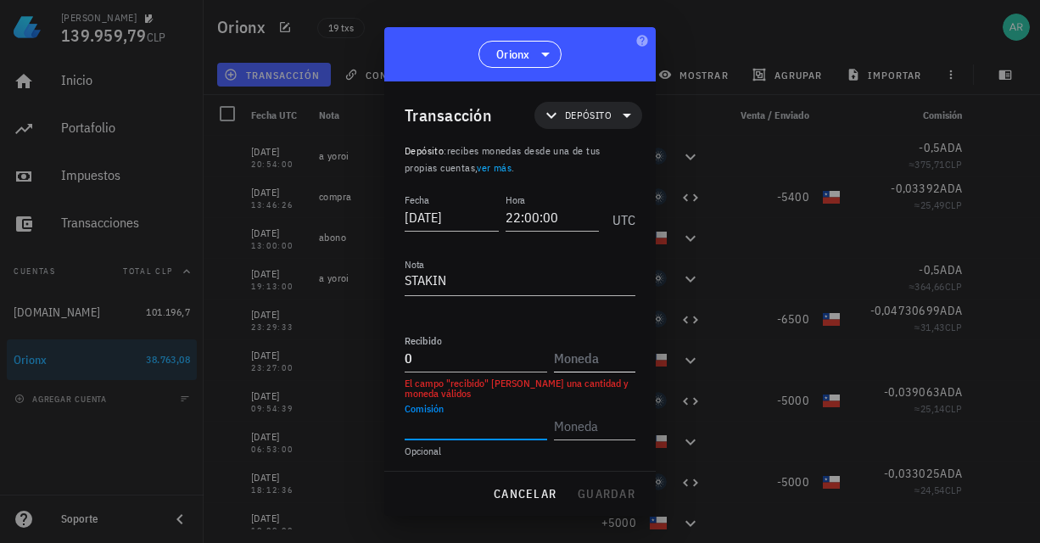
click at [572, 360] on input "text" at bounding box center [593, 358] width 78 height 27
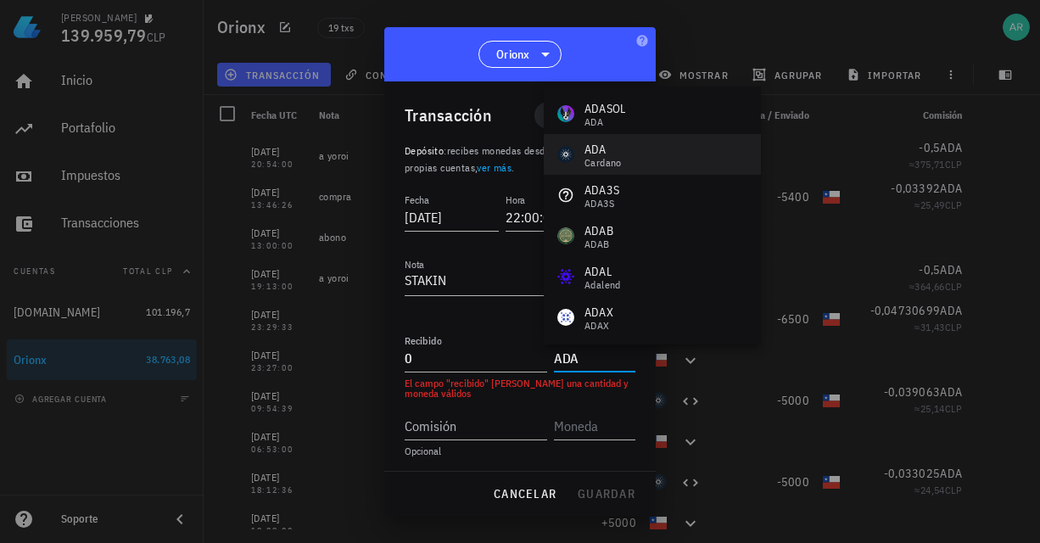
click at [622, 153] on div "[PERSON_NAME]" at bounding box center [652, 154] width 217 height 41
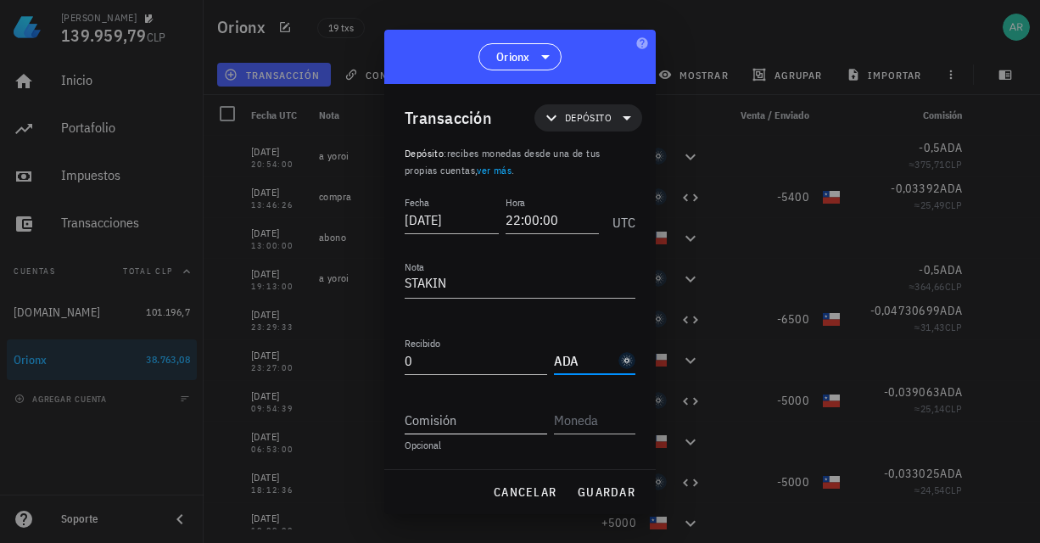
type input "ADA"
click at [458, 426] on input "Comisión" at bounding box center [476, 419] width 143 height 27
paste input "1"
type input "1"
paste input "1"
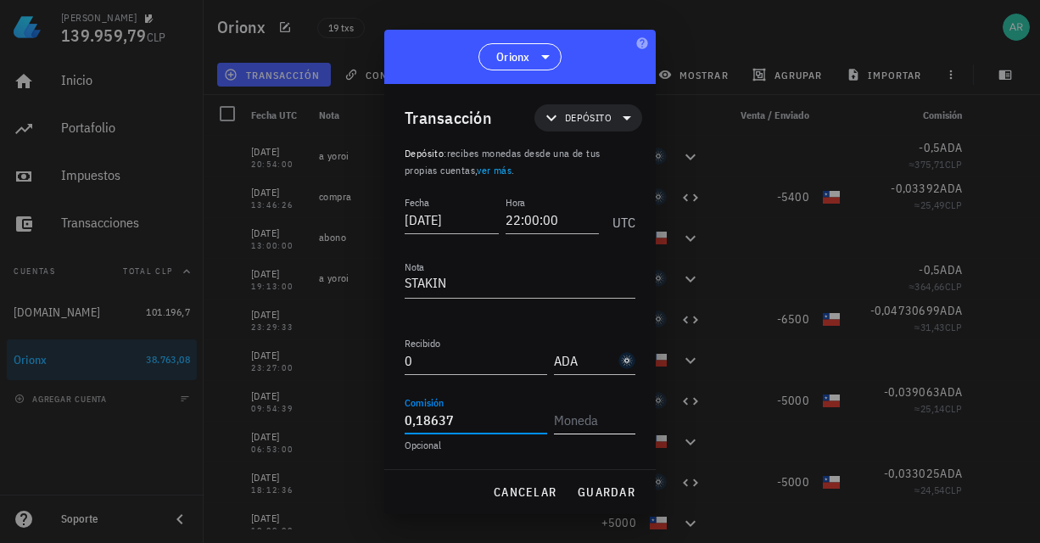
type input "0,18637"
click at [584, 415] on input "text" at bounding box center [593, 419] width 78 height 27
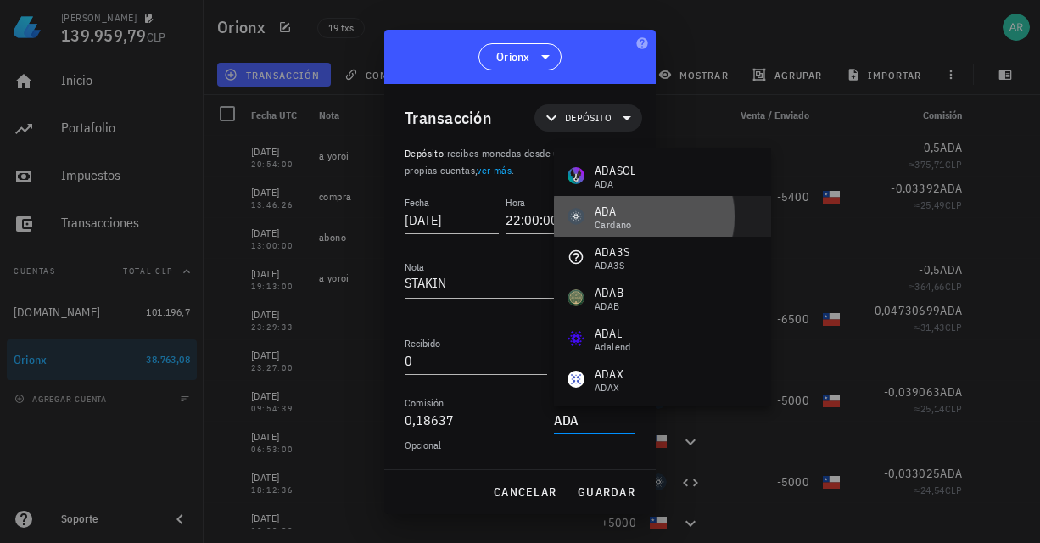
click at [602, 211] on div "ADA" at bounding box center [613, 211] width 37 height 17
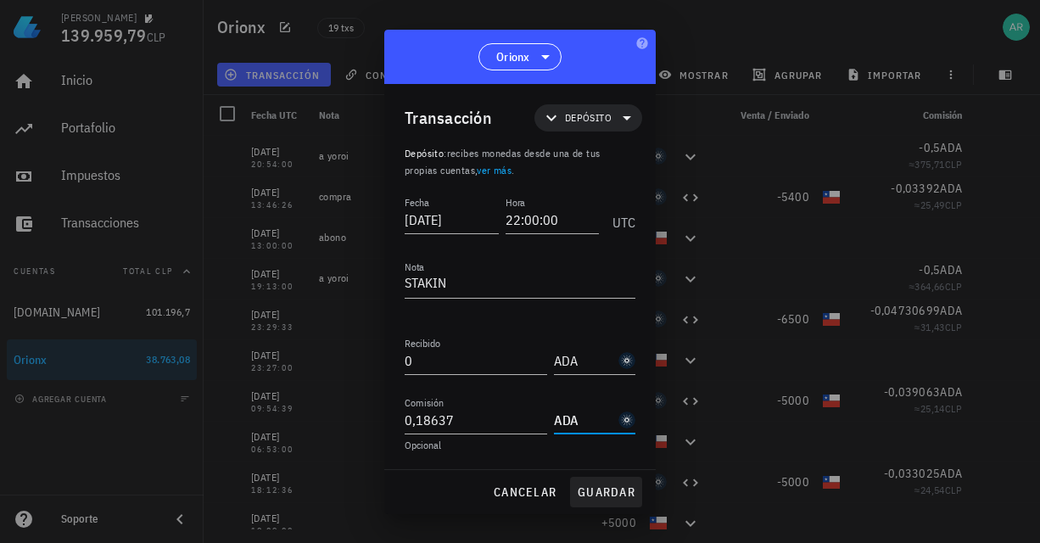
type input "ADA"
click at [599, 491] on span "guardar" at bounding box center [606, 492] width 59 height 15
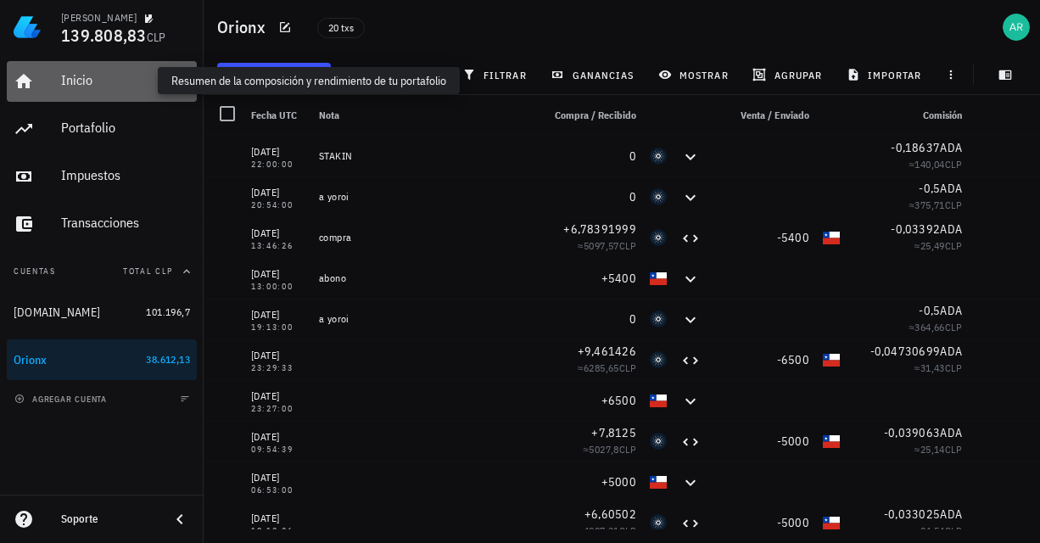
click at [103, 78] on div "Inicio" at bounding box center [125, 80] width 129 height 16
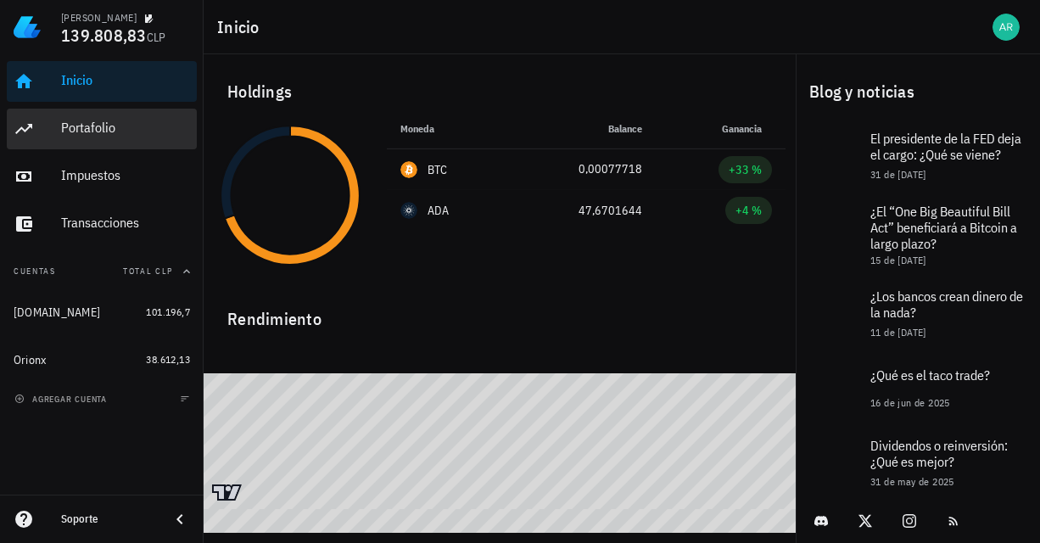
click at [120, 137] on div "Portafolio" at bounding box center [125, 128] width 129 height 38
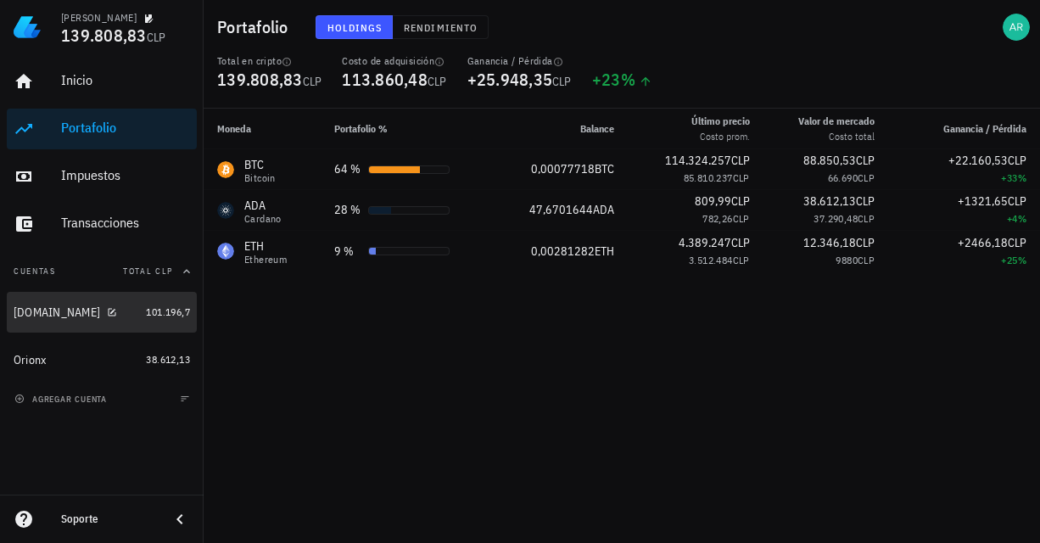
click at [45, 315] on div "[DOMAIN_NAME]" at bounding box center [57, 312] width 87 height 14
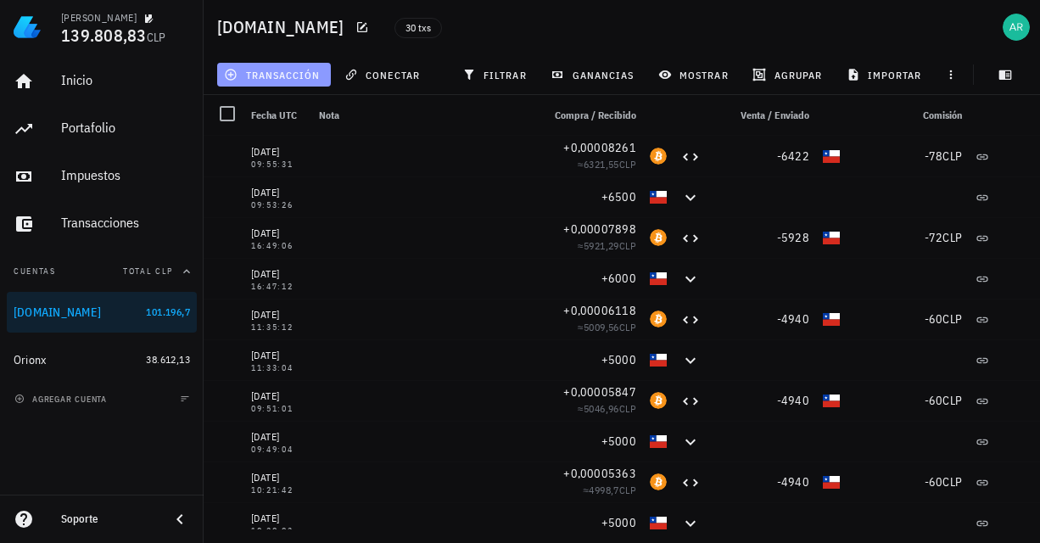
click at [235, 76] on icon "button" at bounding box center [231, 75] width 14 height 14
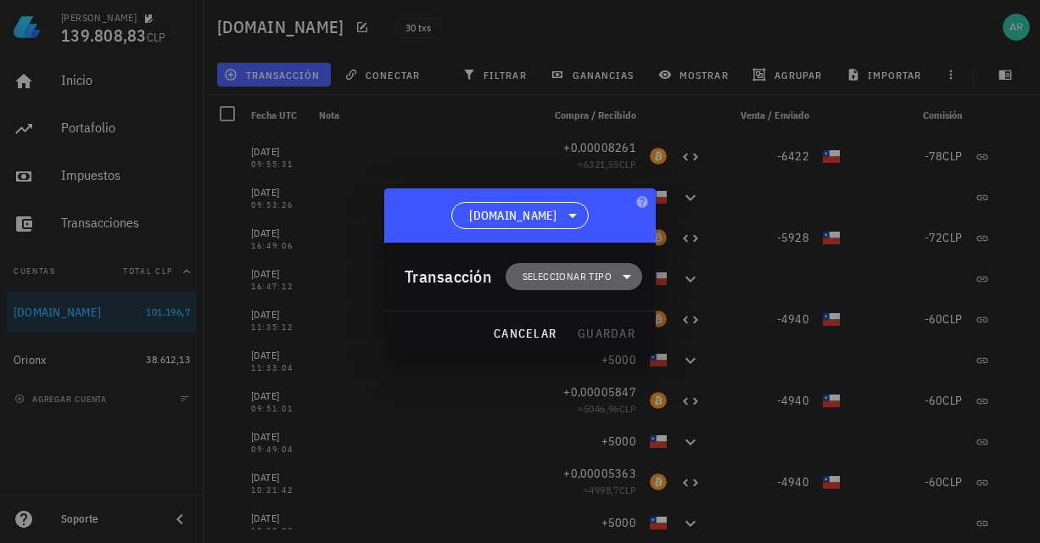
click at [569, 272] on span "Seleccionar tipo" at bounding box center [567, 276] width 89 height 17
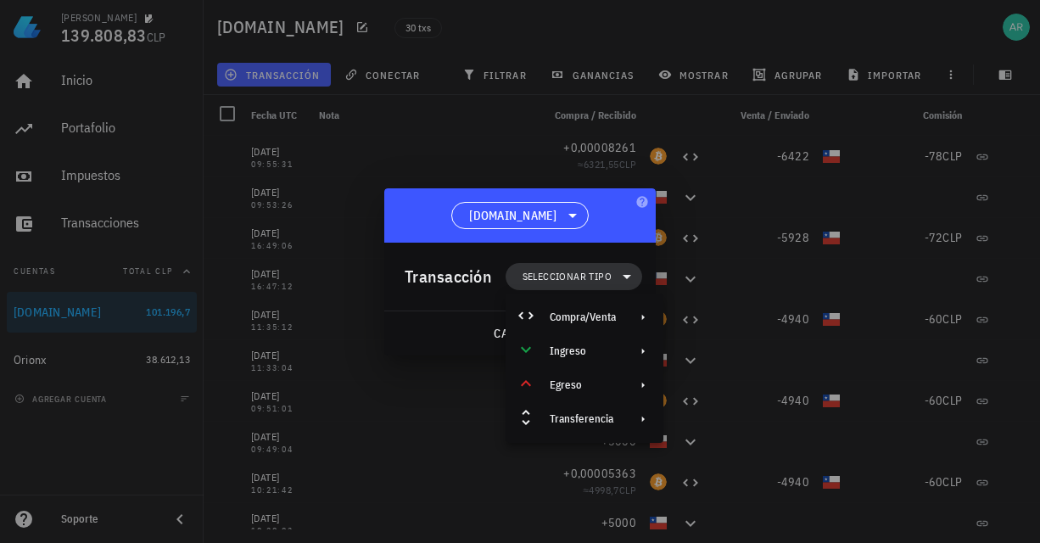
click at [569, 272] on span "Seleccionar tipo" at bounding box center [567, 276] width 89 height 17
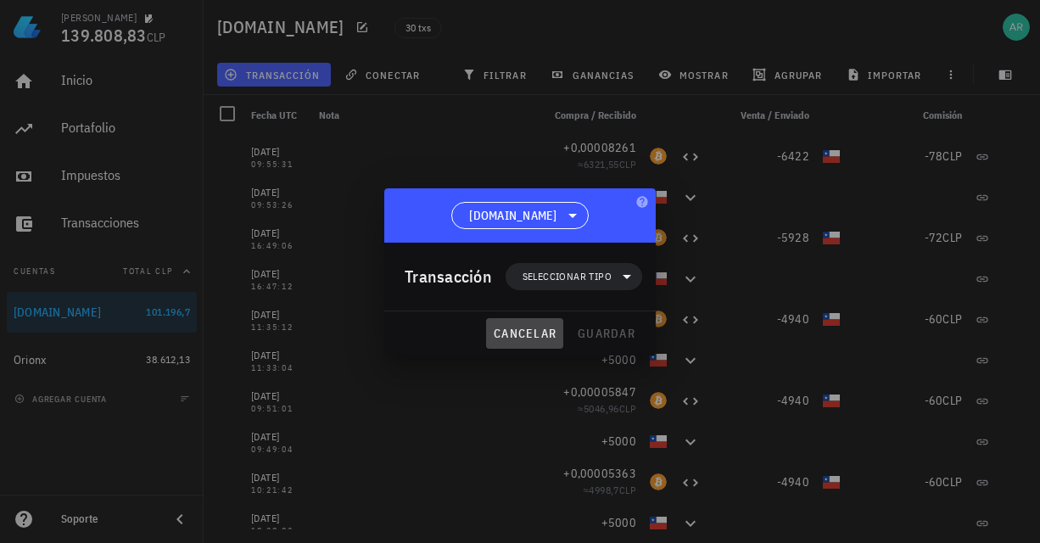
click at [529, 332] on span "cancelar" at bounding box center [525, 333] width 64 height 15
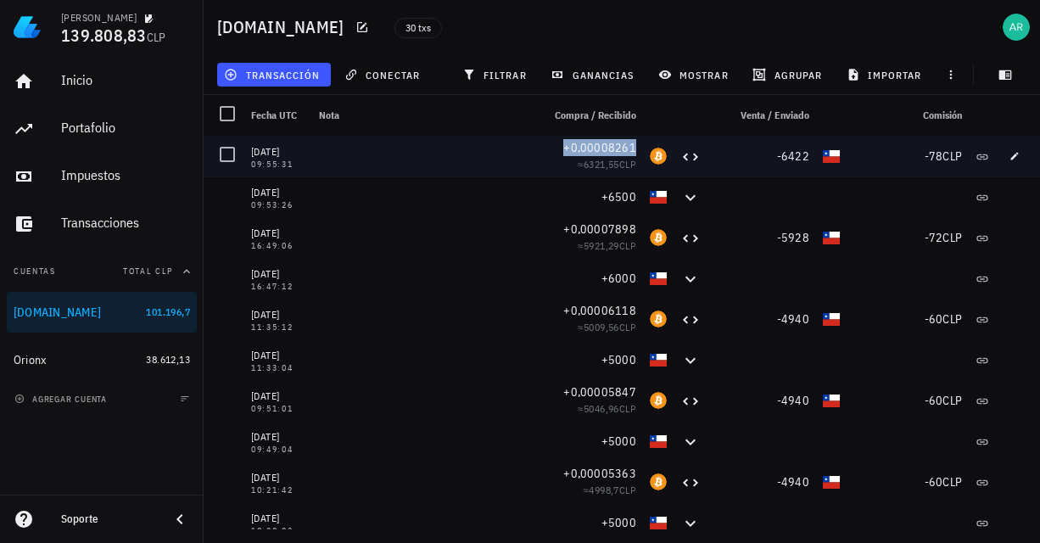
click at [626, 145] on div "+0,00008261 ≈ 6321,55 CLP" at bounding box center [589, 156] width 109 height 41
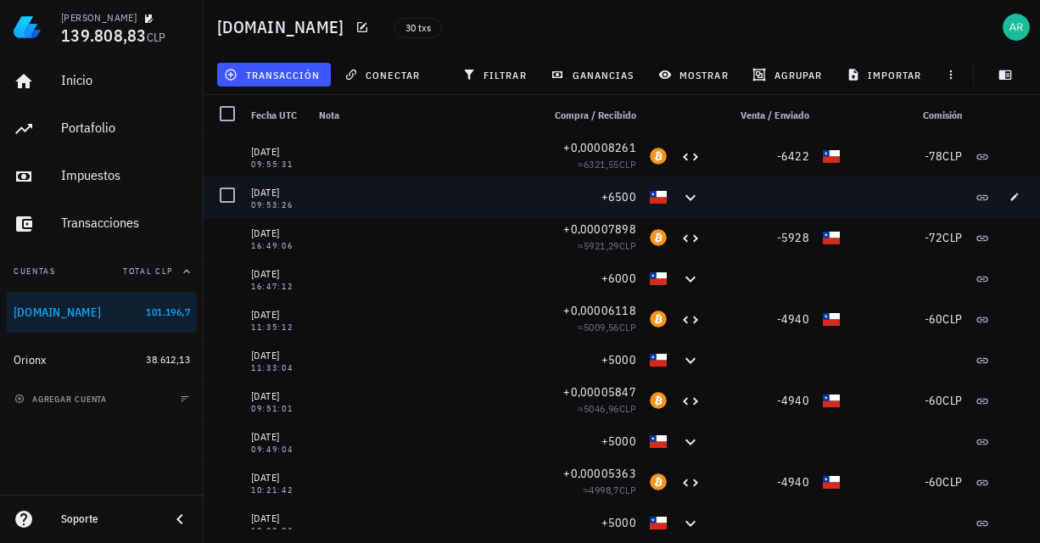
click at [518, 191] on div at bounding box center [423, 197] width 222 height 41
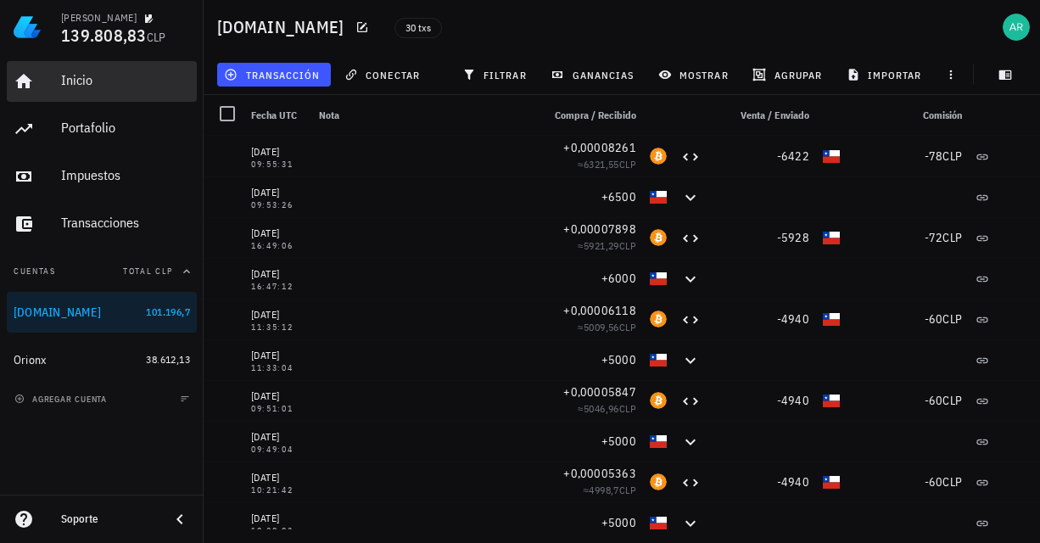
click at [74, 85] on div "Inicio" at bounding box center [125, 80] width 129 height 16
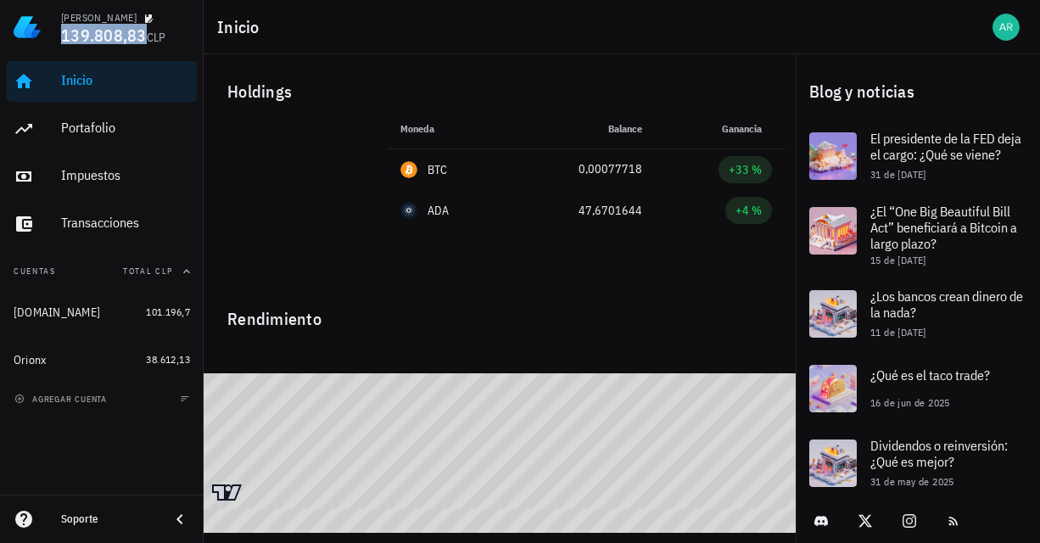
click at [66, 37] on div "[PERSON_NAME] 139.808,83 CLP" at bounding box center [102, 27] width 204 height 54
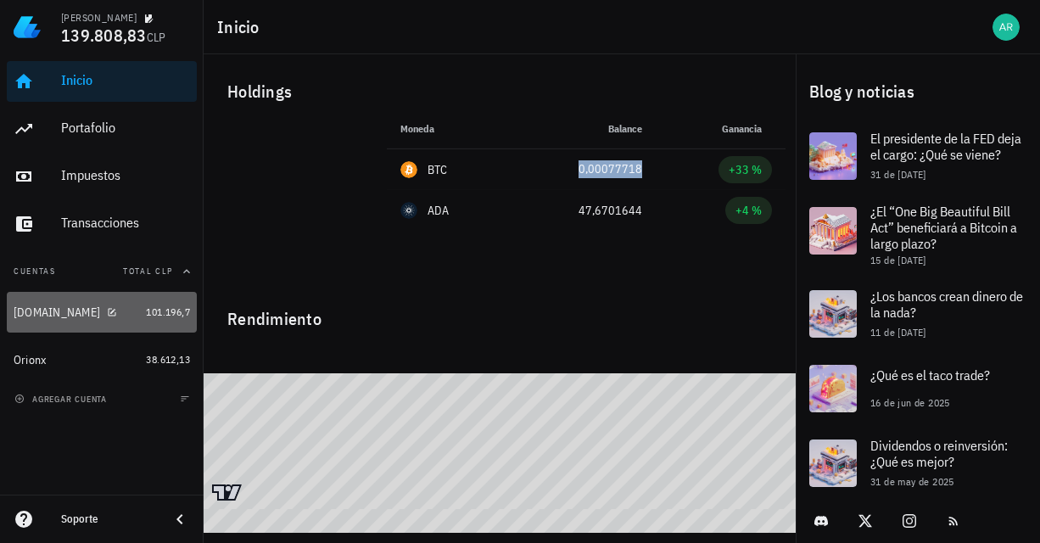
click at [56, 311] on div "[DOMAIN_NAME]" at bounding box center [57, 312] width 87 height 14
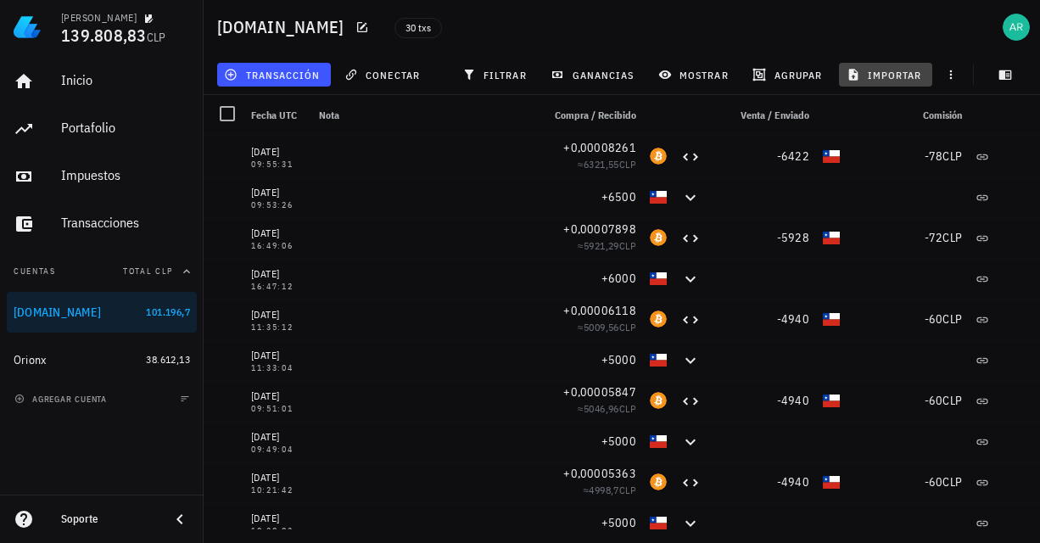
click at [891, 72] on span "importar" at bounding box center [886, 75] width 72 height 14
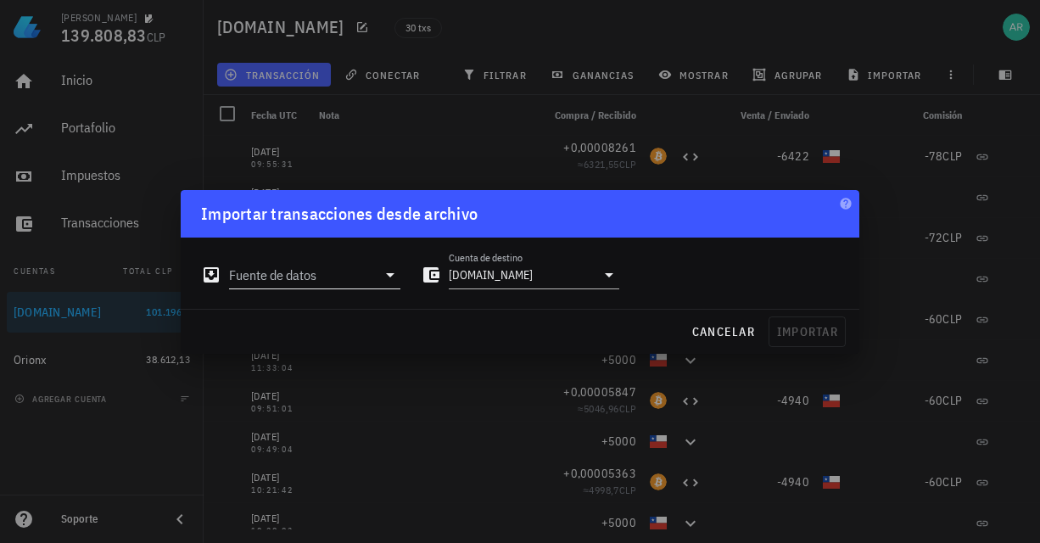
click at [276, 278] on input "Fuente de datos" at bounding box center [303, 274] width 148 height 27
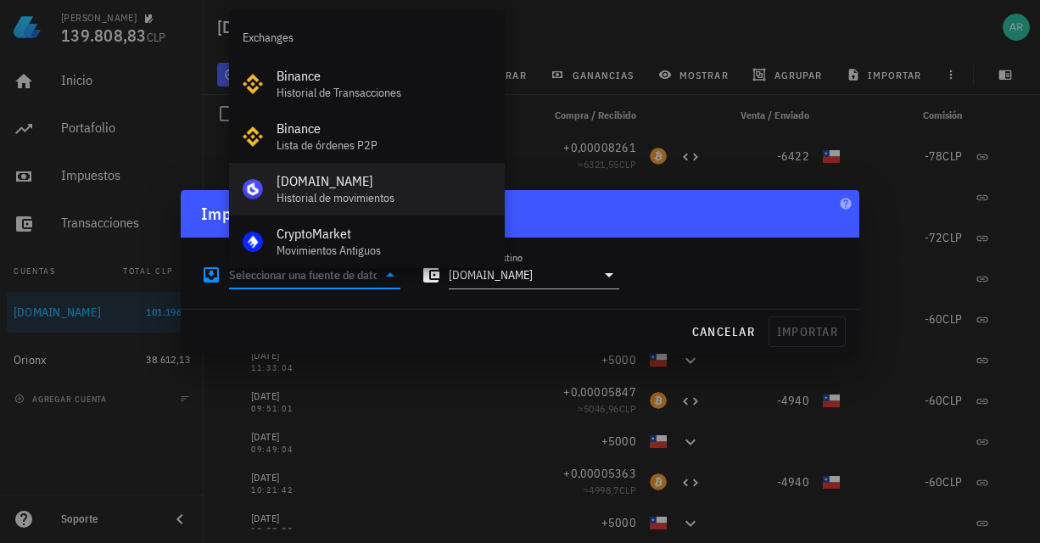
click at [299, 188] on div "[DOMAIN_NAME]" at bounding box center [384, 181] width 215 height 16
type input "[DOMAIN_NAME] (Historial de movimientos)"
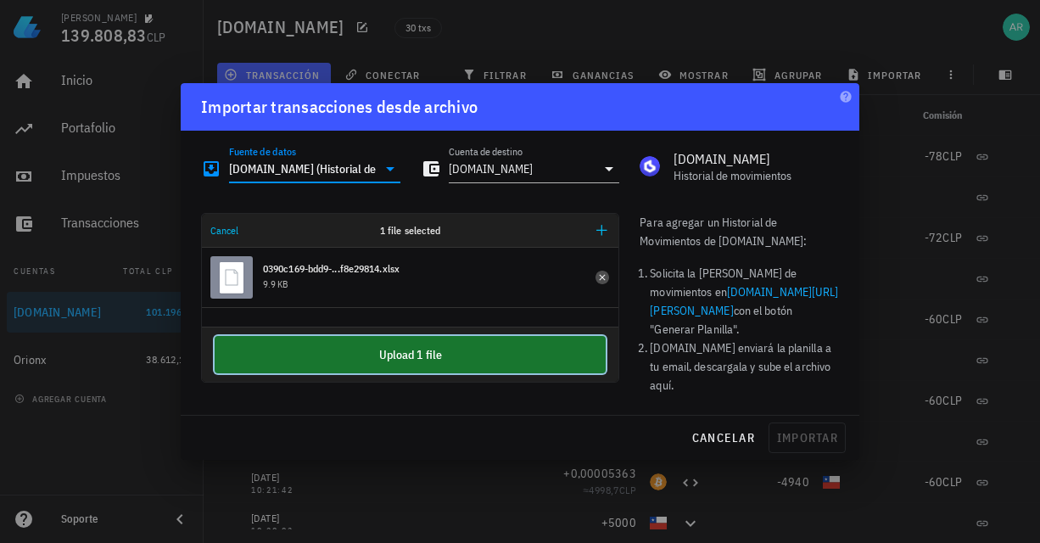
click at [366, 358] on button "Upload 1 file" at bounding box center [410, 354] width 391 height 37
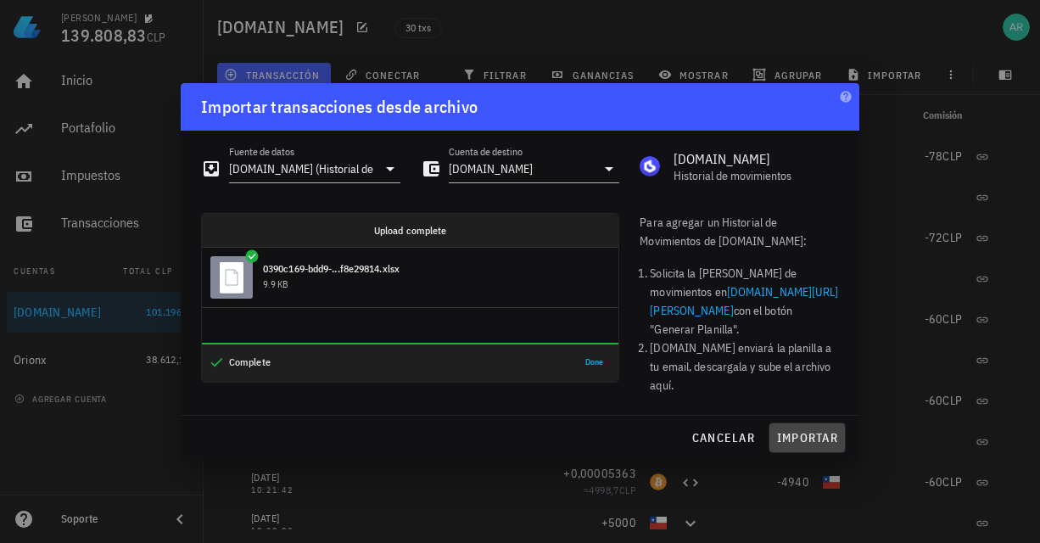
click at [795, 430] on span "importar" at bounding box center [807, 437] width 62 height 15
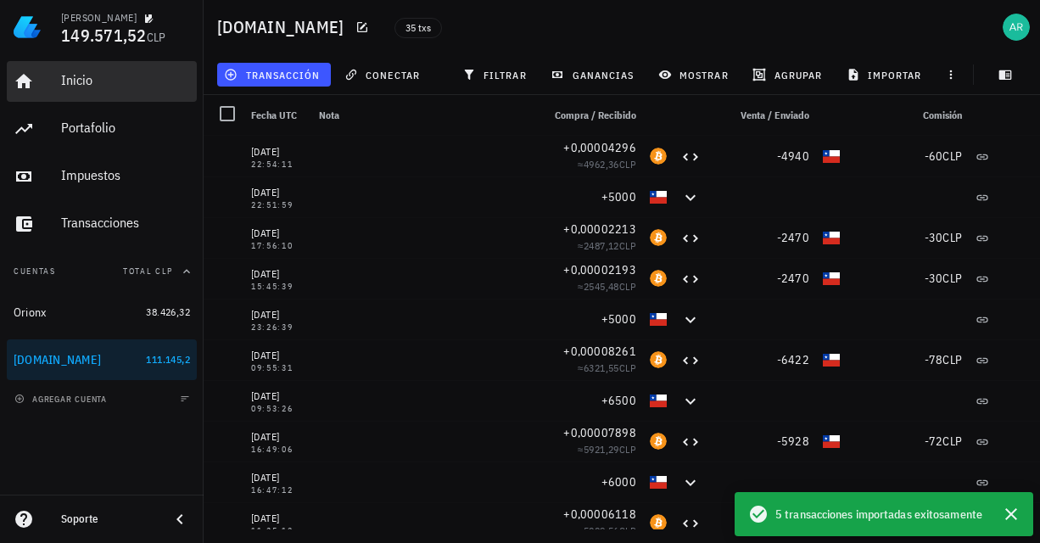
click at [74, 81] on div "Inicio" at bounding box center [125, 80] width 129 height 16
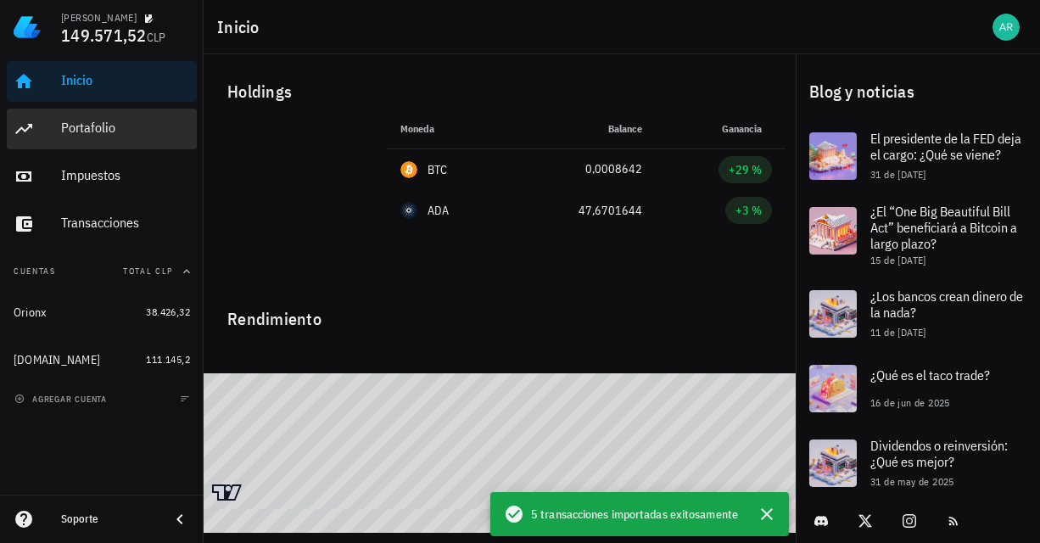
click at [115, 131] on div "Portafolio" at bounding box center [125, 128] width 129 height 16
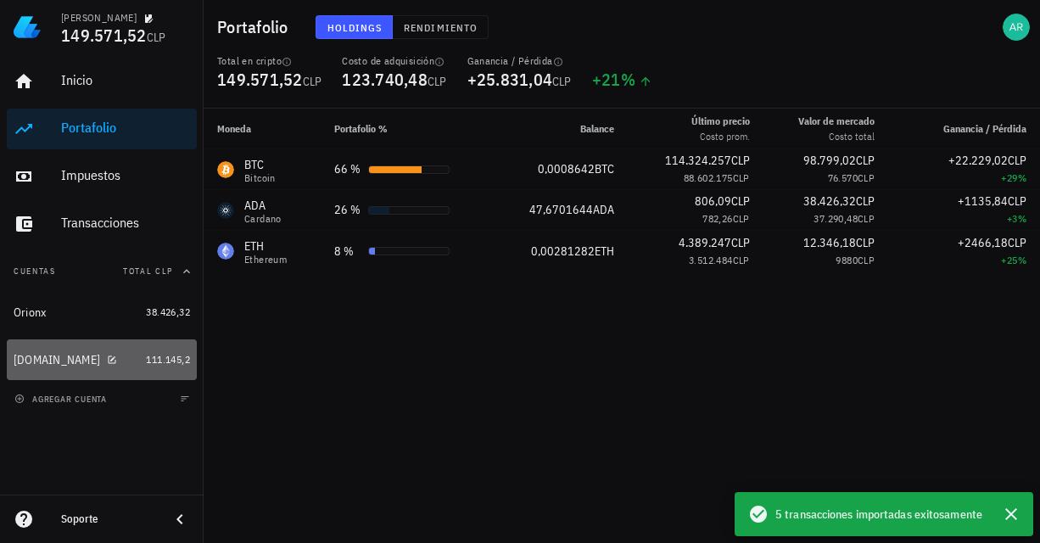
click at [40, 363] on div "[DOMAIN_NAME]" at bounding box center [57, 360] width 87 height 14
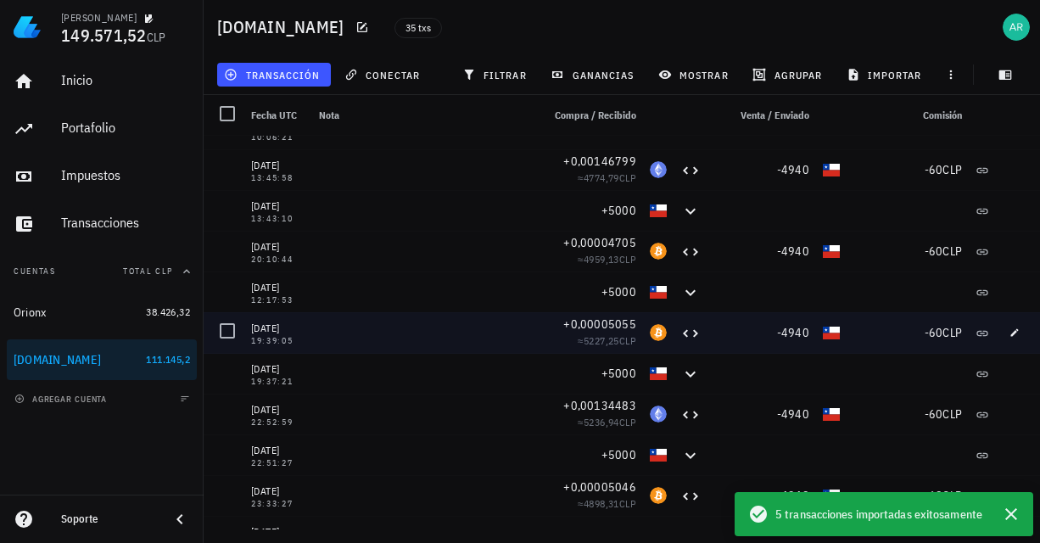
scroll to position [1032, 0]
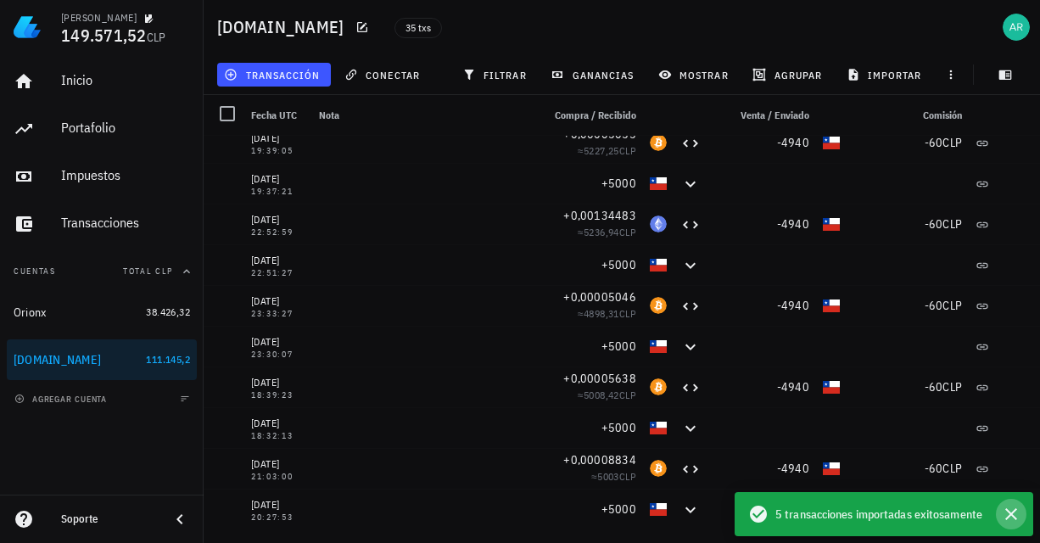
click at [1006, 515] on icon "button" at bounding box center [1011, 514] width 20 height 20
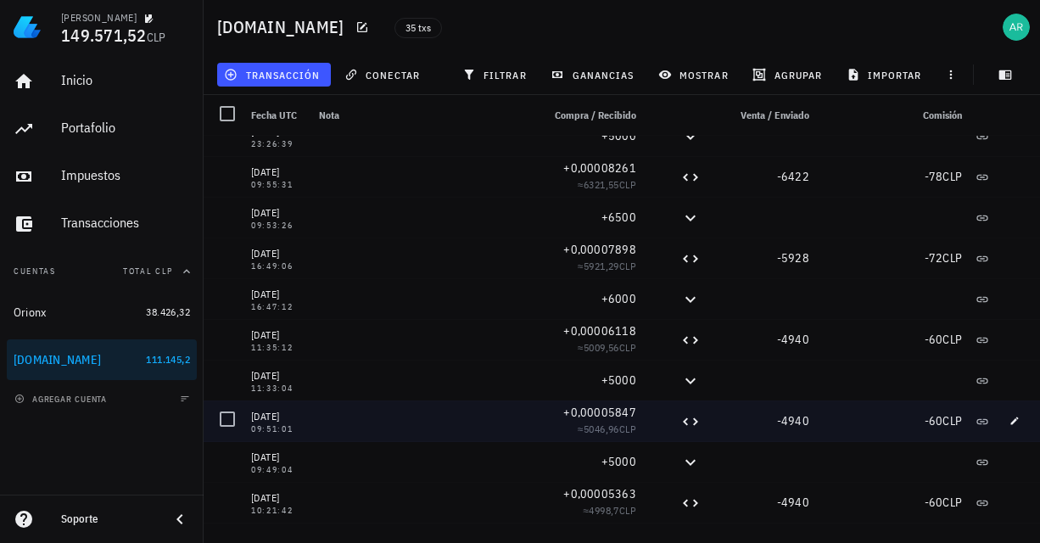
scroll to position [0, 0]
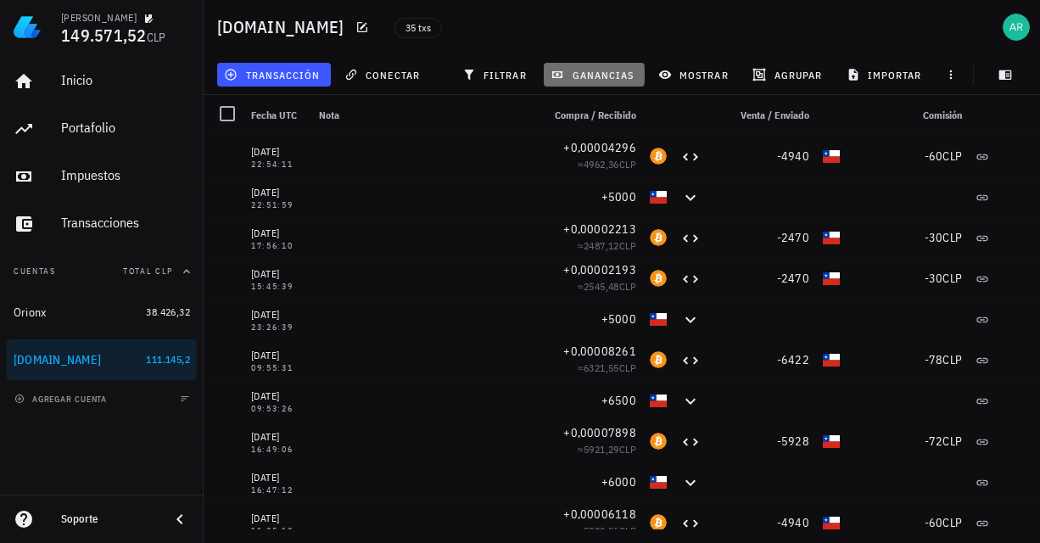
click at [594, 73] on span "ganancias" at bounding box center [594, 75] width 80 height 14
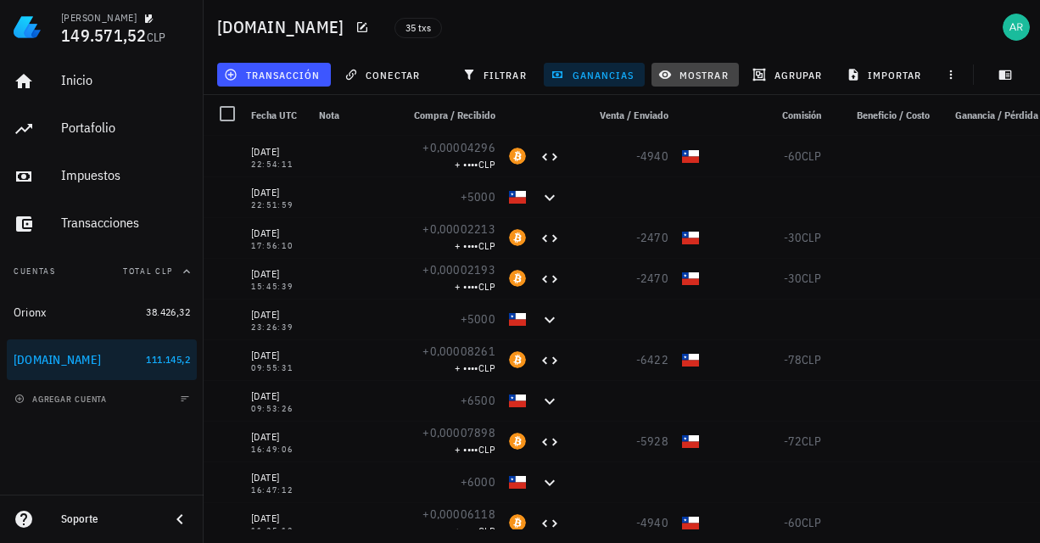
click at [673, 73] on span "mostrar" at bounding box center [695, 75] width 67 height 14
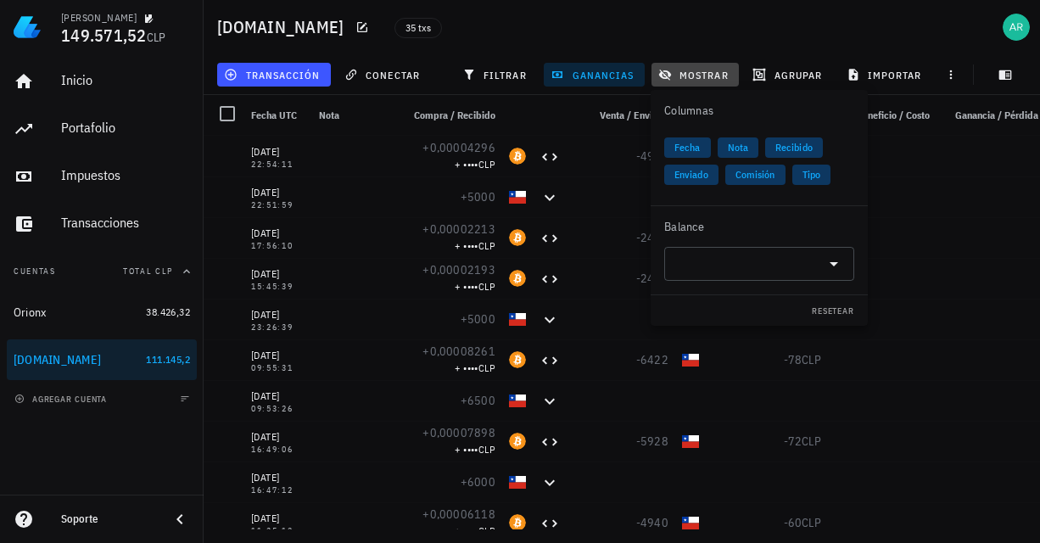
click at [673, 73] on span "mostrar" at bounding box center [695, 75] width 67 height 14
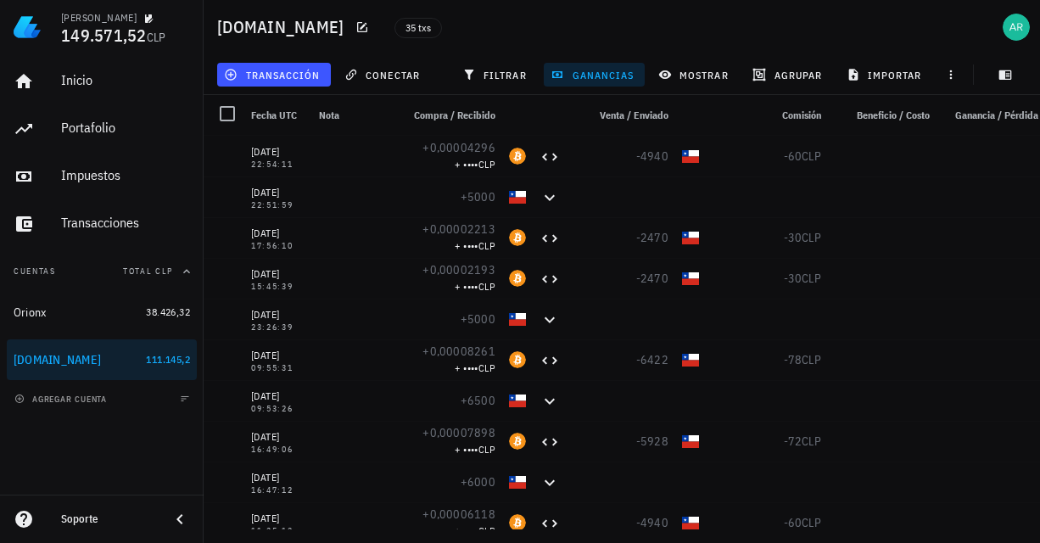
click at [595, 72] on span "ganancias" at bounding box center [594, 75] width 80 height 14
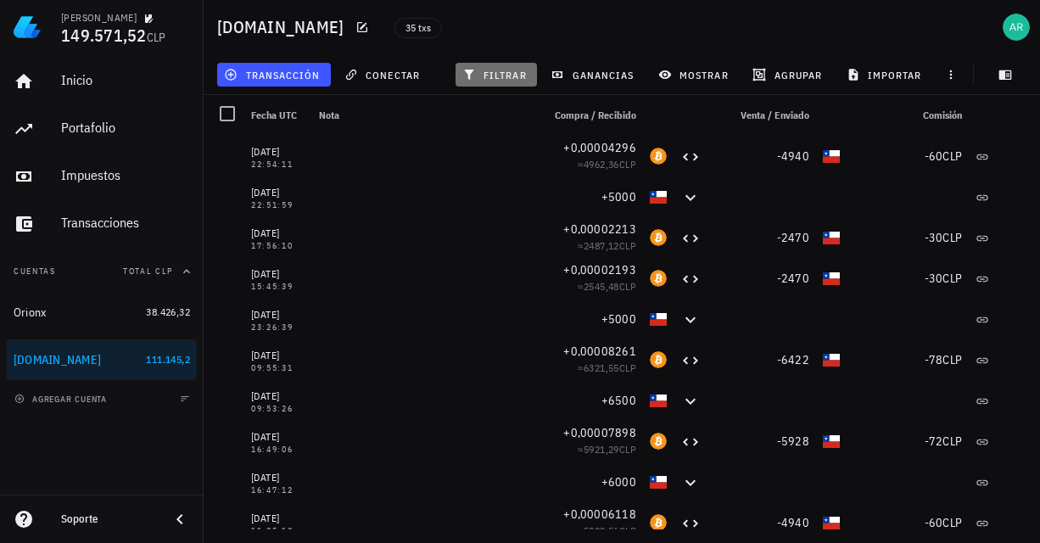
click at [502, 71] on span "filtrar" at bounding box center [496, 75] width 61 height 14
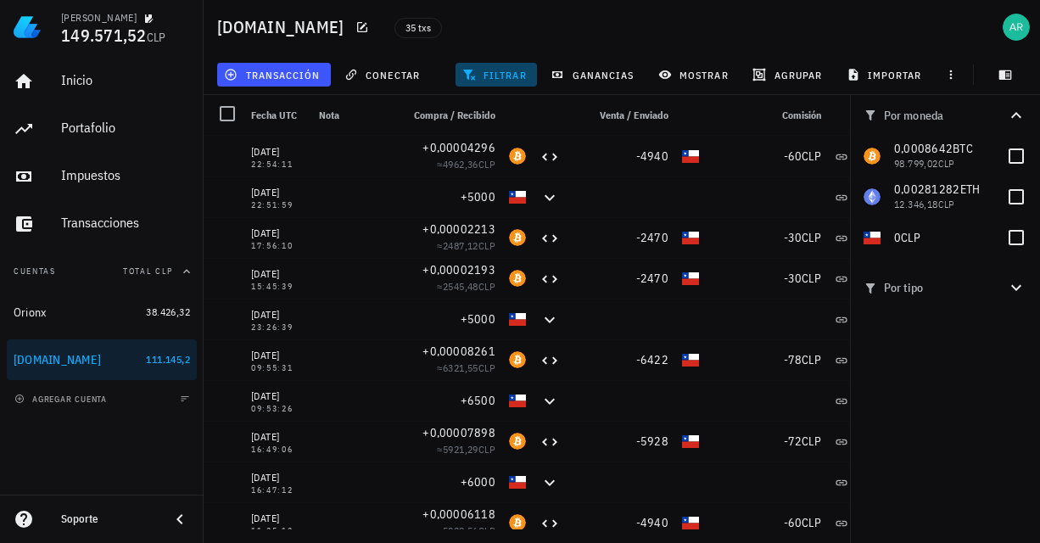
click at [502, 71] on span "filtrar" at bounding box center [496, 75] width 61 height 14
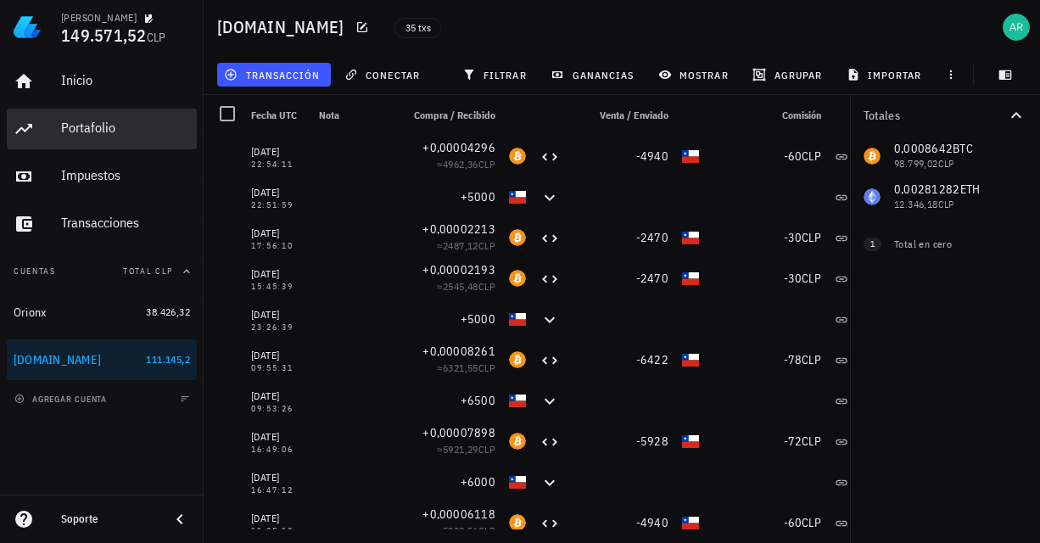
click at [121, 123] on div "Portafolio" at bounding box center [125, 128] width 129 height 16
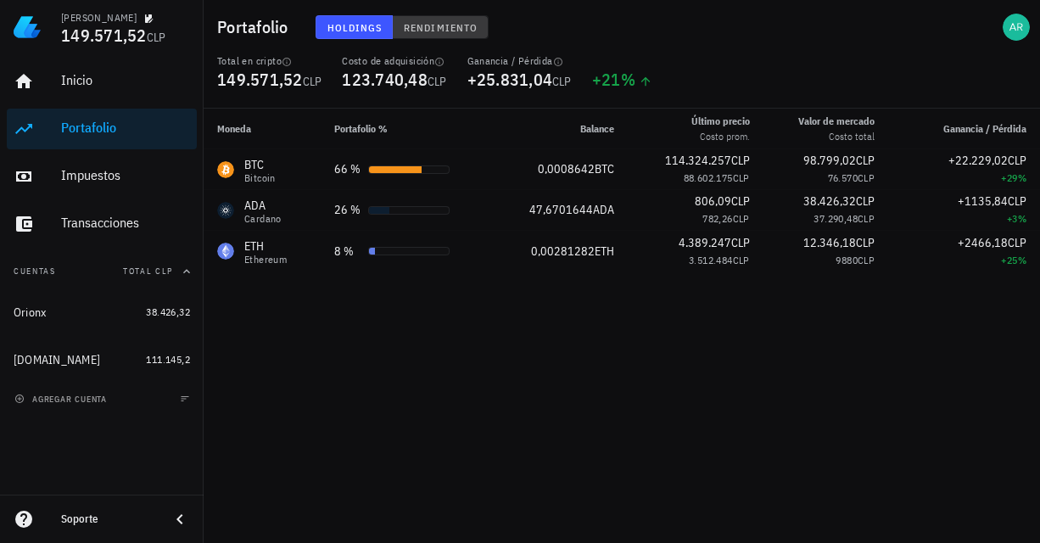
click at [408, 24] on span "Rendimiento" at bounding box center [440, 27] width 75 height 13
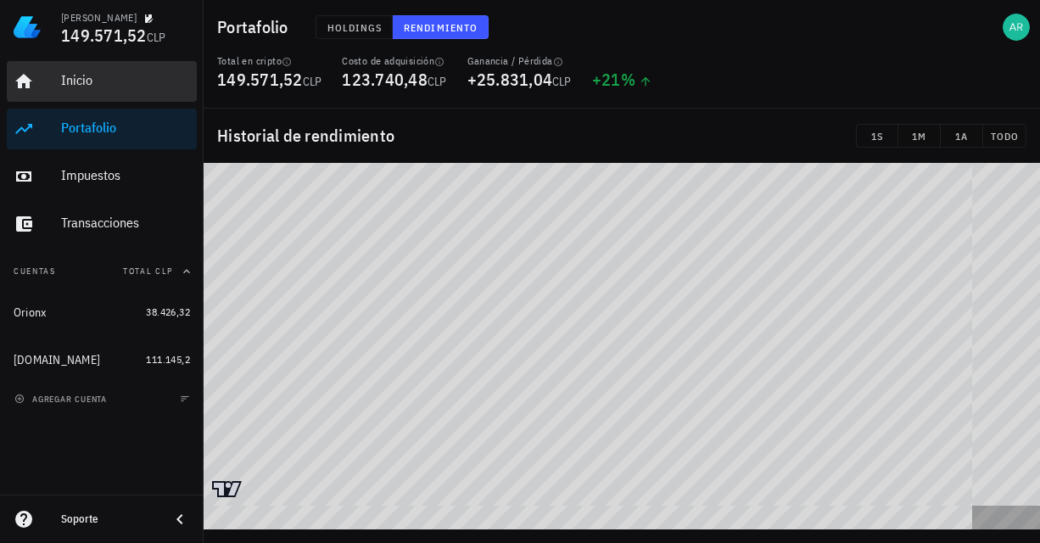
click at [76, 87] on div "Inicio" at bounding box center [125, 80] width 129 height 16
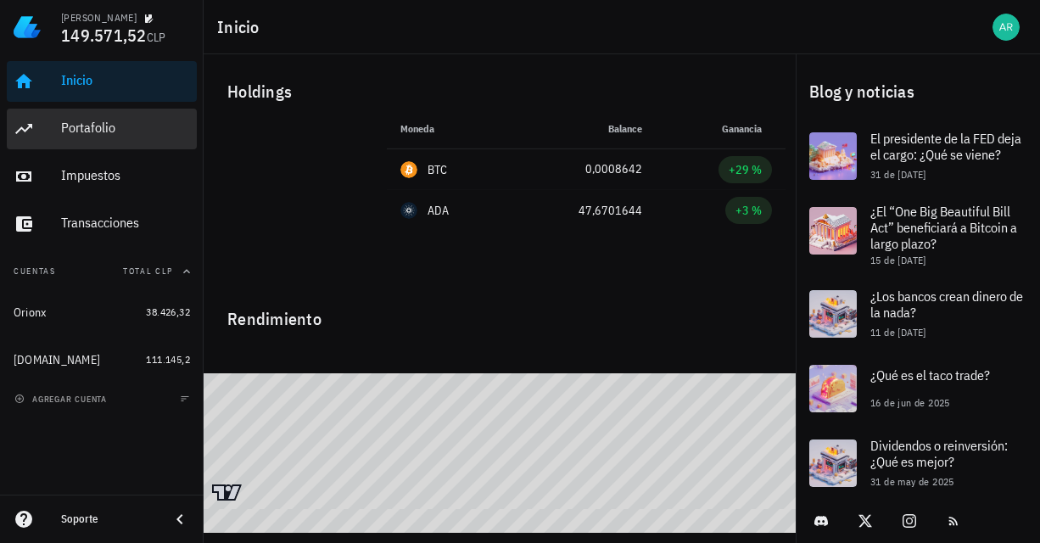
click at [104, 133] on div "Portafolio" at bounding box center [125, 128] width 129 height 16
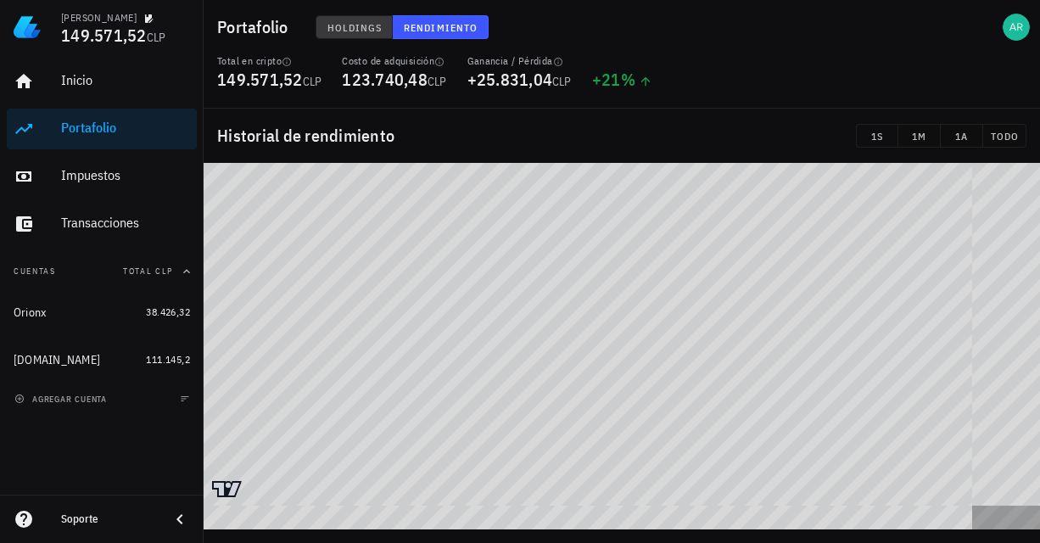
click at [378, 31] on span "Holdings" at bounding box center [355, 27] width 56 height 13
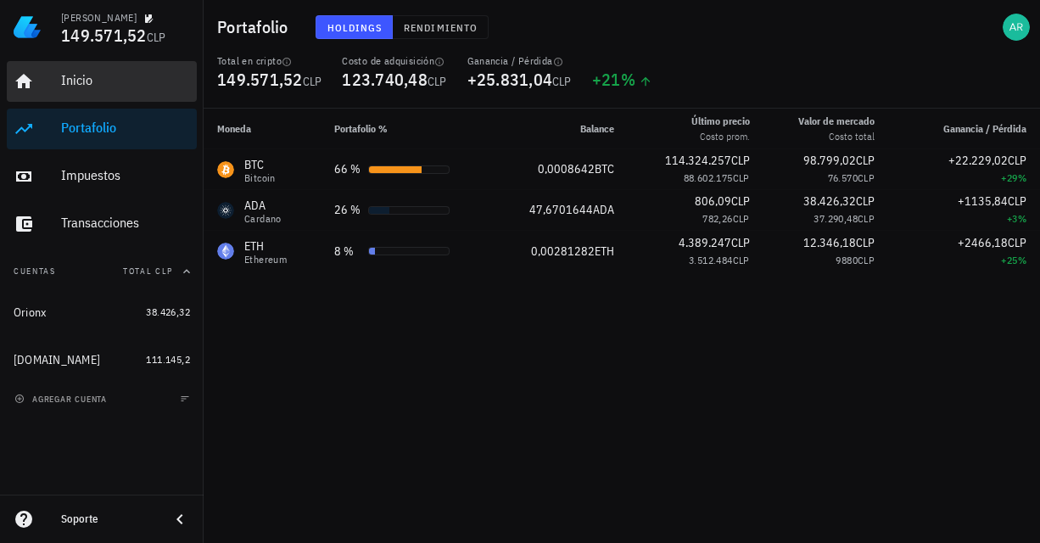
click at [123, 90] on div "Inicio" at bounding box center [125, 81] width 129 height 38
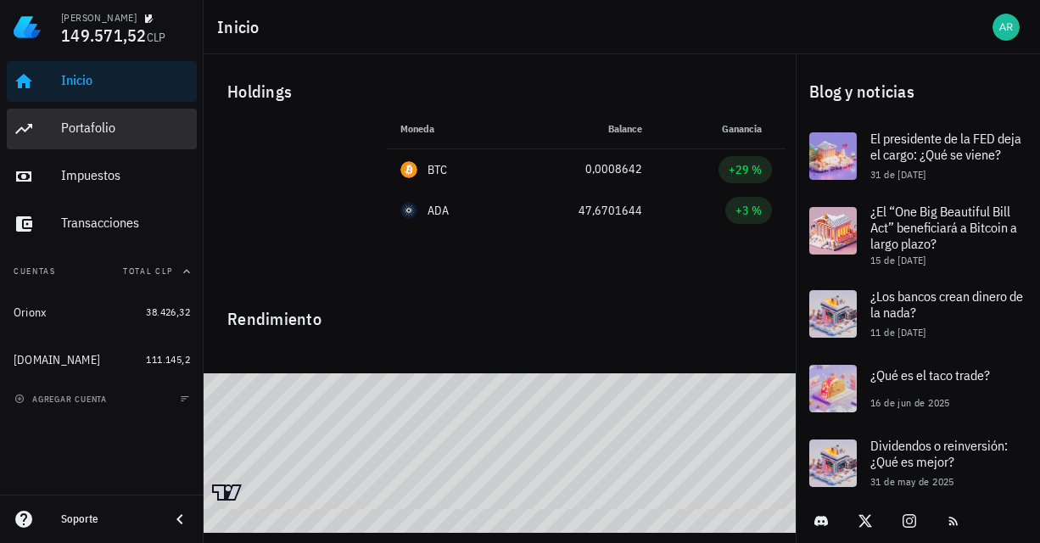
click at [104, 131] on div "Portafolio" at bounding box center [125, 128] width 129 height 16
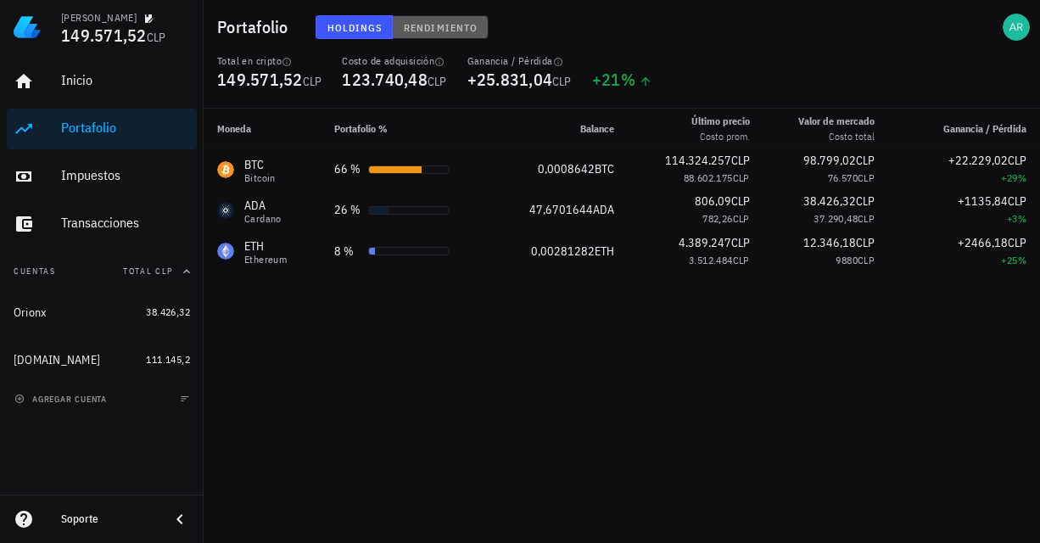
click at [422, 31] on span "Rendimiento" at bounding box center [440, 27] width 75 height 13
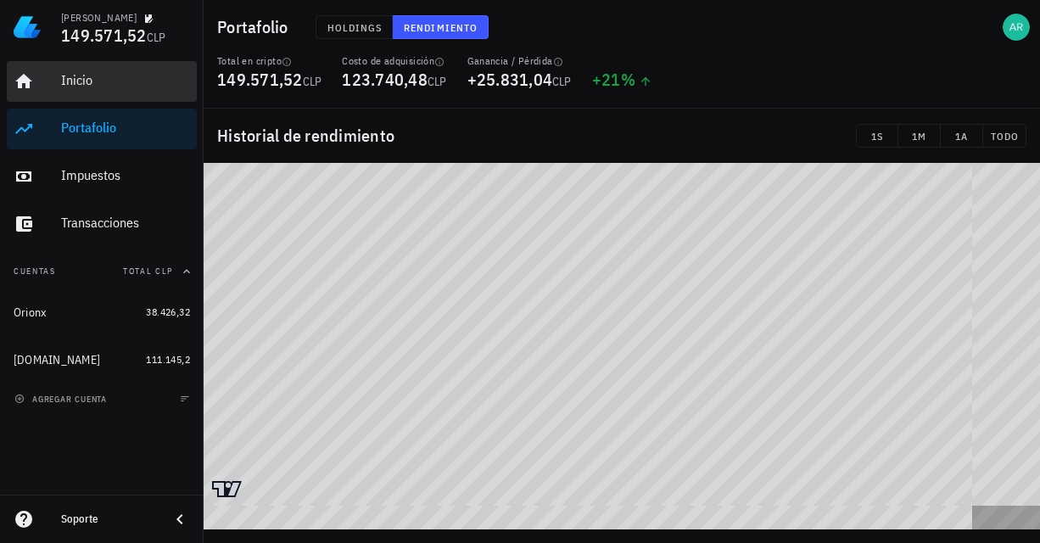
click at [102, 84] on div "Inicio" at bounding box center [125, 80] width 129 height 16
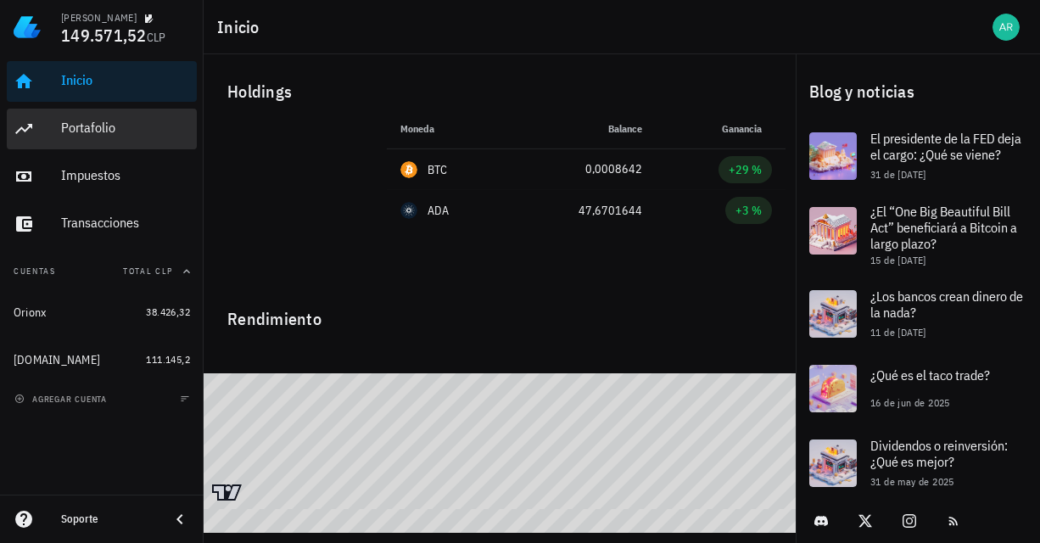
click at [70, 109] on div "Portafolio" at bounding box center [125, 128] width 129 height 38
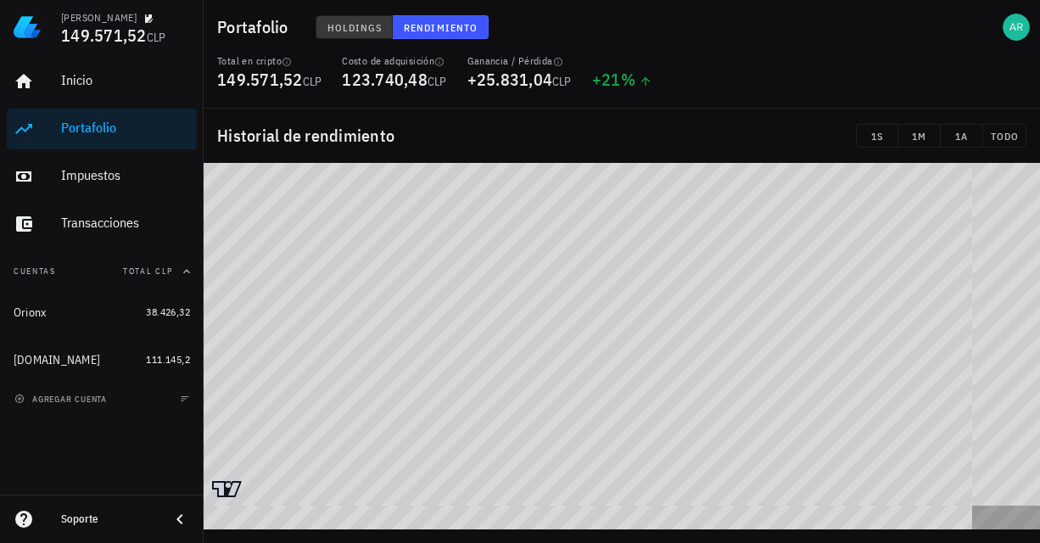
click at [365, 36] on button "Holdings" at bounding box center [355, 27] width 78 height 24
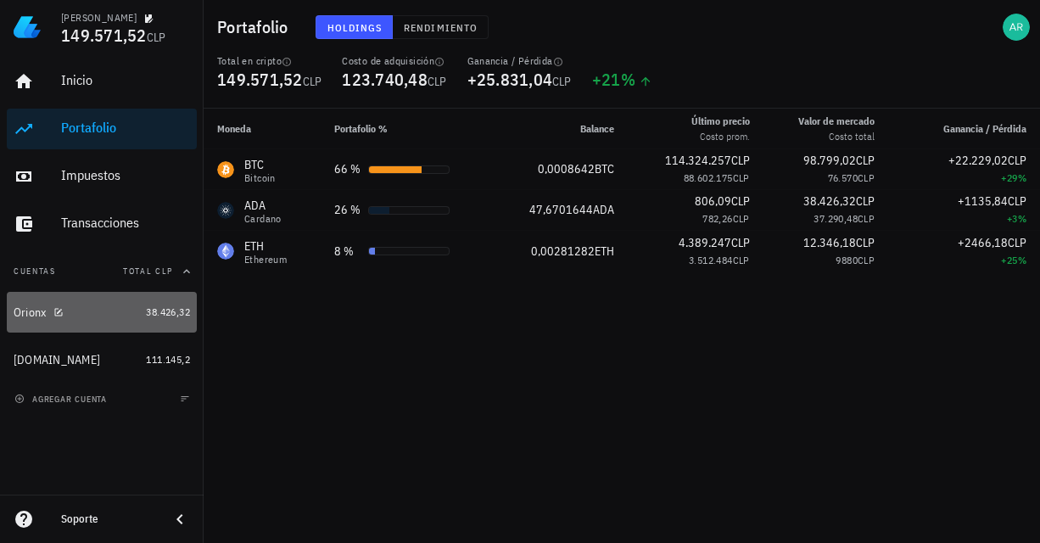
click at [28, 317] on div "Orionx" at bounding box center [30, 312] width 33 height 14
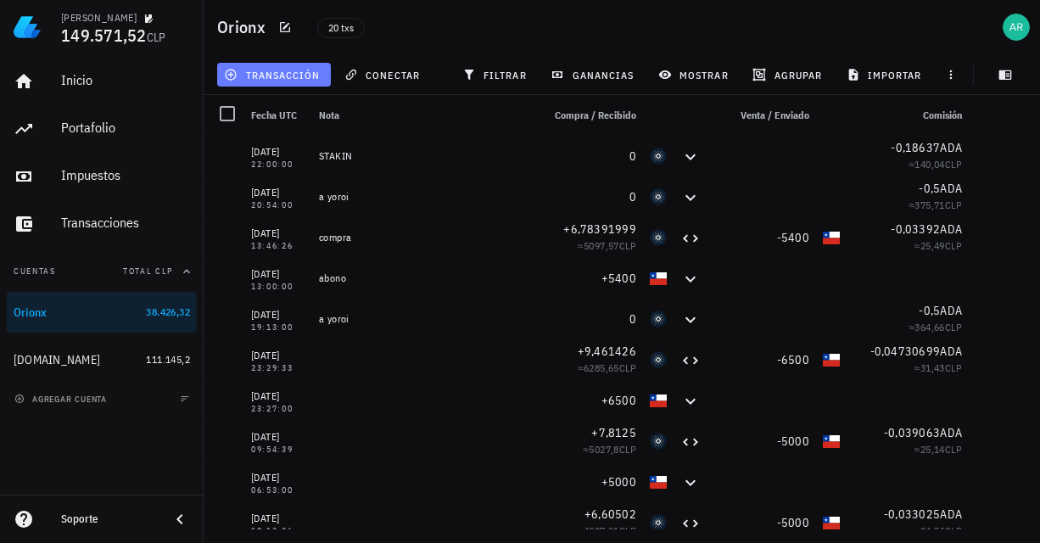
click at [270, 78] on span "transacción" at bounding box center [273, 75] width 92 height 14
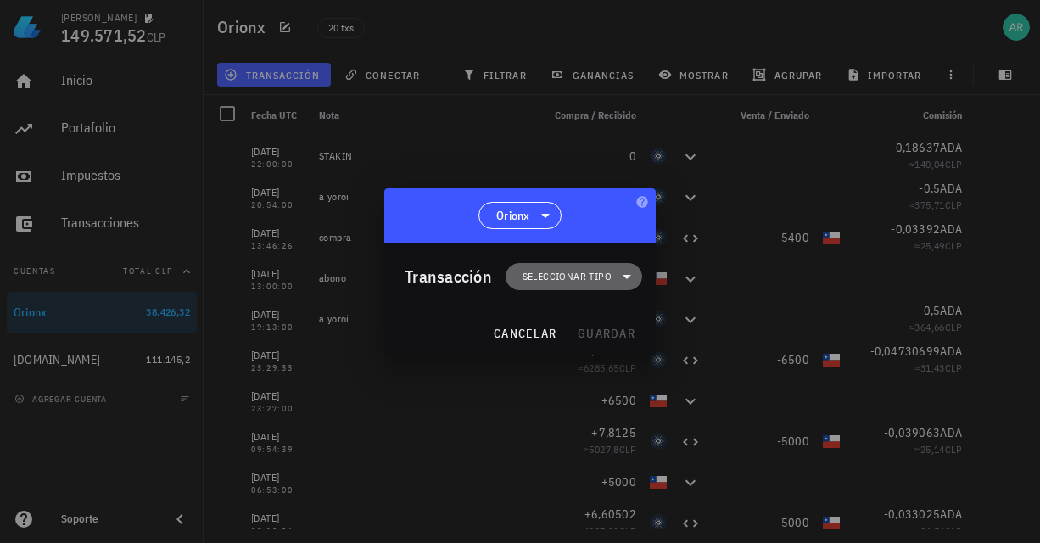
click at [549, 270] on span "Seleccionar tipo" at bounding box center [567, 276] width 89 height 17
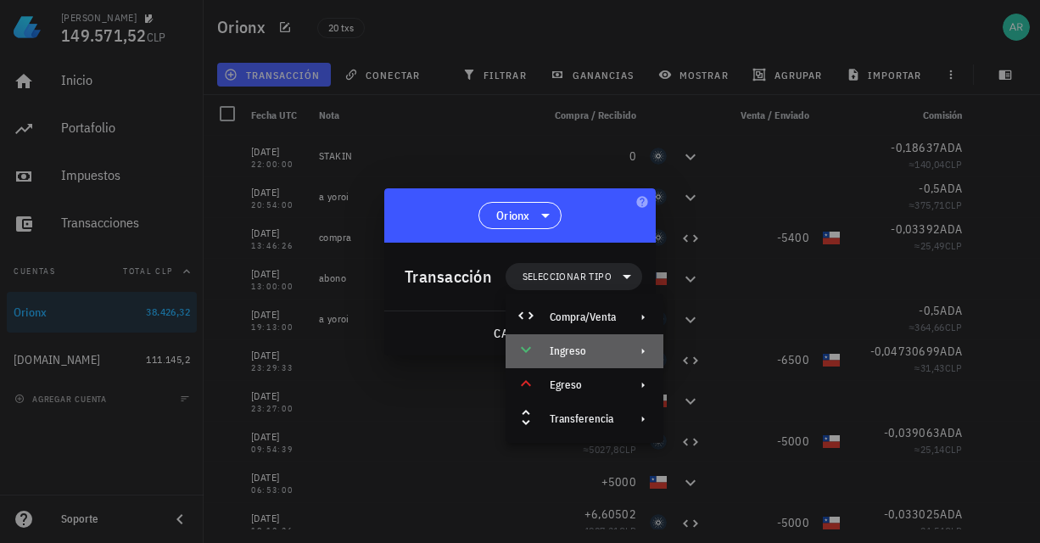
click at [580, 356] on div "Ingreso" at bounding box center [583, 352] width 66 height 14
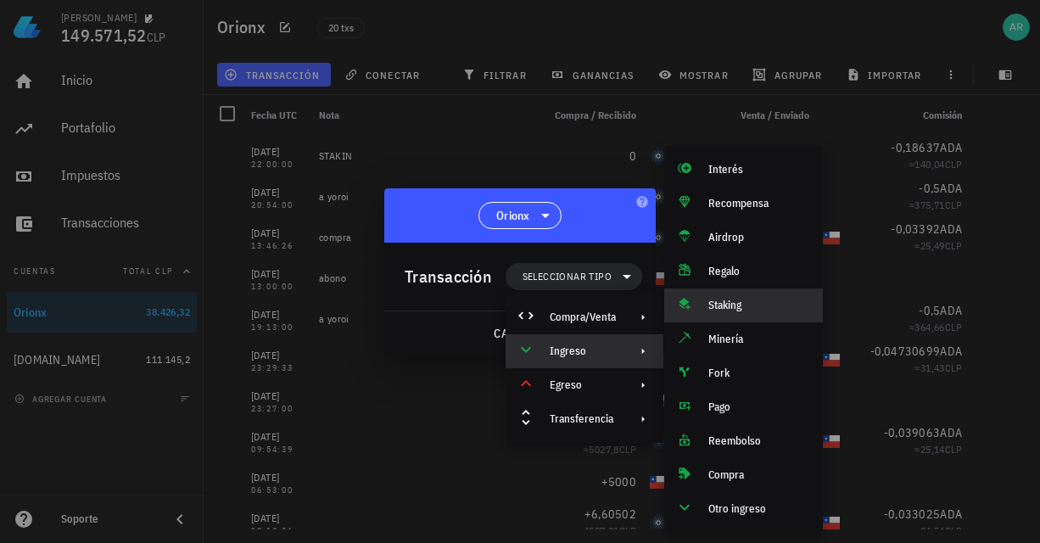
click at [715, 306] on div "Staking" at bounding box center [759, 306] width 101 height 14
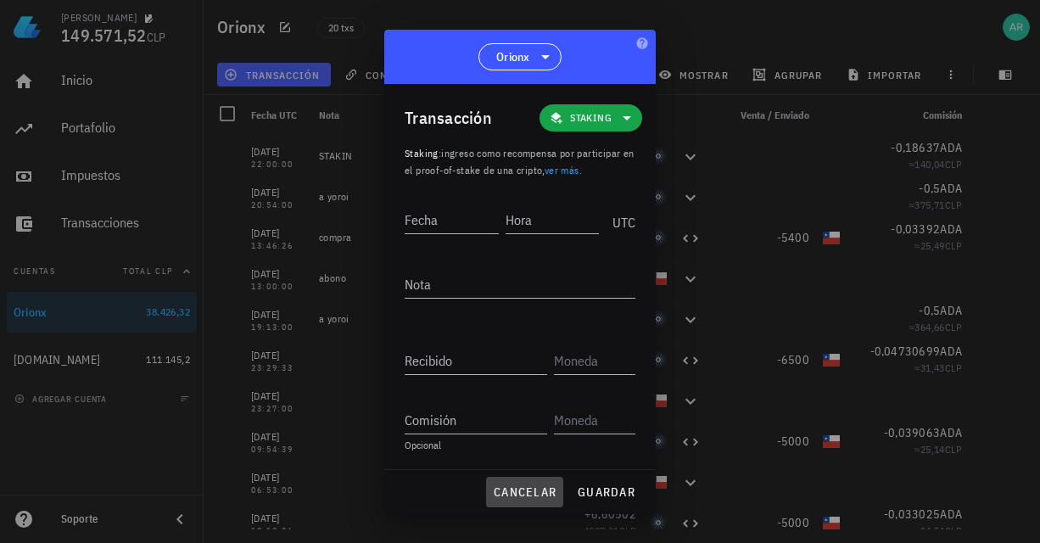
click at [540, 495] on span "cancelar" at bounding box center [525, 492] width 64 height 15
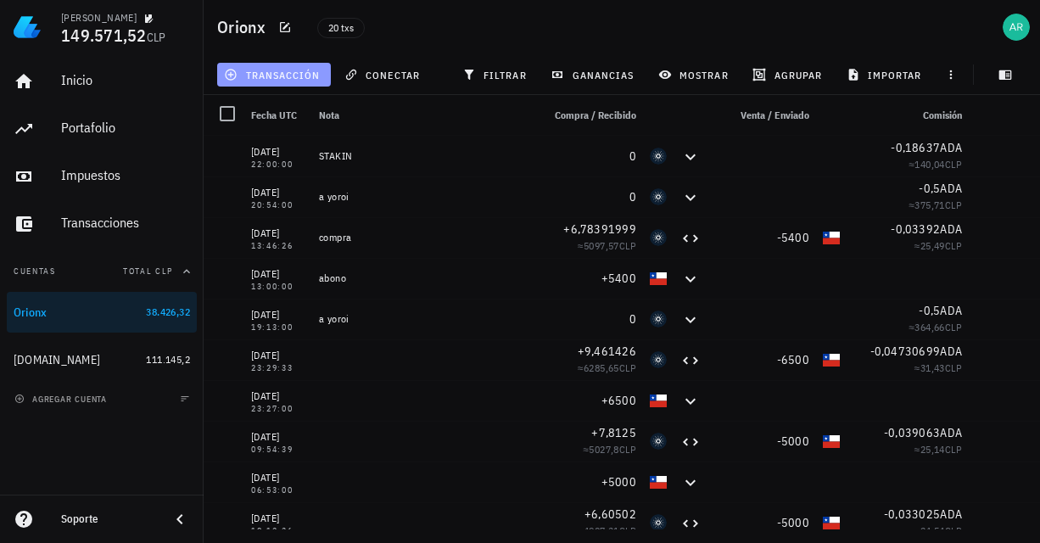
click at [296, 76] on span "transacción" at bounding box center [273, 75] width 92 height 14
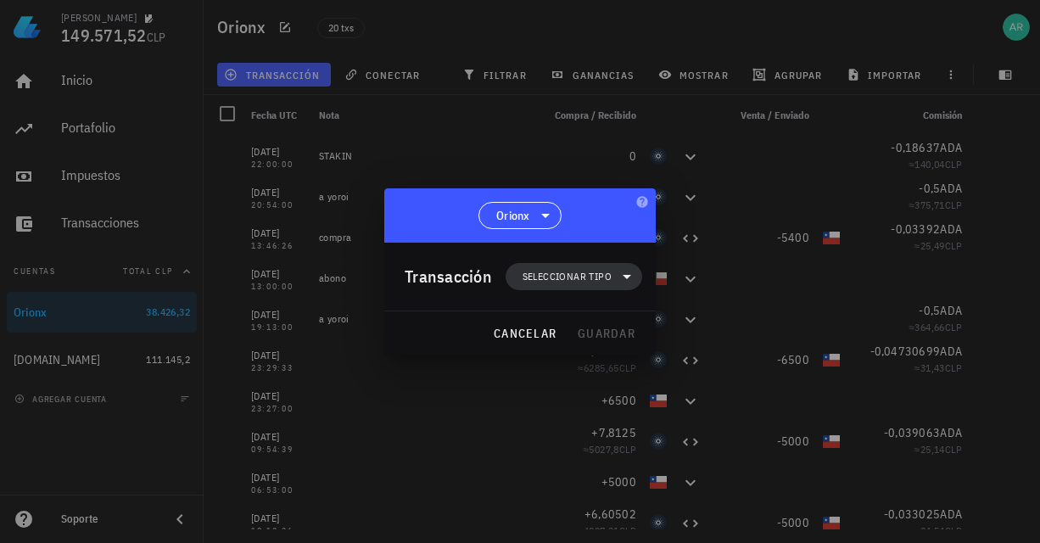
click at [562, 280] on span "Seleccionar tipo" at bounding box center [567, 276] width 89 height 17
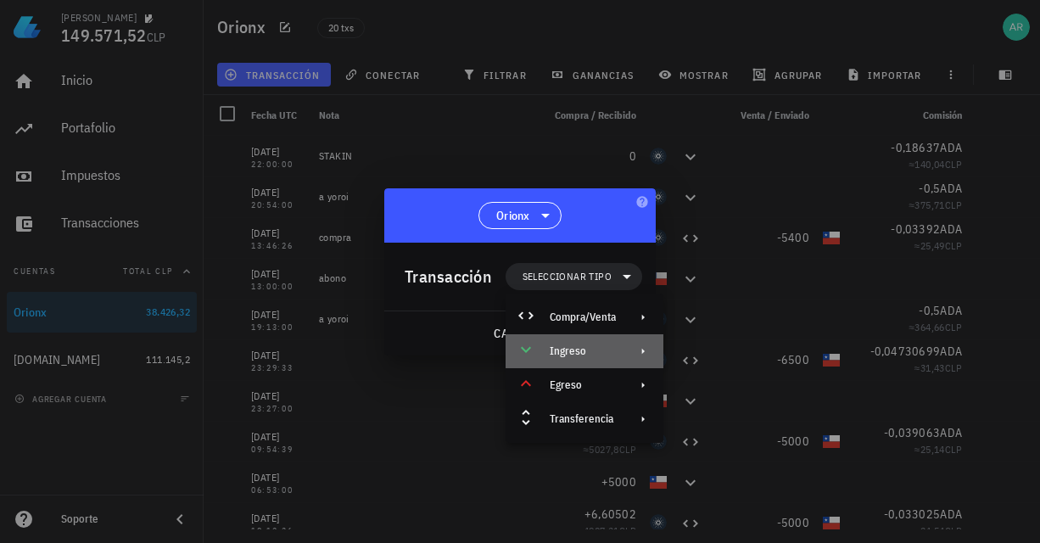
click at [552, 354] on div "Ingreso" at bounding box center [583, 352] width 66 height 14
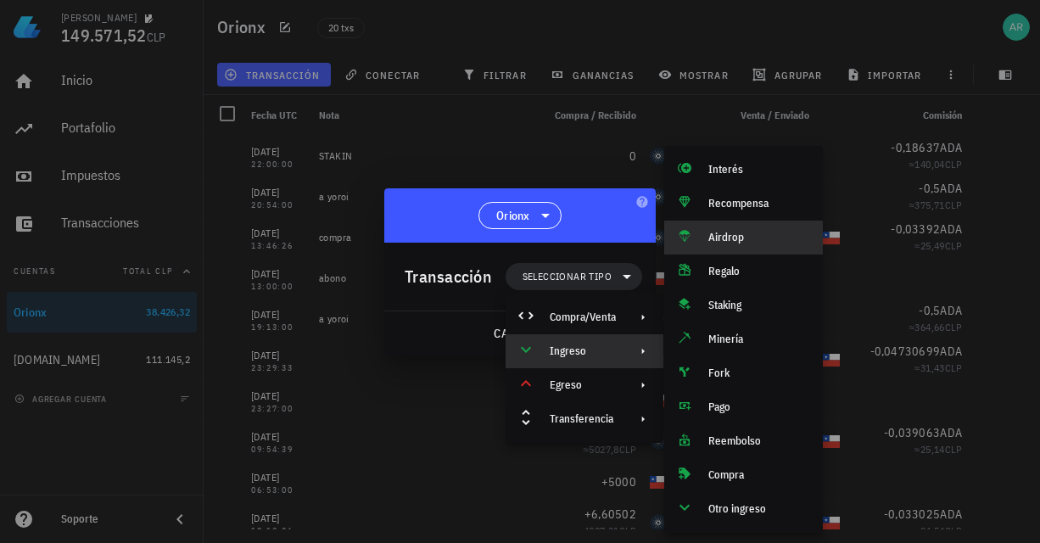
click at [705, 235] on div "Airdrop" at bounding box center [743, 238] width 159 height 34
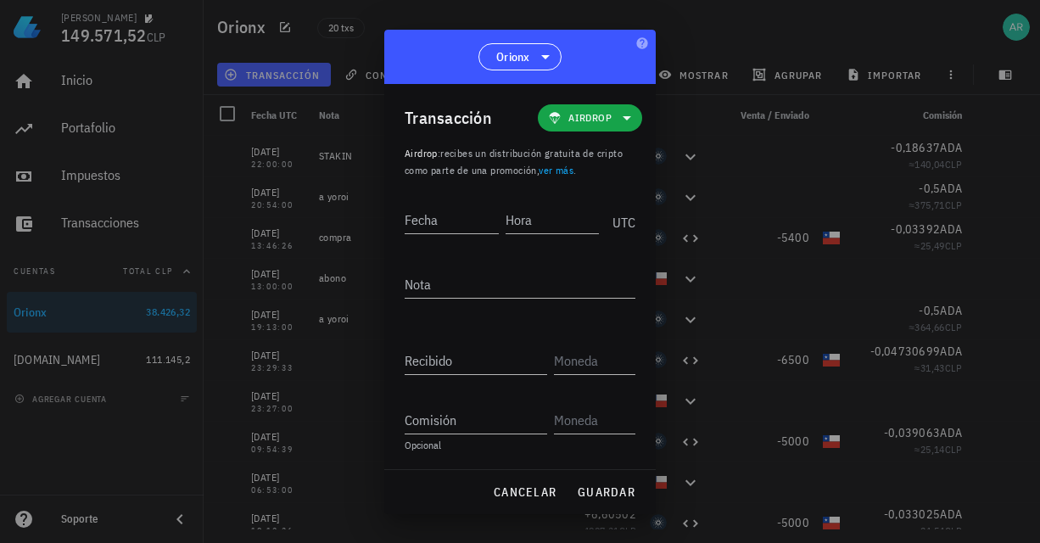
click at [693, 18] on div at bounding box center [520, 271] width 1040 height 543
click at [522, 496] on span "cancelar" at bounding box center [525, 492] width 64 height 15
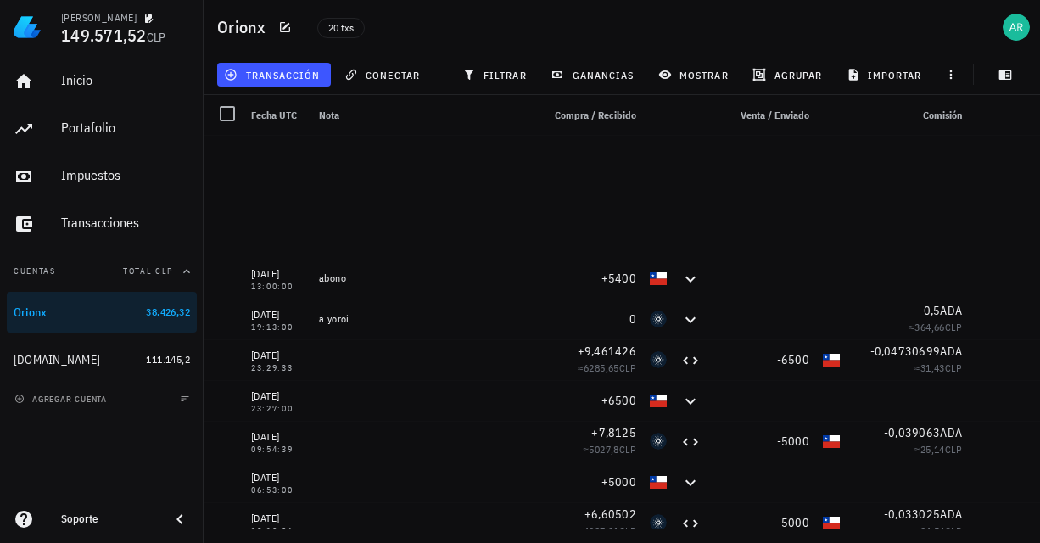
scroll to position [421, 0]
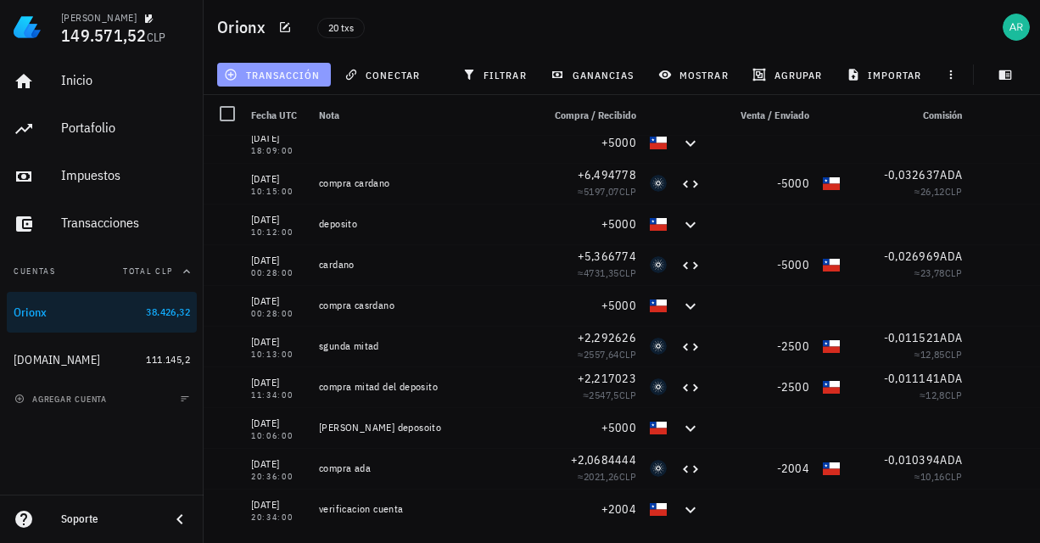
click at [277, 64] on button "transacción" at bounding box center [274, 75] width 114 height 24
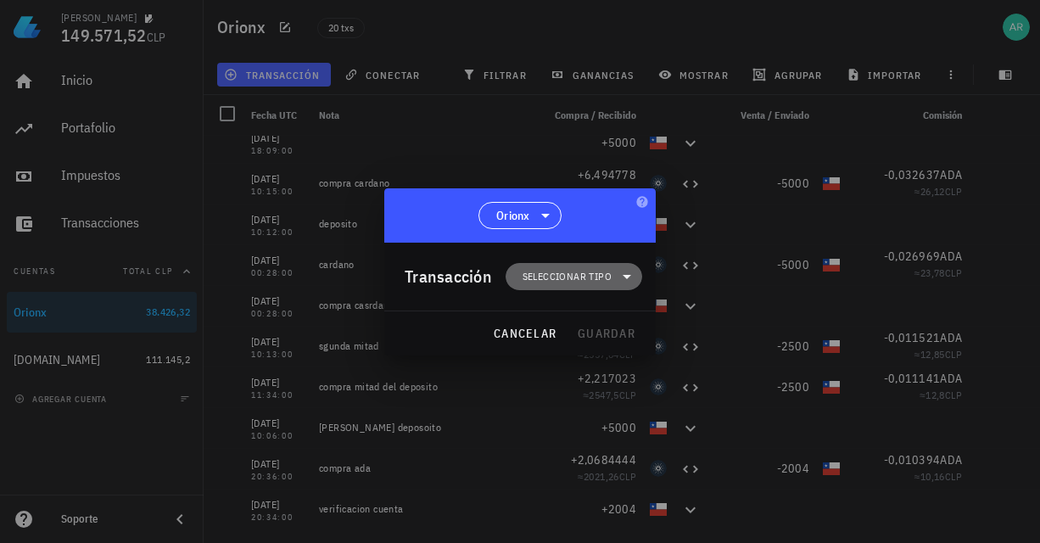
click at [526, 268] on span "Seleccionar tipo" at bounding box center [567, 276] width 89 height 17
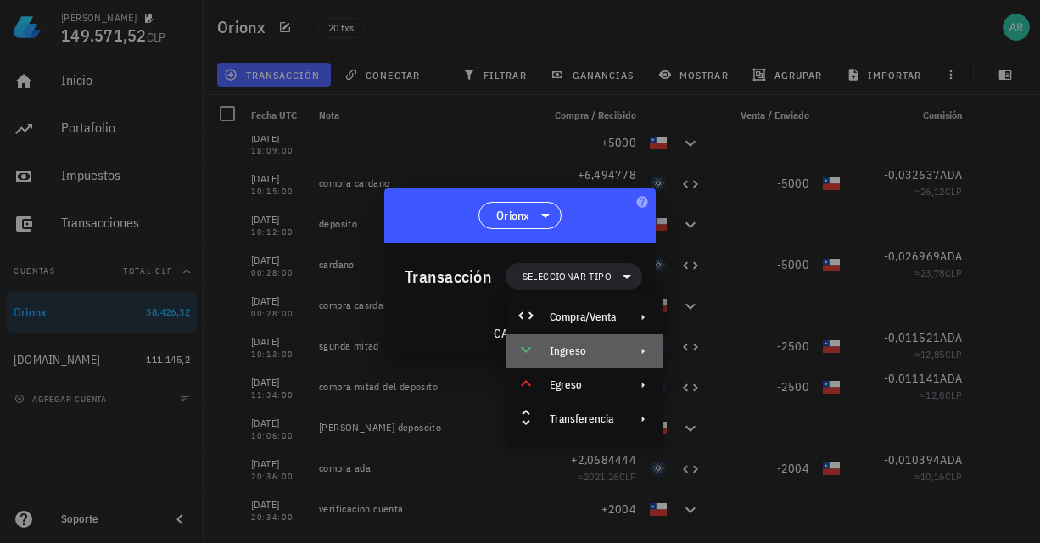
click at [566, 344] on div "Ingreso" at bounding box center [585, 351] width 158 height 34
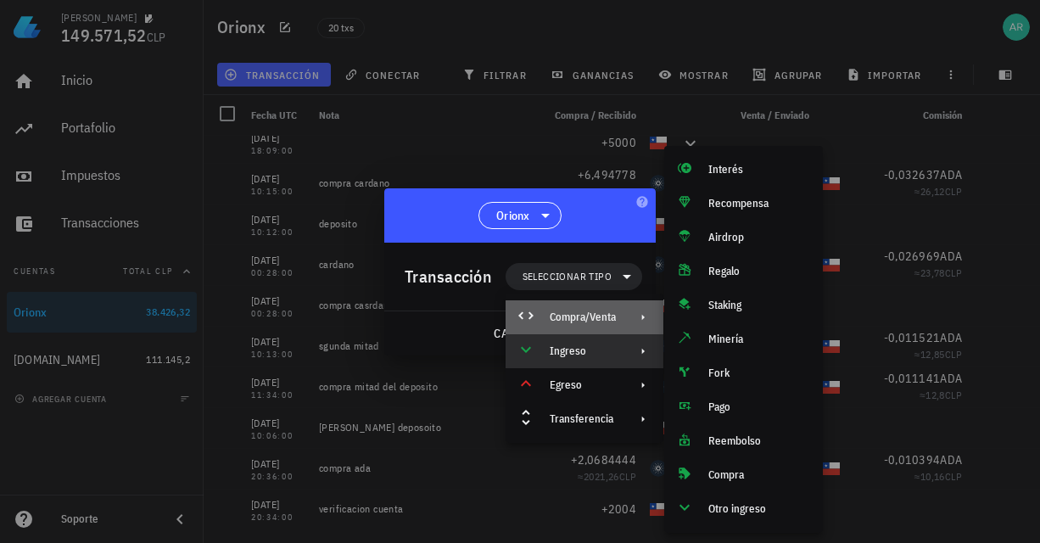
click at [593, 317] on div "Compra/Venta" at bounding box center [583, 318] width 66 height 14
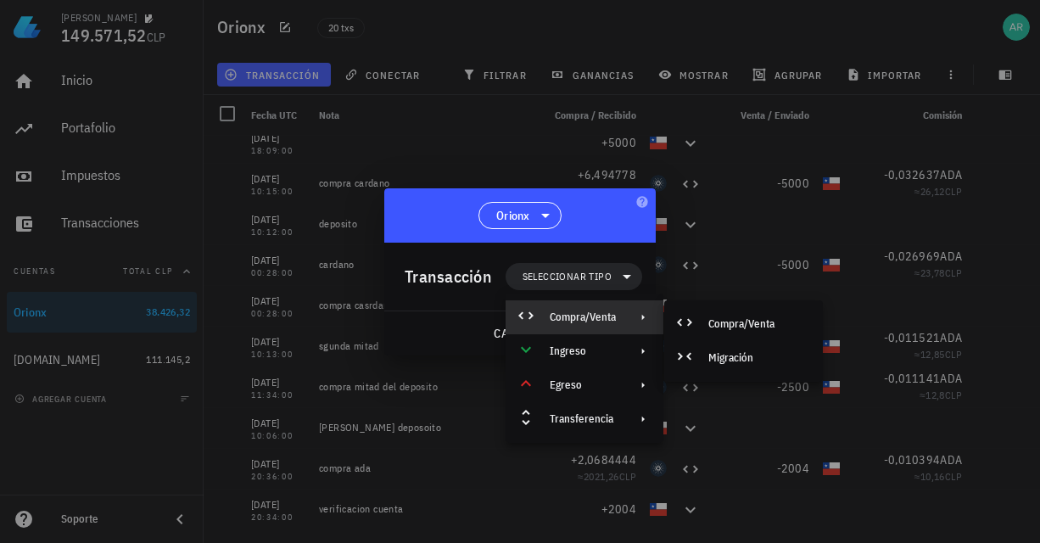
click at [460, 164] on div at bounding box center [520, 271] width 1040 height 543
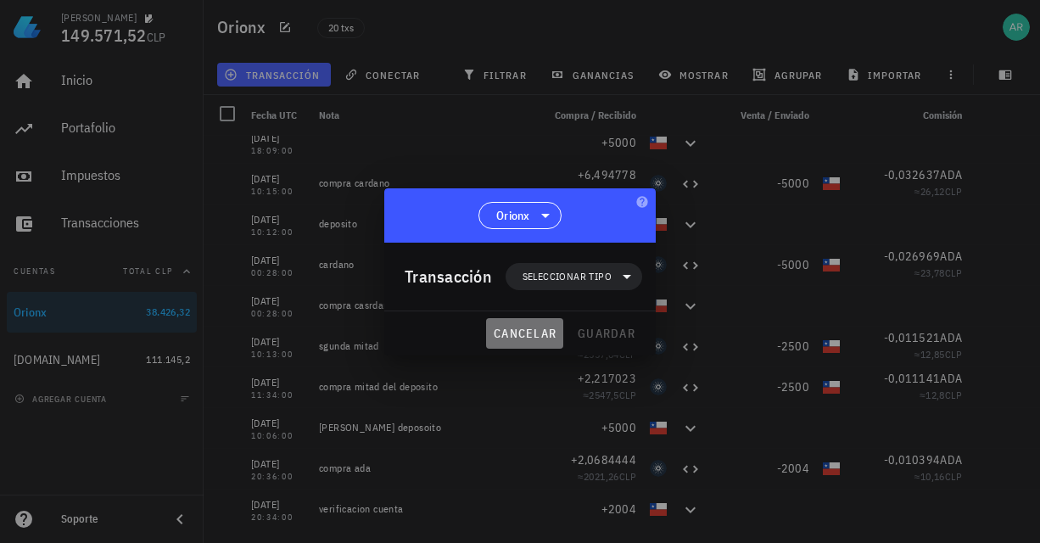
click at [521, 328] on span "cancelar" at bounding box center [525, 333] width 64 height 15
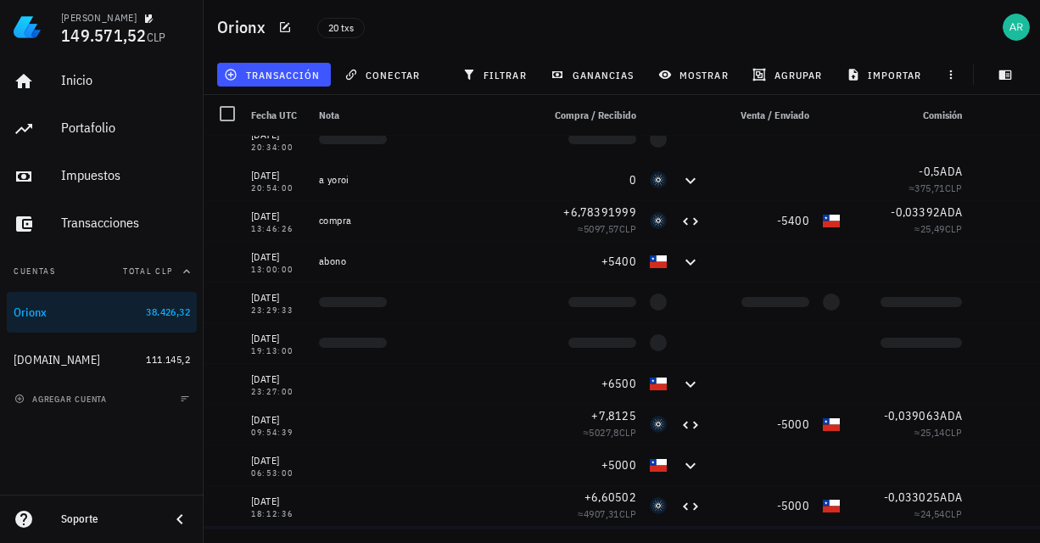
scroll to position [0, 0]
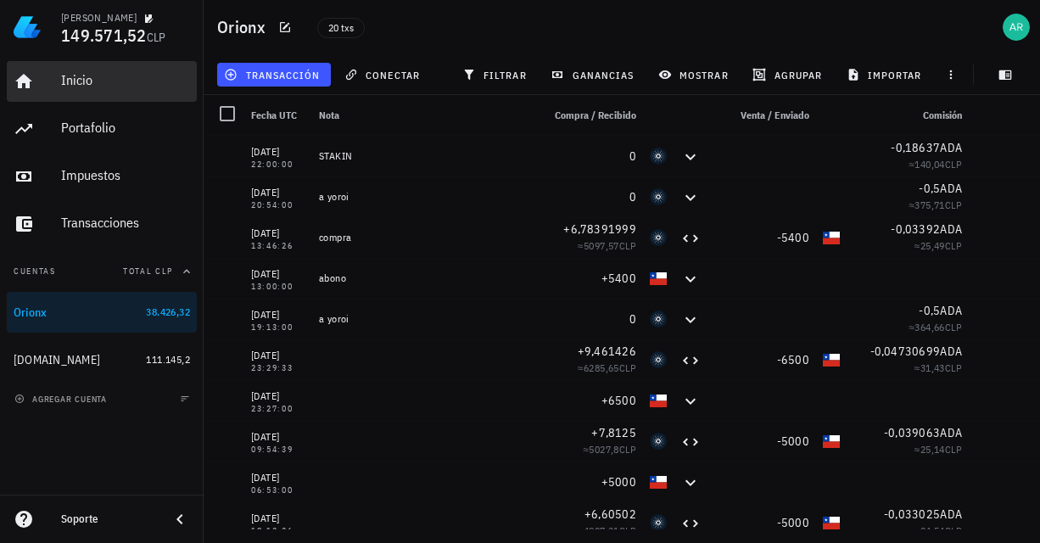
click at [99, 66] on div "Inicio" at bounding box center [125, 81] width 129 height 38
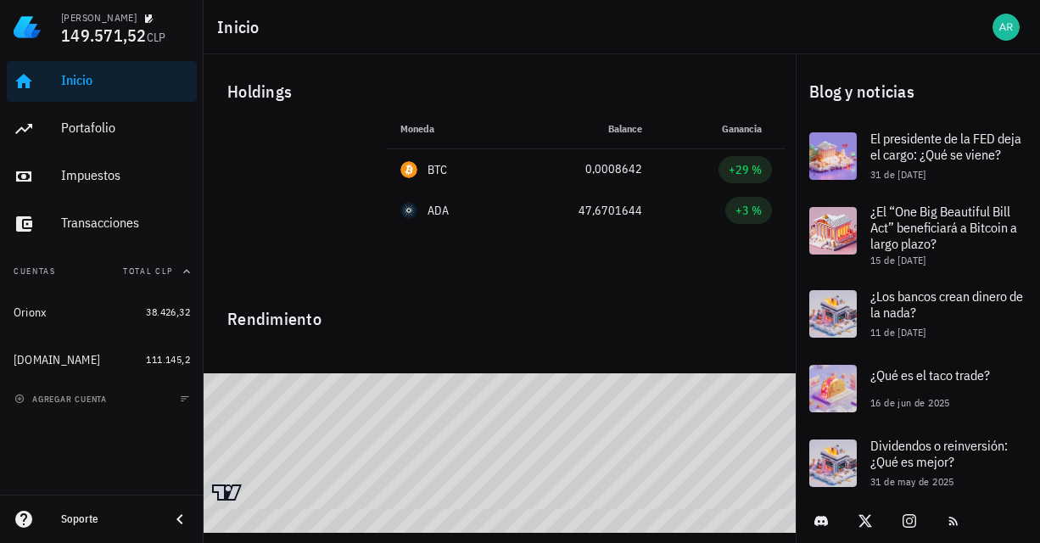
click at [272, 171] on div at bounding box center [290, 195] width 153 height 153
click at [73, 133] on div "Portafolio" at bounding box center [125, 128] width 129 height 16
